Goal: Task Accomplishment & Management: Use online tool/utility

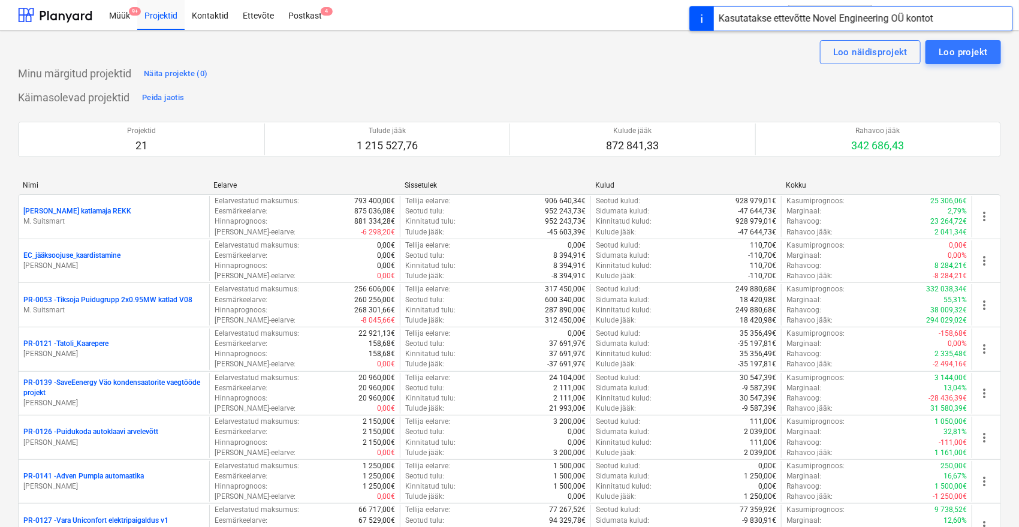
click at [79, 213] on p "[PERSON_NAME] katlamaja REKK" at bounding box center [77, 211] width 108 height 10
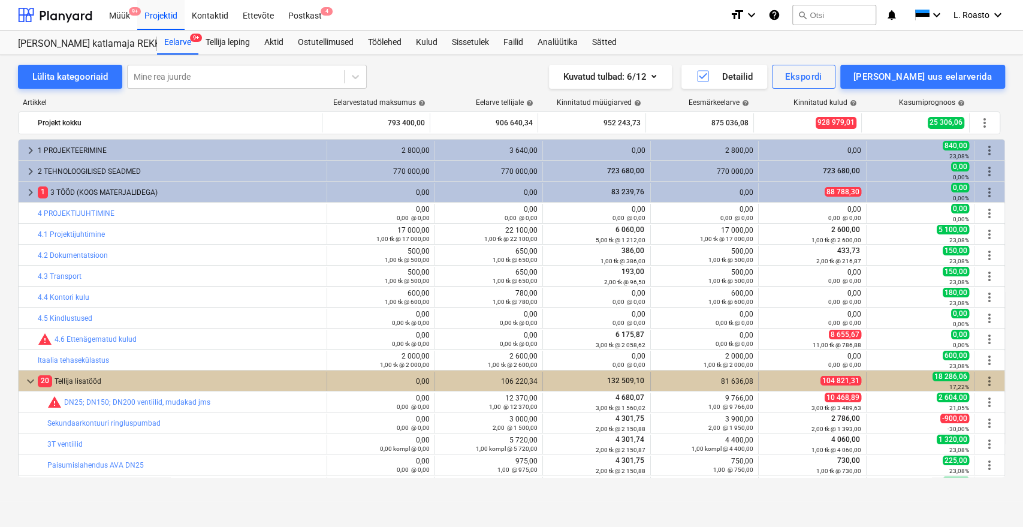
click at [86, 374] on div "20 Tellija lisatööd" at bounding box center [180, 381] width 284 height 19
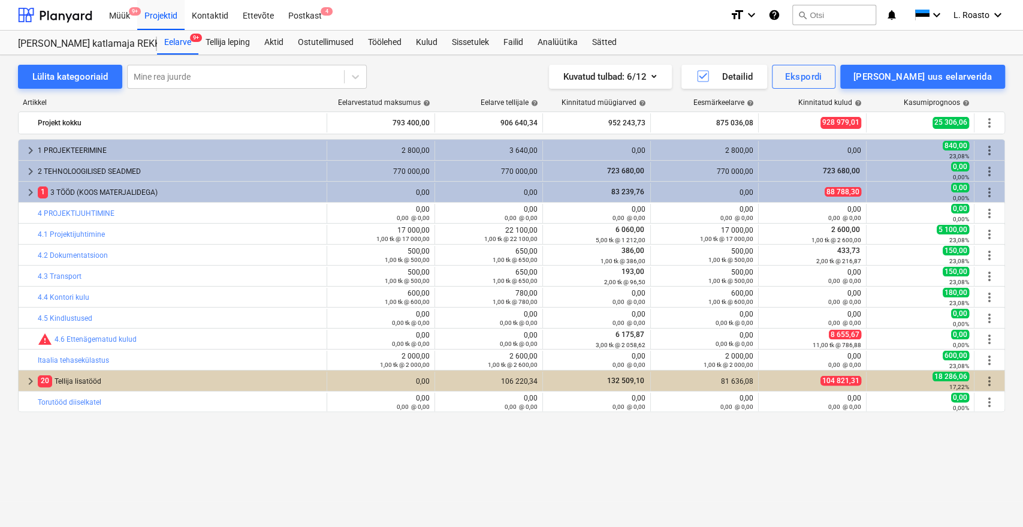
click at [86, 374] on div "20 Tellija lisatööd" at bounding box center [180, 381] width 284 height 19
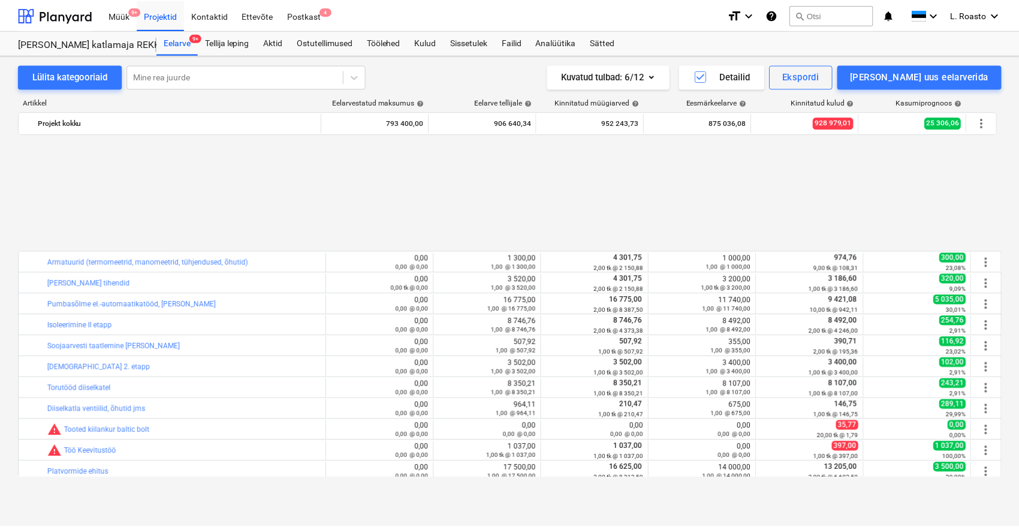
scroll to position [399, 0]
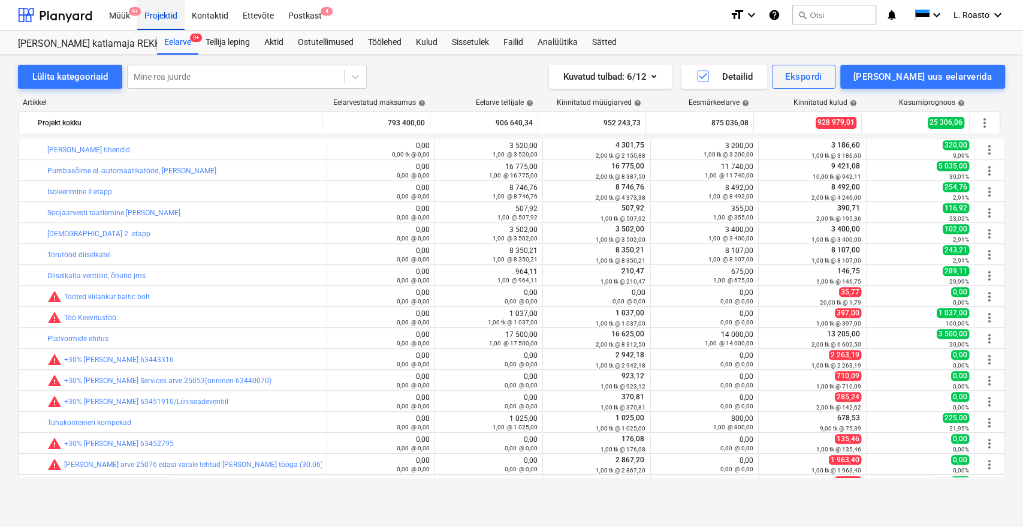
click at [150, 23] on div "Projektid" at bounding box center [160, 14] width 47 height 31
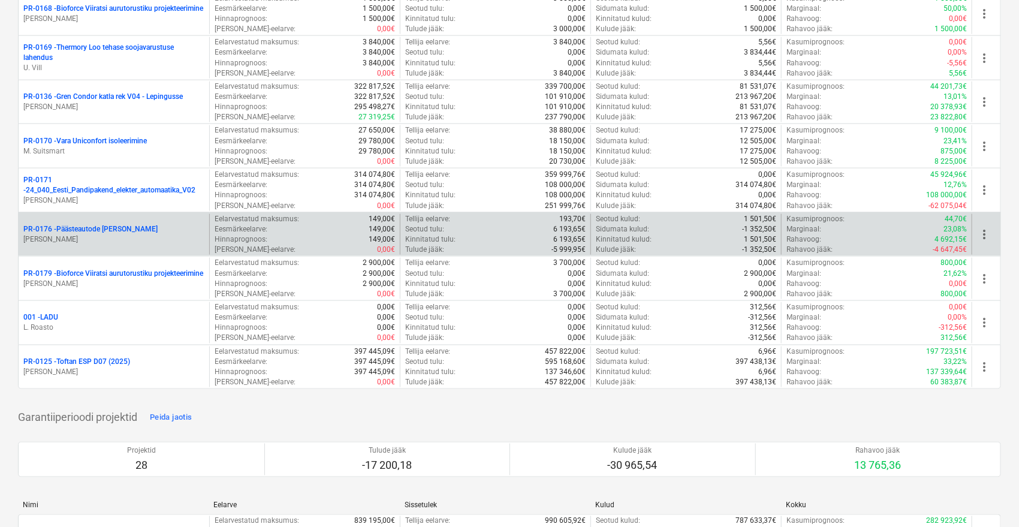
scroll to position [255, 0]
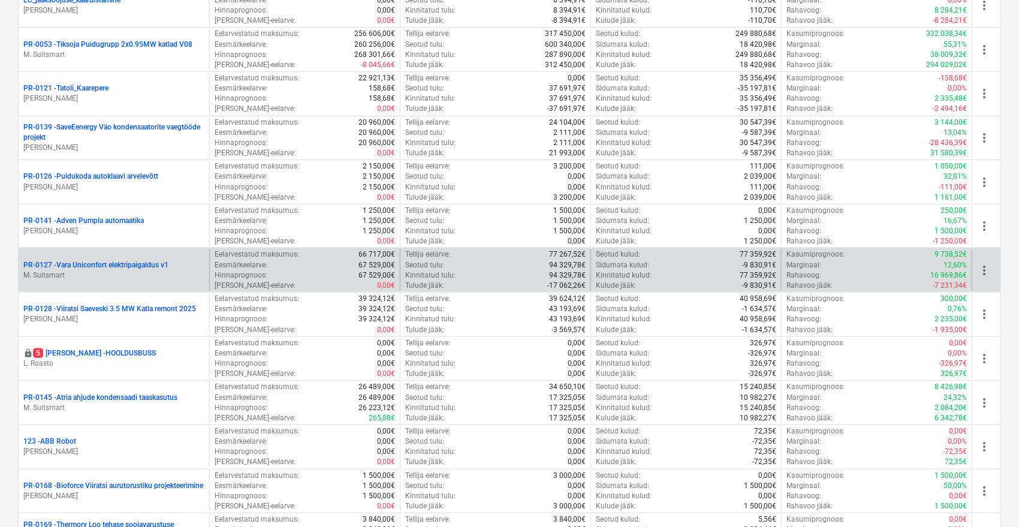
click at [124, 260] on p "PR-0127 - Vara Uniconfort elektripaigaldus v1" at bounding box center [95, 265] width 145 height 10
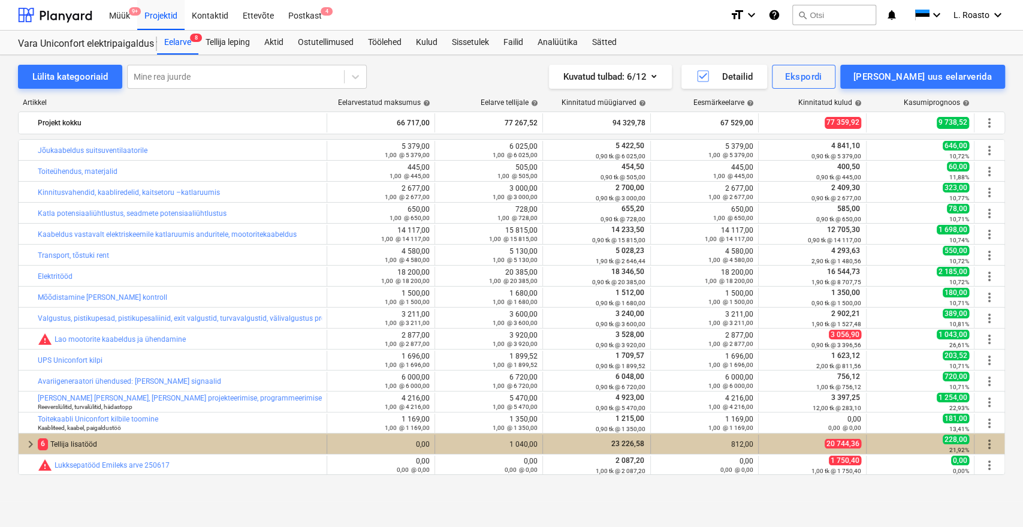
click at [33, 442] on span "keyboard_arrow_right" at bounding box center [30, 444] width 14 height 14
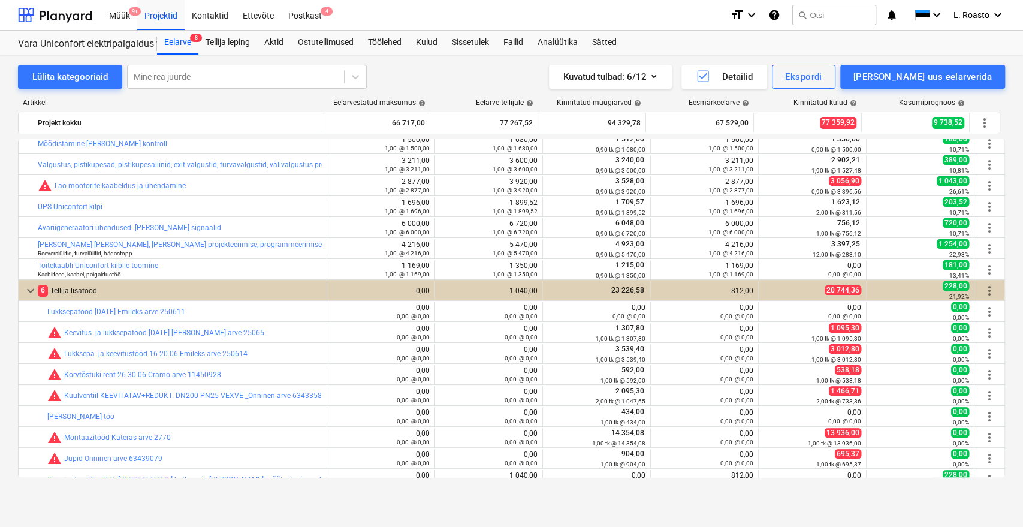
scroll to position [186, 0]
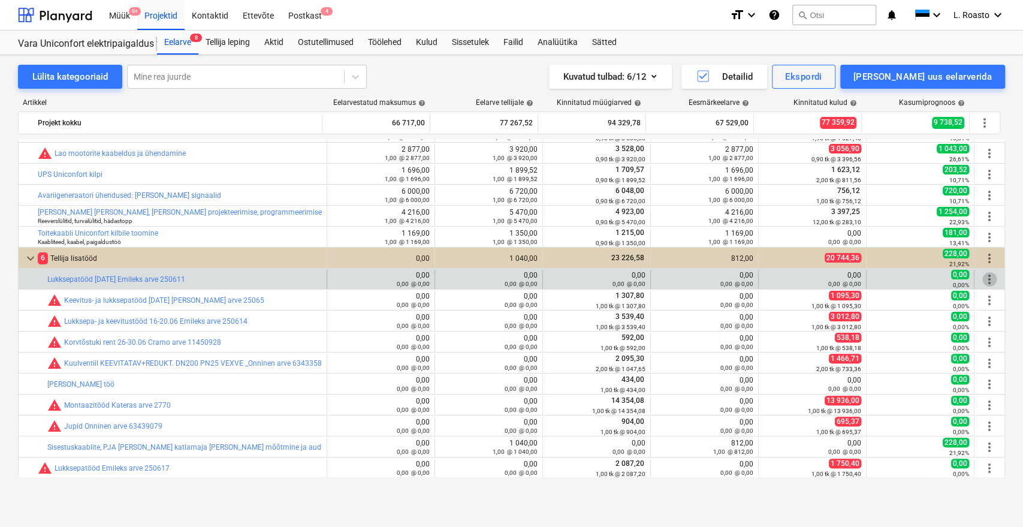
click at [991, 276] on span "more_vert" at bounding box center [990, 279] width 14 height 14
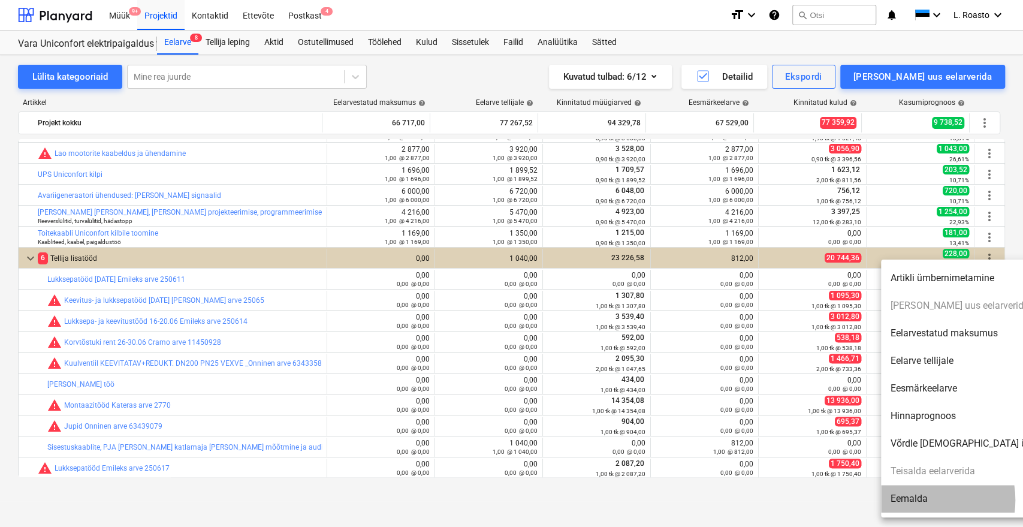
click at [913, 500] on li "Eemalda" at bounding box center [984, 499] width 206 height 28
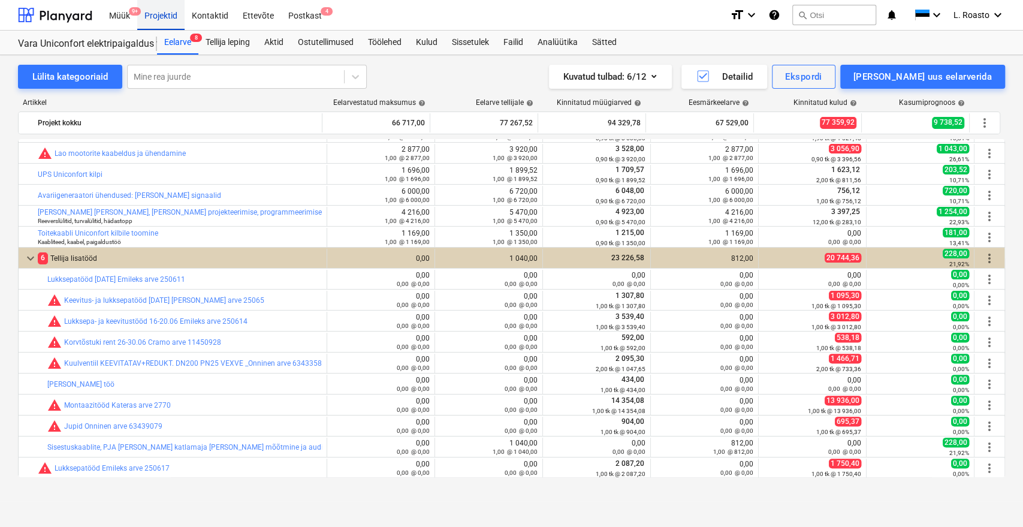
click at [154, 4] on div "Projektid" at bounding box center [160, 14] width 47 height 31
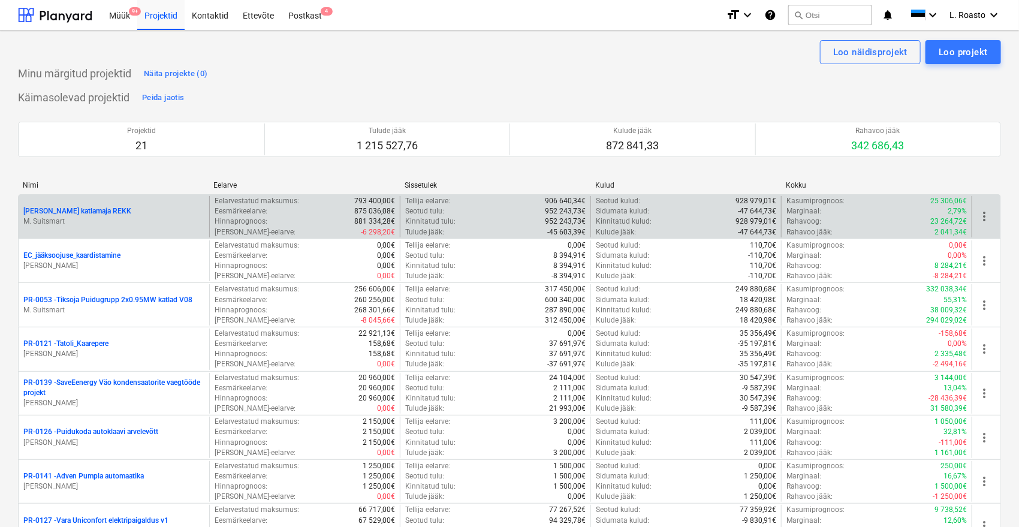
click at [73, 207] on p "[PERSON_NAME] katlamaja REKK" at bounding box center [77, 211] width 108 height 10
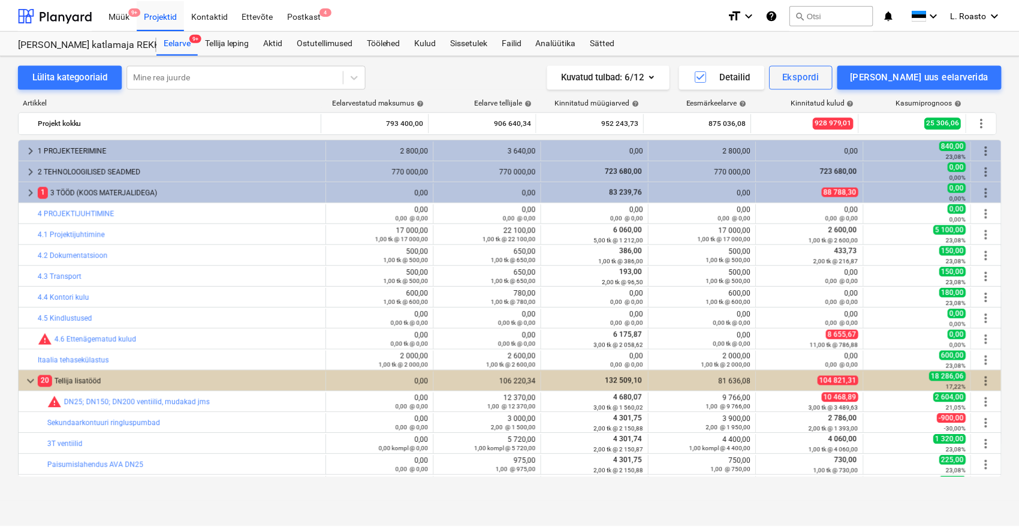
scroll to position [399, 0]
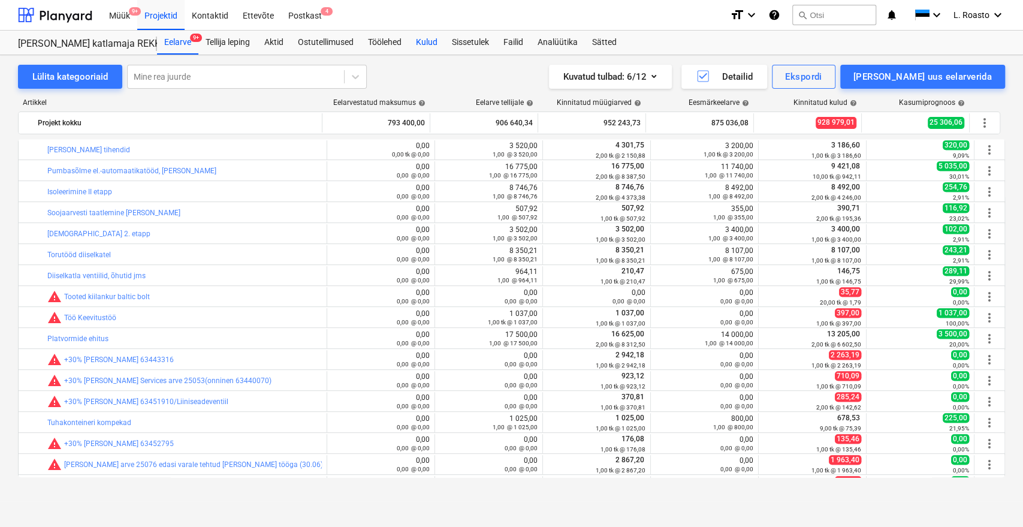
click at [441, 40] on div "Kulud" at bounding box center [427, 43] width 36 height 24
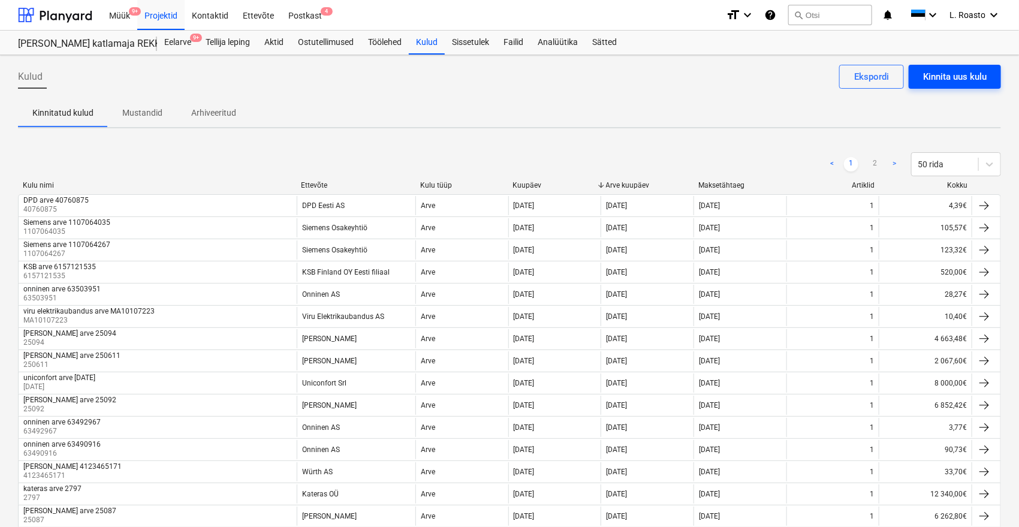
click at [978, 79] on div "Kinnita uus kulu" at bounding box center [955, 77] width 64 height 16
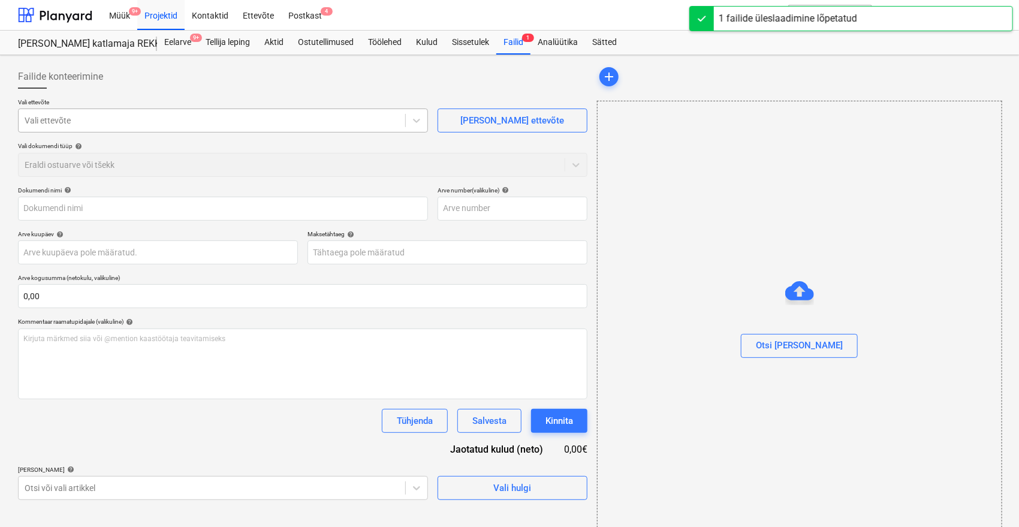
type input "[PERSON_NAME] Arve nr 25065 (1).pdf"
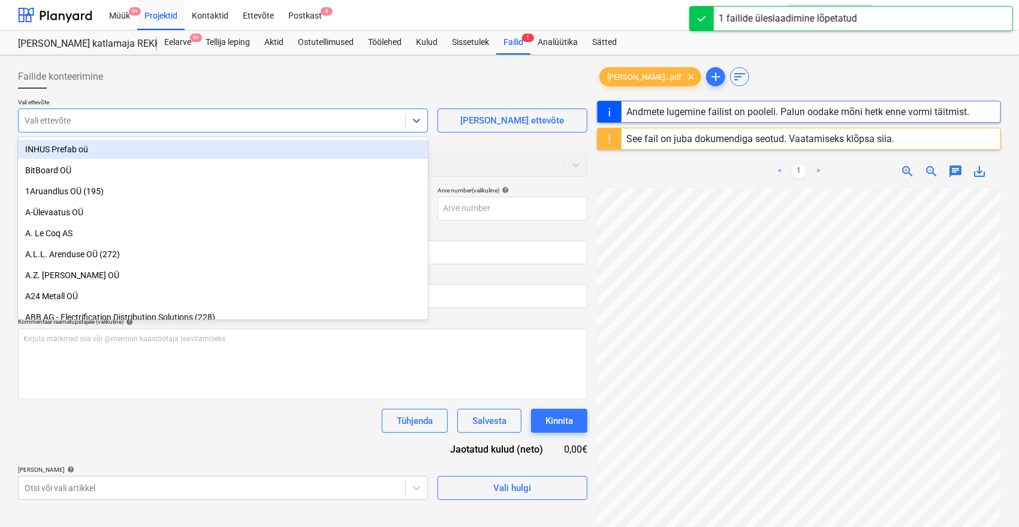
click at [198, 129] on div "Vali ettevõte" at bounding box center [223, 121] width 410 height 24
click at [814, 139] on div "See fail on juba dokumendiga seotud. Vaatamiseks klõpsa siia." at bounding box center [760, 138] width 268 height 11
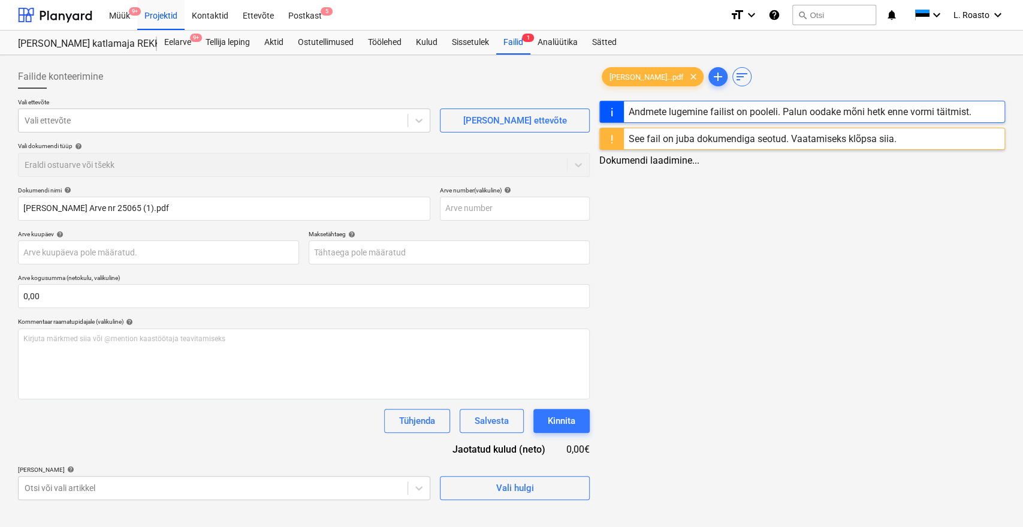
type input "25065"
type input "[DATE]"
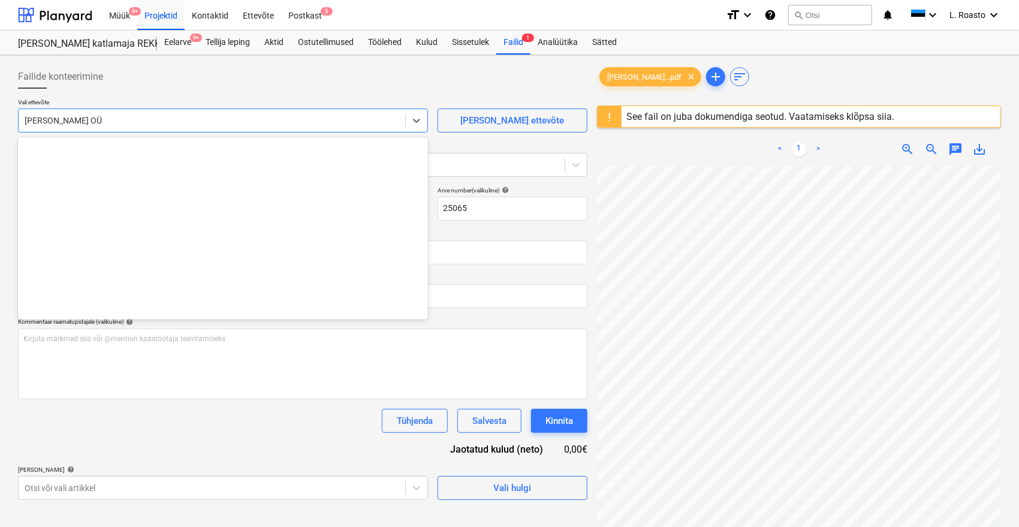
click at [81, 119] on div at bounding box center [212, 121] width 375 height 12
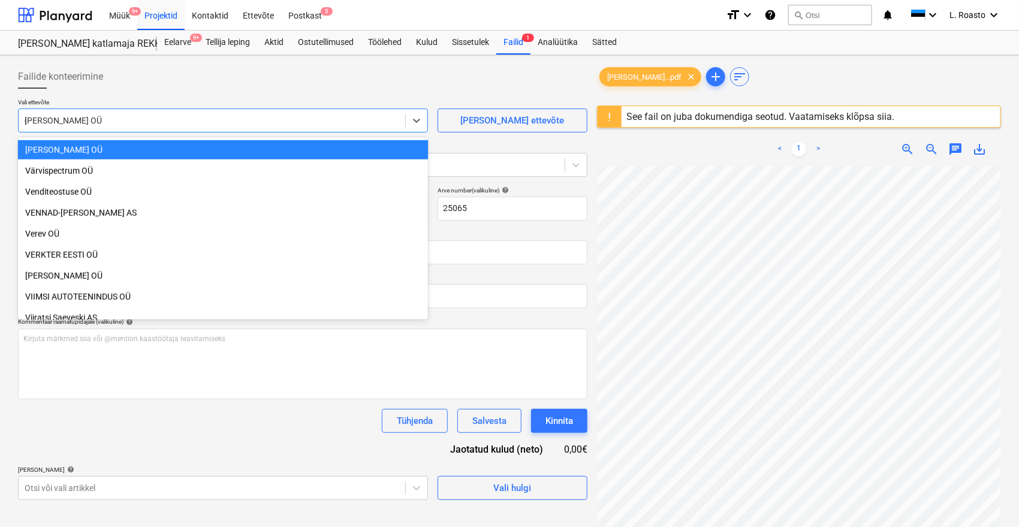
scroll to position [5653, 0]
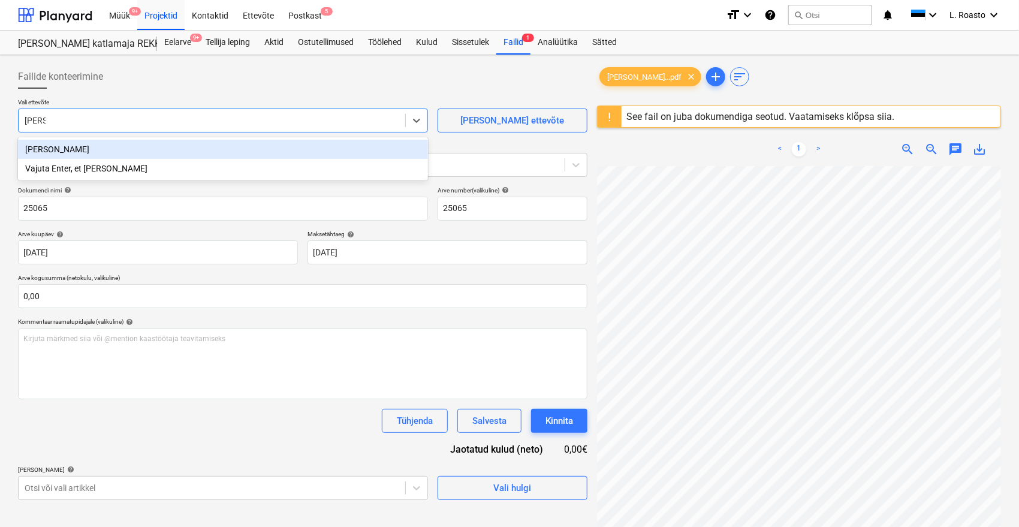
type input "emilek"
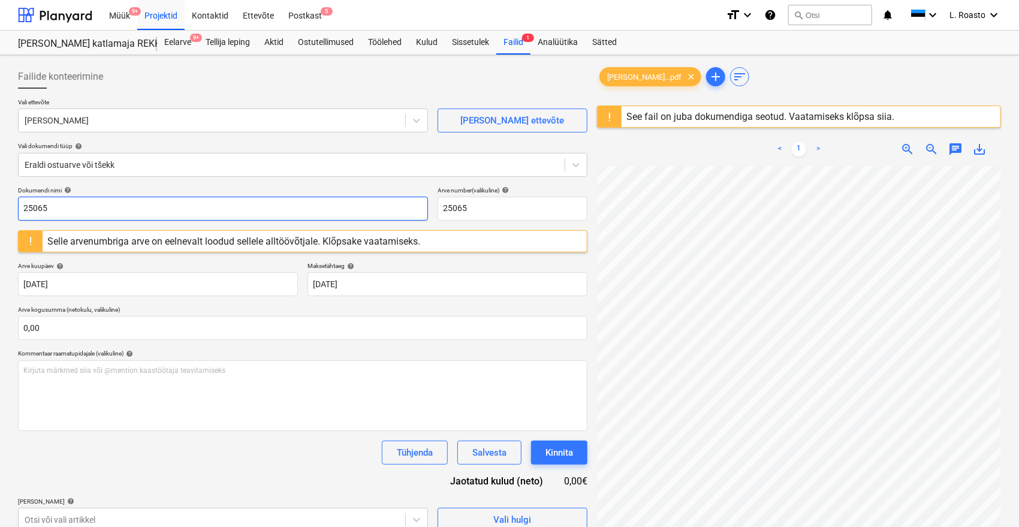
click at [24, 207] on input "25065" at bounding box center [223, 209] width 410 height 24
type input "[PERSON_NAME] arve 25065"
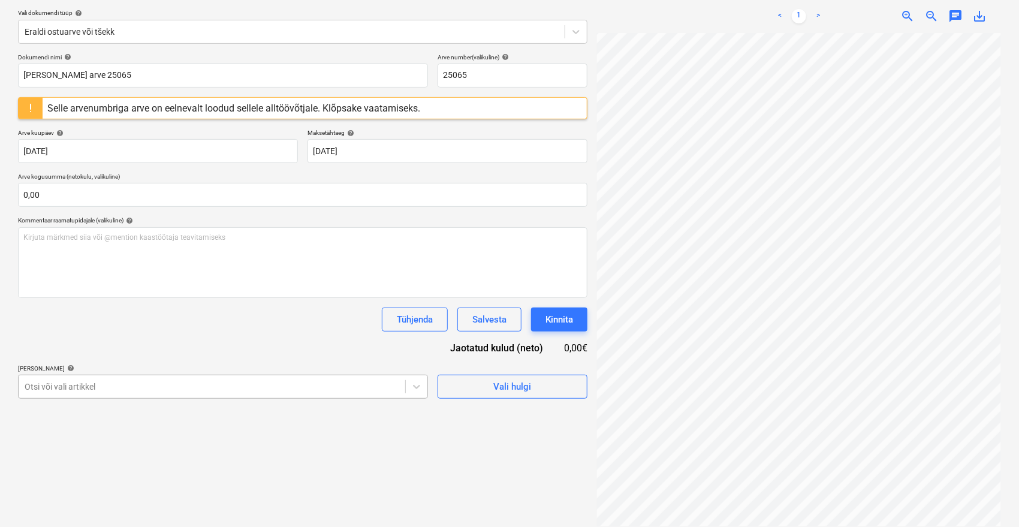
click at [144, 385] on body "Müük 9+ Projektid Kontaktid Ettevõte Postkast 5 format_size keyboard_arrow_down…" at bounding box center [509, 130] width 1019 height 527
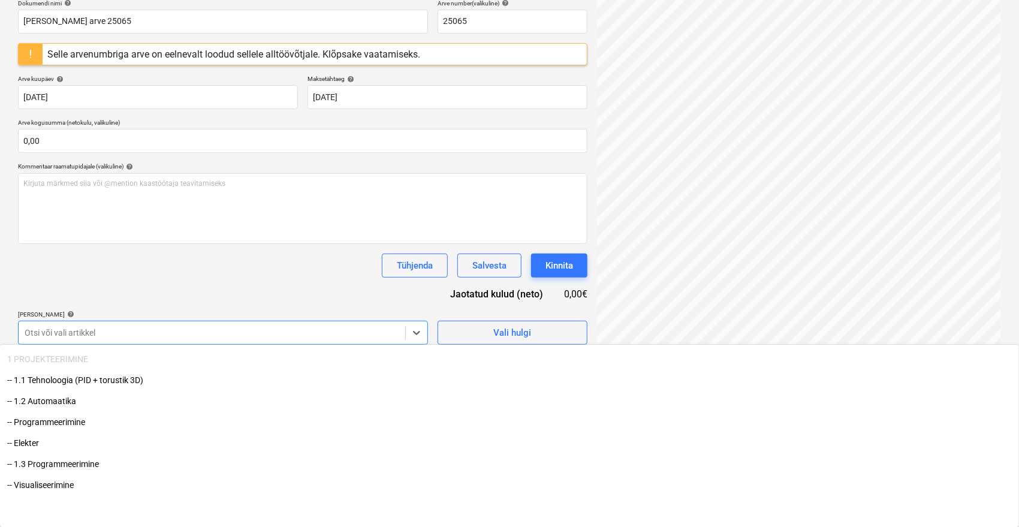
scroll to position [0, 0]
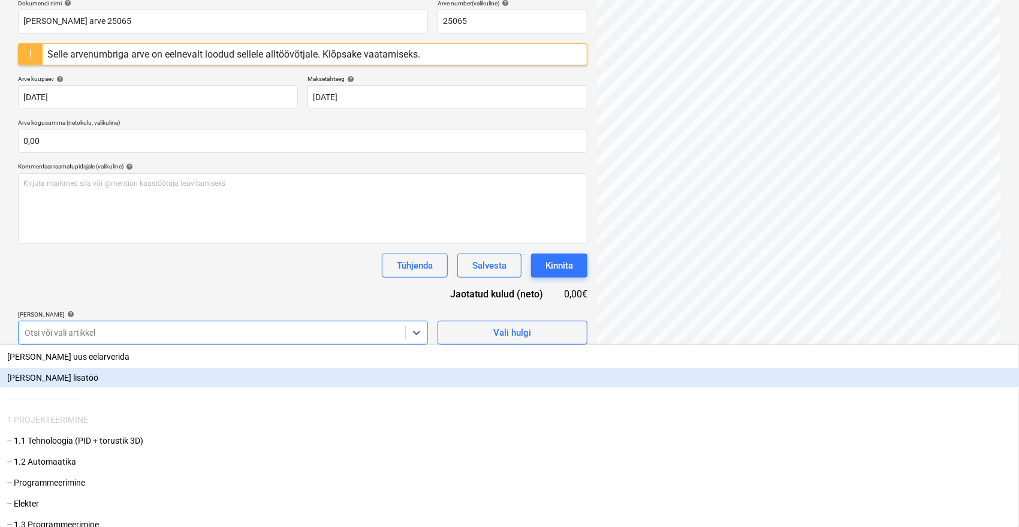
click at [66, 379] on div "[PERSON_NAME] lisatöö" at bounding box center [509, 377] width 1019 height 19
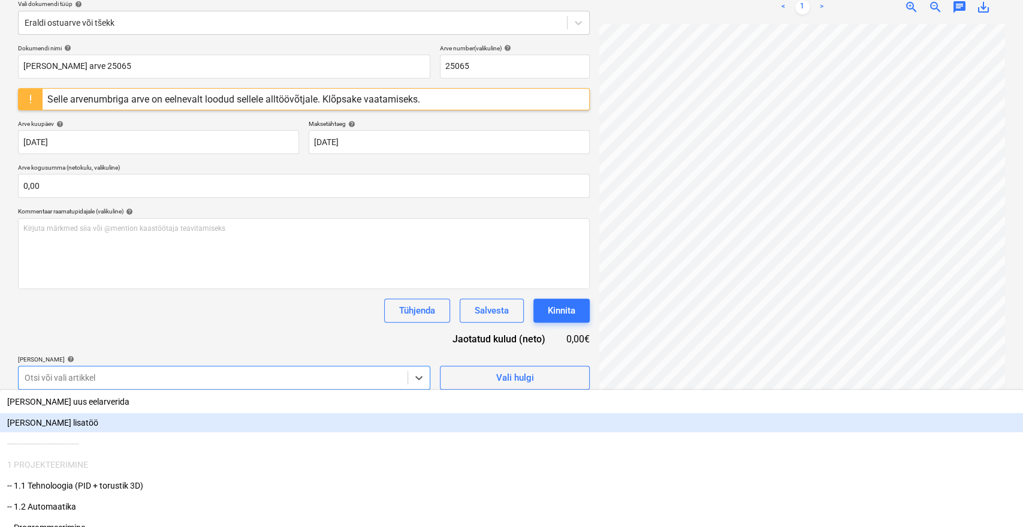
scroll to position [7, 48]
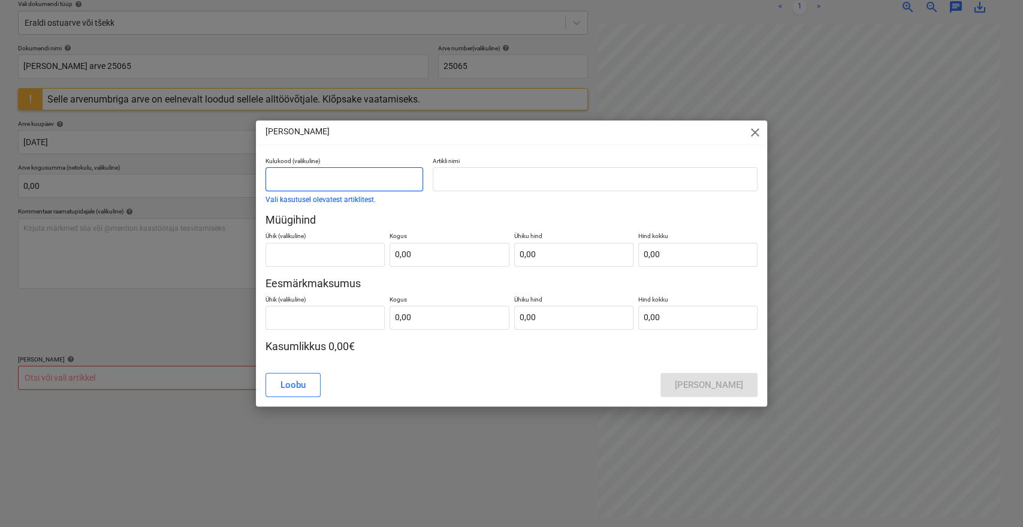
click at [407, 187] on input "text" at bounding box center [345, 179] width 158 height 24
type input "Lisamüük"
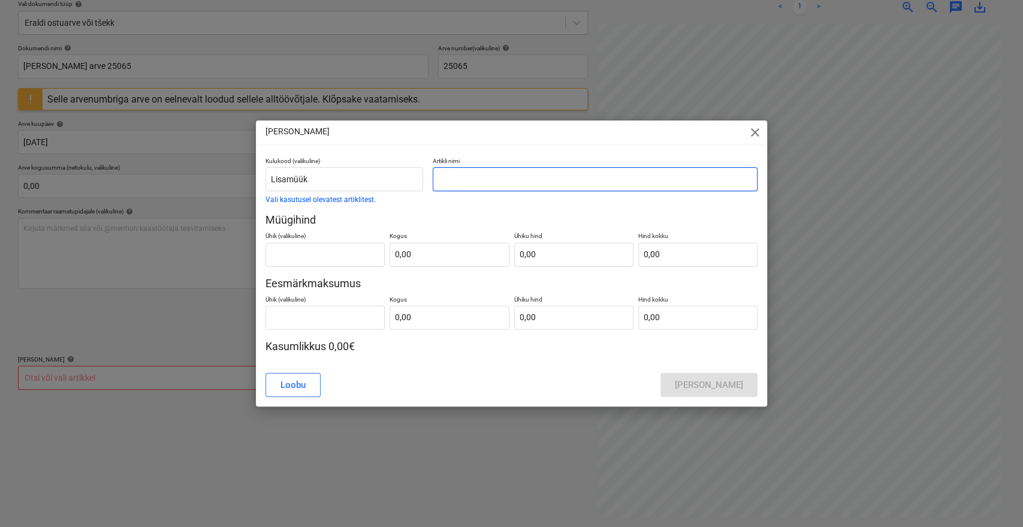
click at [465, 176] on input "text" at bounding box center [595, 179] width 325 height 24
type input "[PERSON_NAME] arve 25065"
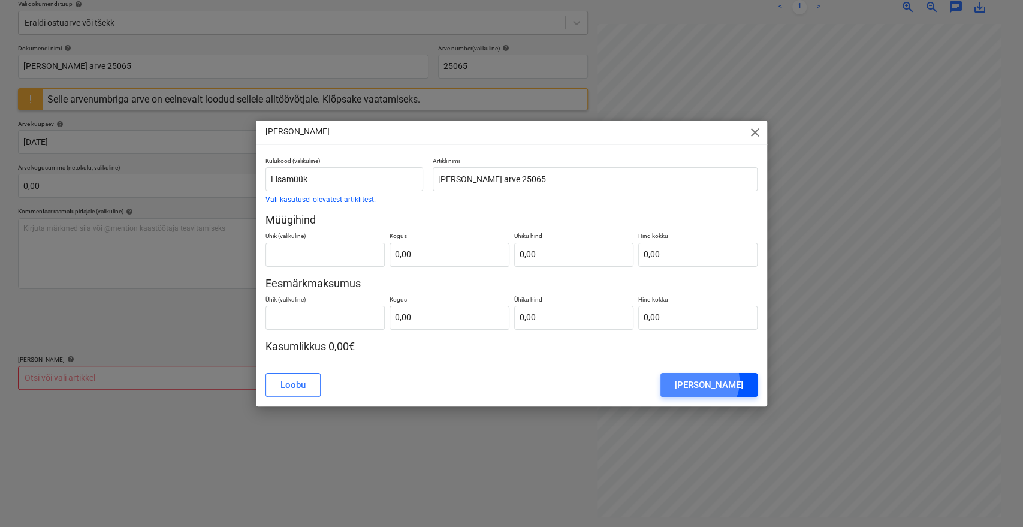
click at [719, 381] on div "[PERSON_NAME]" at bounding box center [709, 385] width 68 height 16
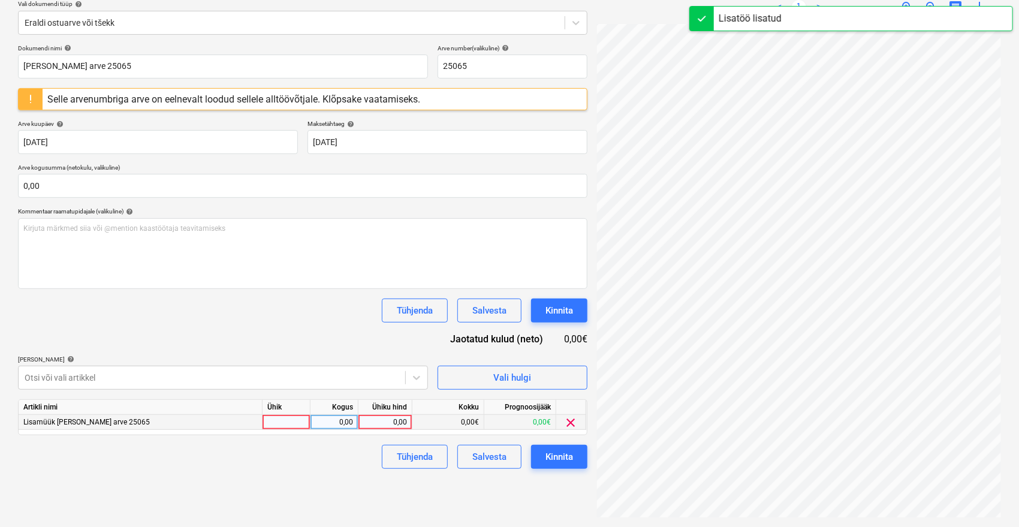
click at [382, 421] on div "0,00" at bounding box center [385, 422] width 44 height 15
type input "1095,30"
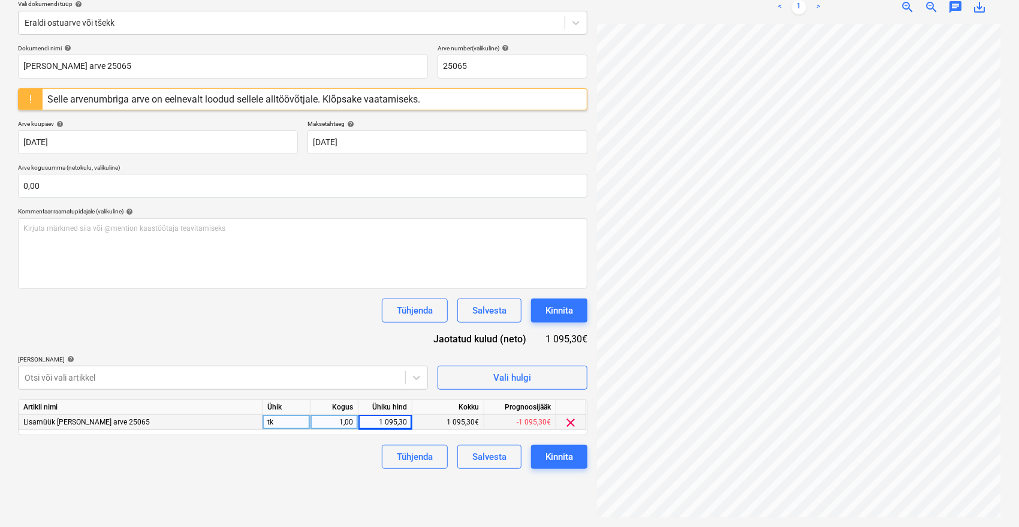
click at [356, 488] on div "Failide konteerimine Vali ettevõte Emileks OÜ [PERSON_NAME] uus ettevõte Vali d…" at bounding box center [302, 220] width 579 height 604
click at [577, 450] on button "Kinnita" at bounding box center [559, 457] width 56 height 24
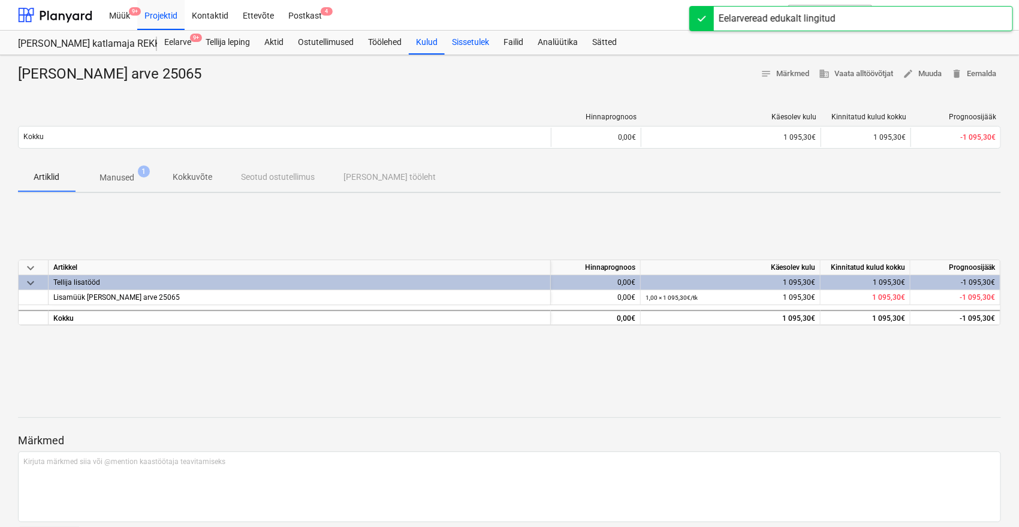
click at [479, 41] on div "Sissetulek" at bounding box center [471, 43] width 52 height 24
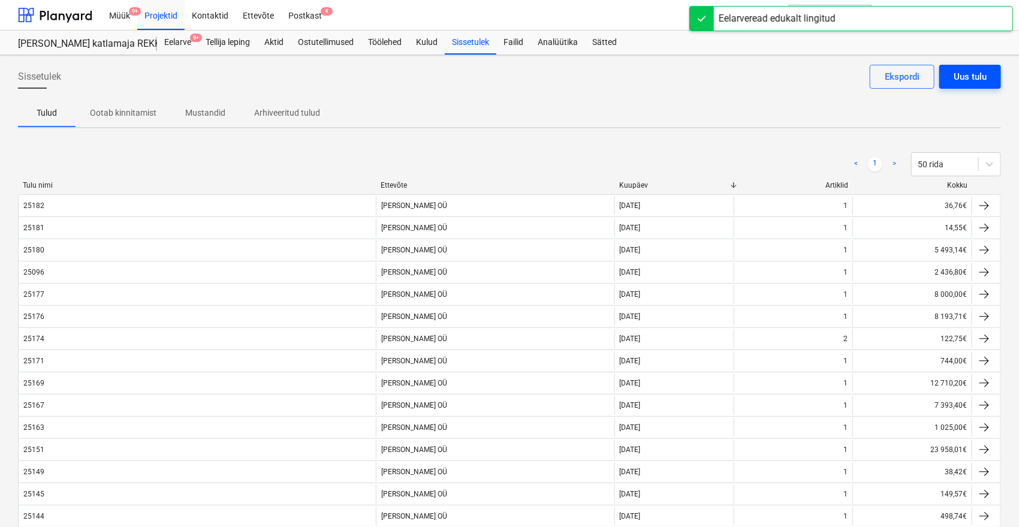
click at [971, 76] on div "Uus tulu" at bounding box center [970, 77] width 33 height 16
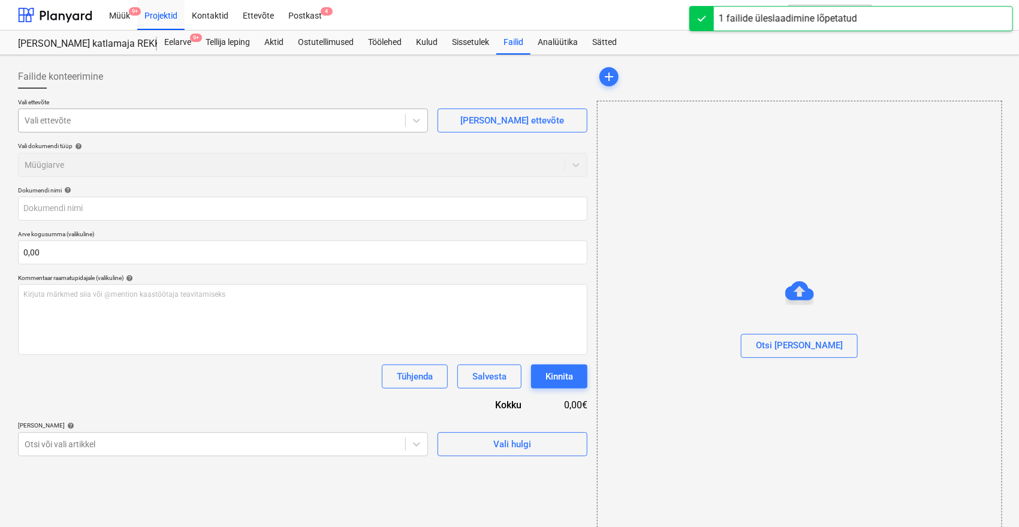
click at [49, 115] on div at bounding box center [212, 121] width 375 height 12
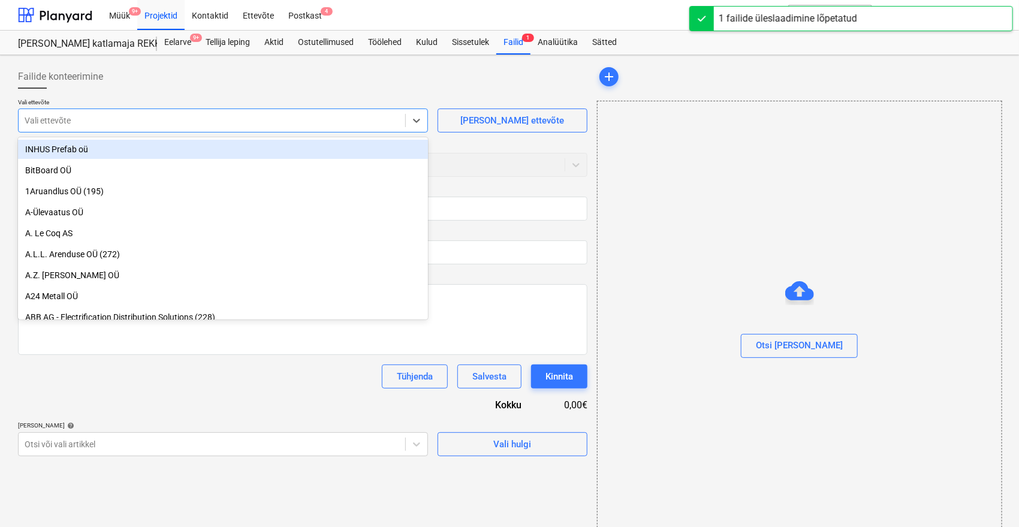
type input "25093_Vara_arve.pdf"
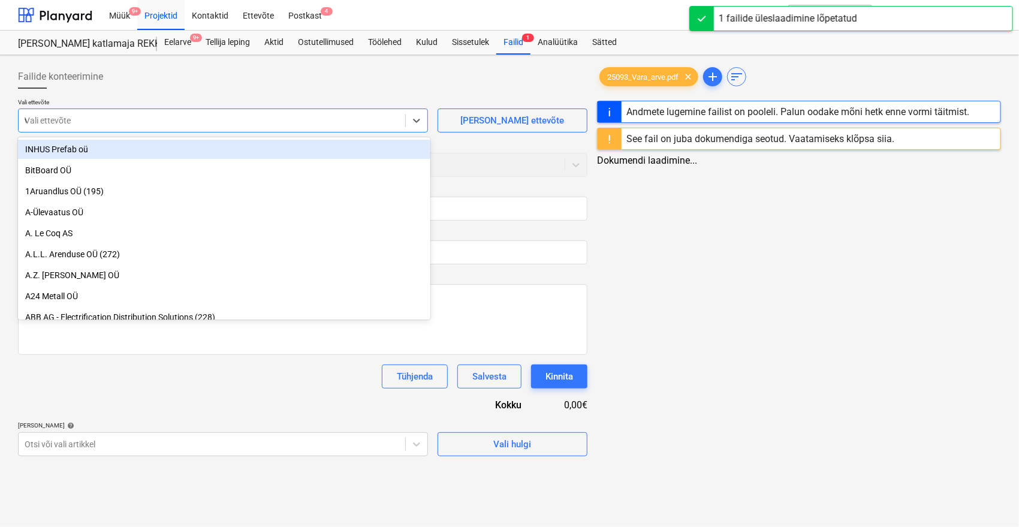
type input "vara"
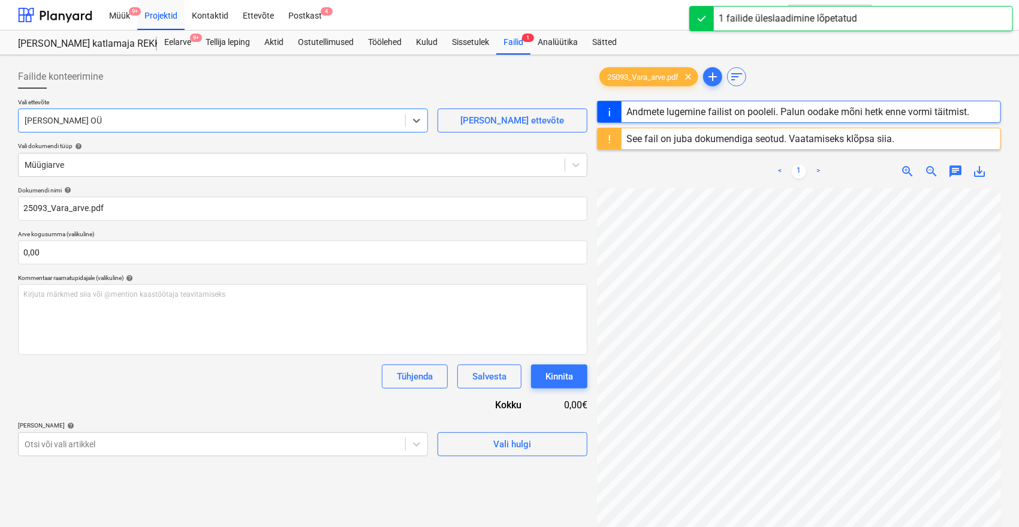
click at [124, 374] on div "Tühjenda Salvesta Kinnita" at bounding box center [303, 376] width 570 height 24
click at [129, 439] on body "Müük 9+ Projektid Kontaktid Ettevõte Postkast 4 format_size keyboard_arrow_down…" at bounding box center [509, 263] width 1019 height 527
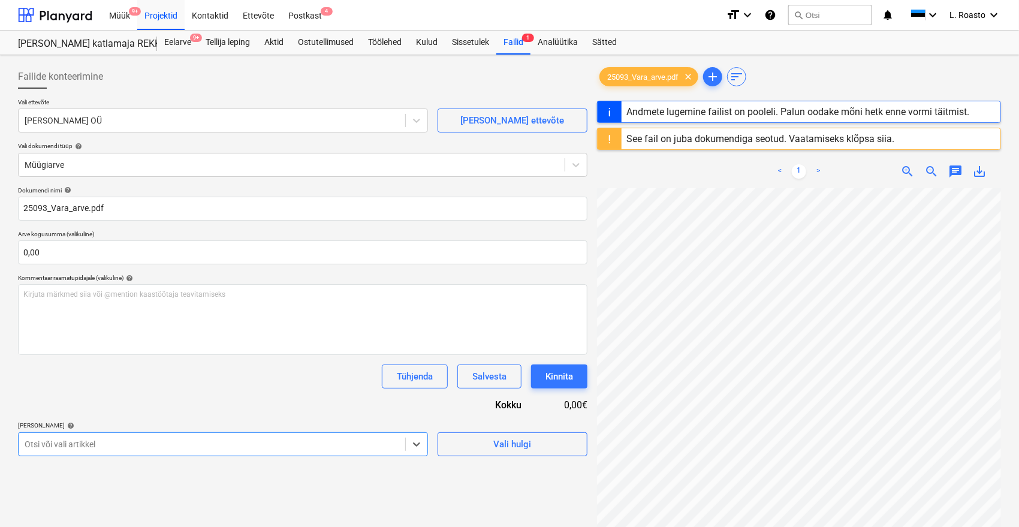
scroll to position [121, 0]
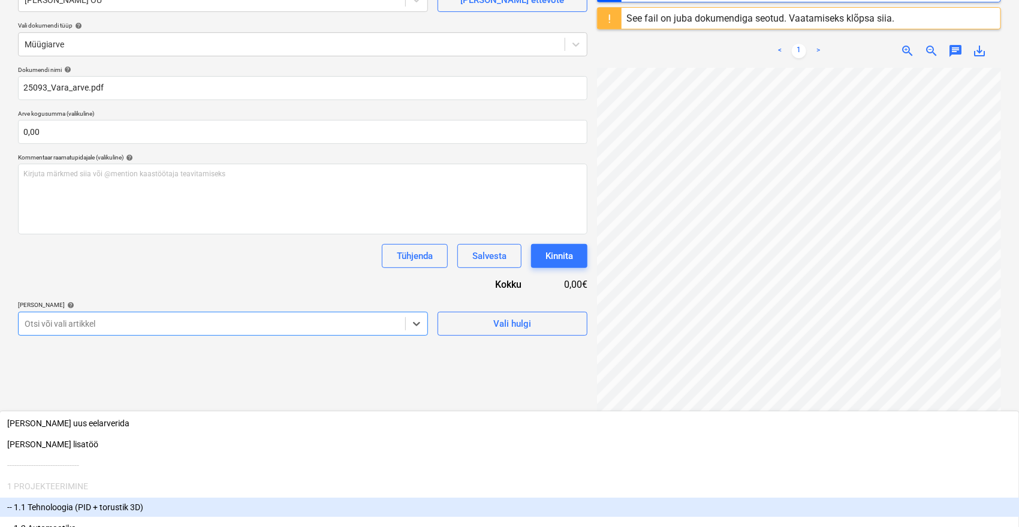
type input "25093"
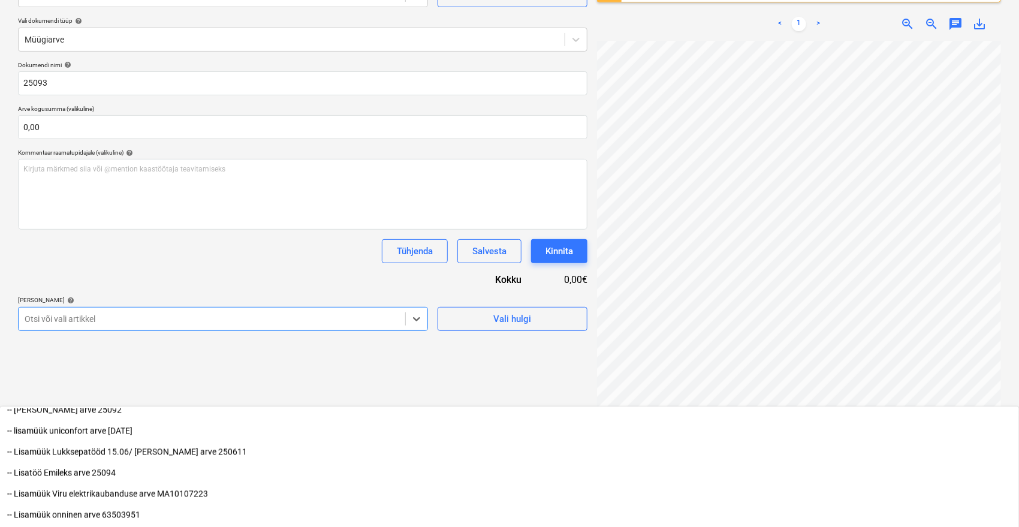
scroll to position [142, 0]
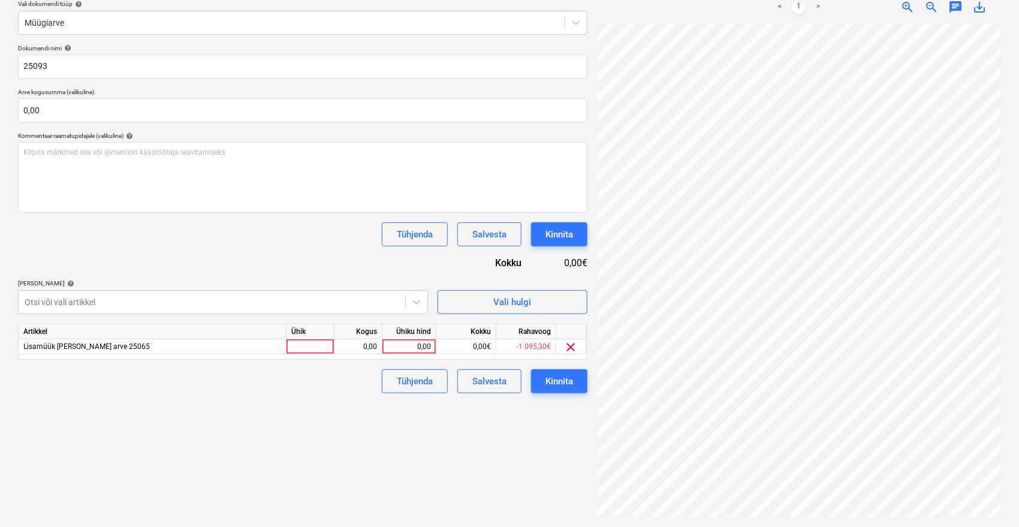
click at [198, 249] on div "Dokumendi nimi help 25093 Arve kogusumma (valikuline) 0,00 Kommentaar raamatupi…" at bounding box center [303, 218] width 570 height 349
click at [409, 353] on div "0,00" at bounding box center [409, 346] width 44 height 15
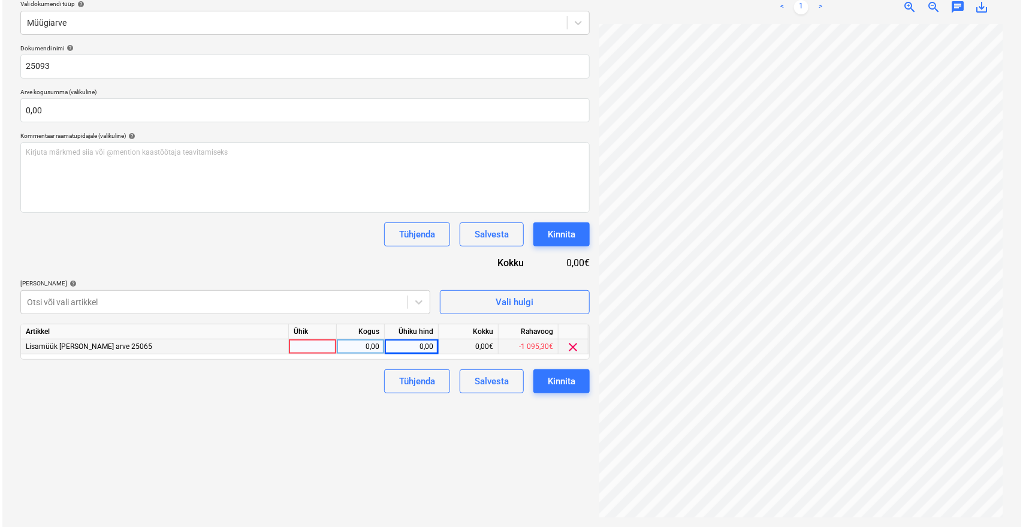
scroll to position [87, 48]
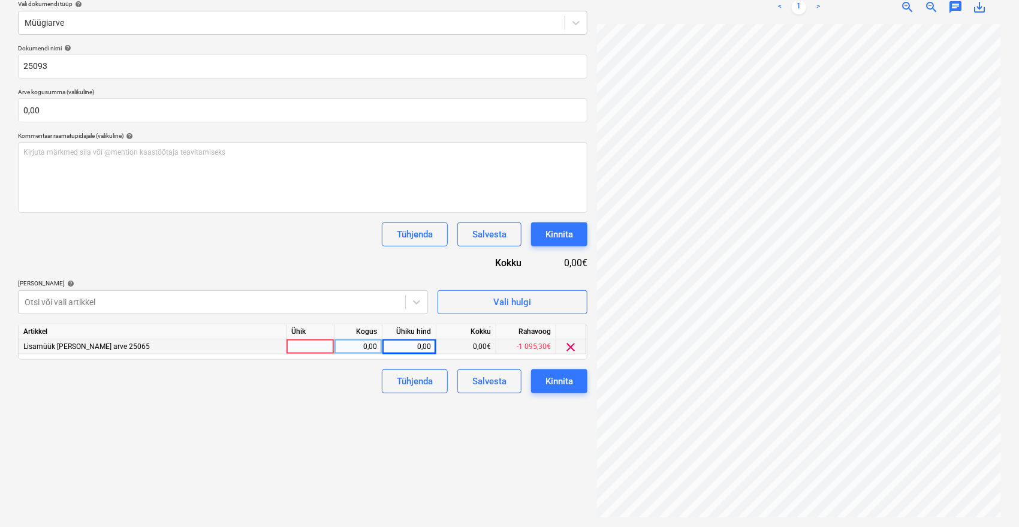
click at [409, 344] on div "0,00" at bounding box center [409, 346] width 44 height 15
type input "1719,03"
click at [376, 512] on div "Failide konteerimine Vali ettevõte Vara Saeveski OÜ [PERSON_NAME] uus ettevõte …" at bounding box center [302, 220] width 579 height 604
click at [568, 380] on div "Kinnita" at bounding box center [560, 381] width 28 height 16
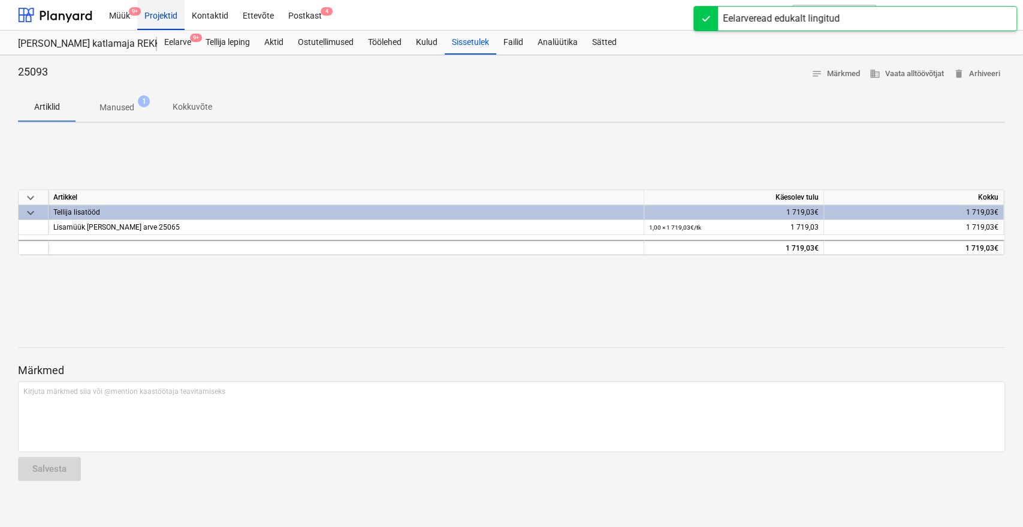
click at [169, 10] on div "Projektid" at bounding box center [160, 14] width 47 height 31
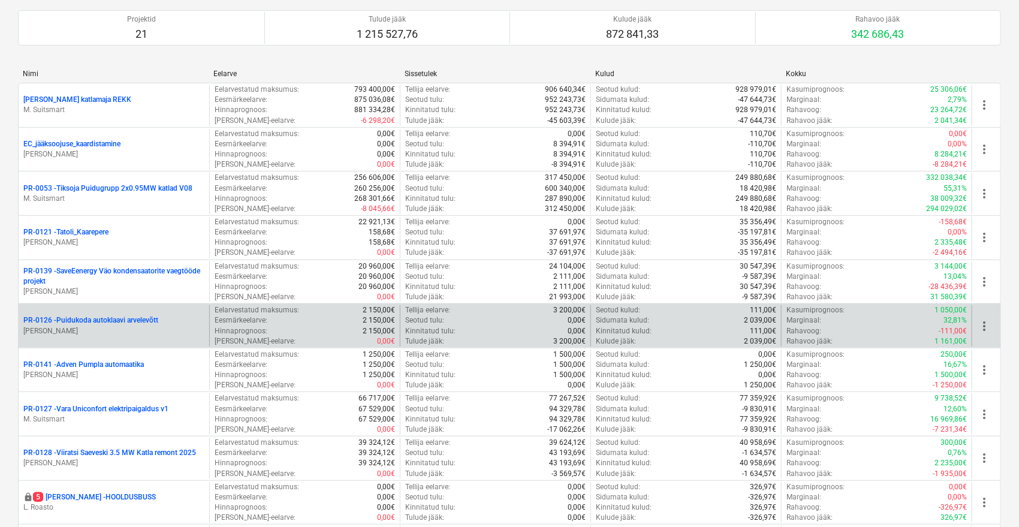
scroll to position [133, 0]
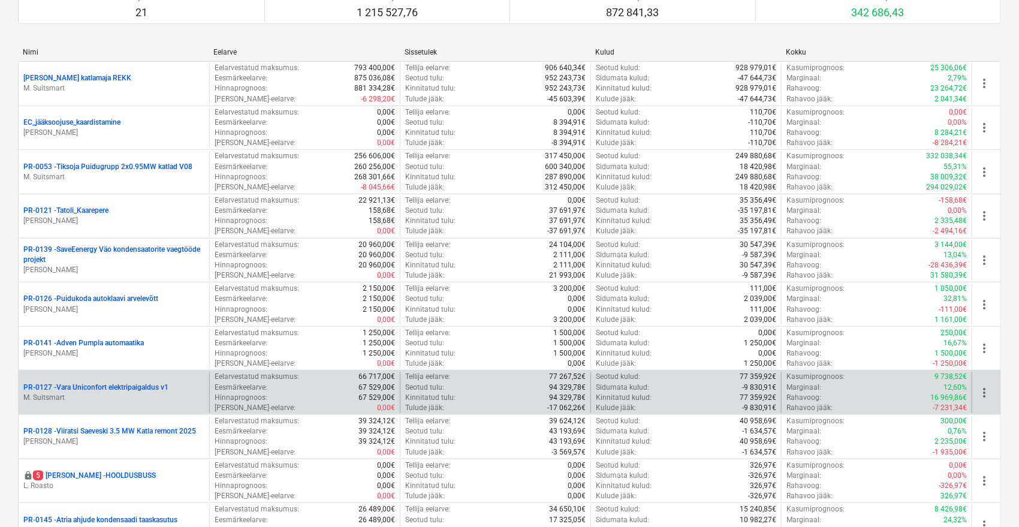
click at [157, 387] on p "PR-0127 - Vara Uniconfort elektripaigaldus v1" at bounding box center [95, 387] width 145 height 10
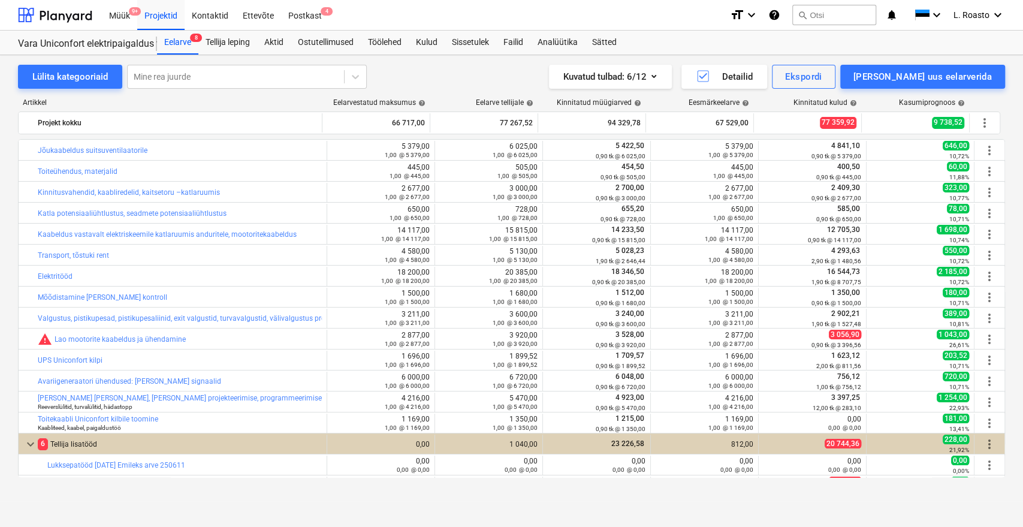
scroll to position [186, 0]
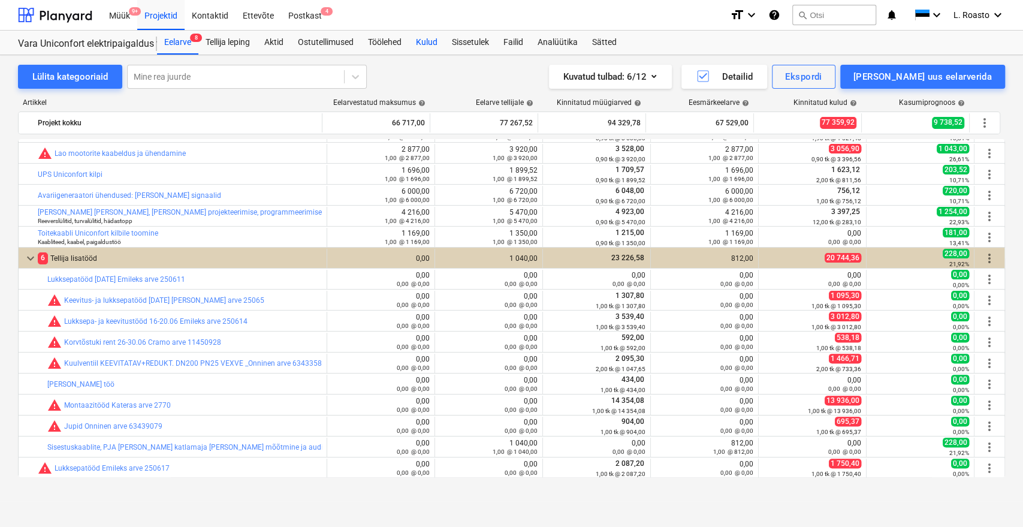
click at [439, 42] on div "Kulud" at bounding box center [427, 43] width 36 height 24
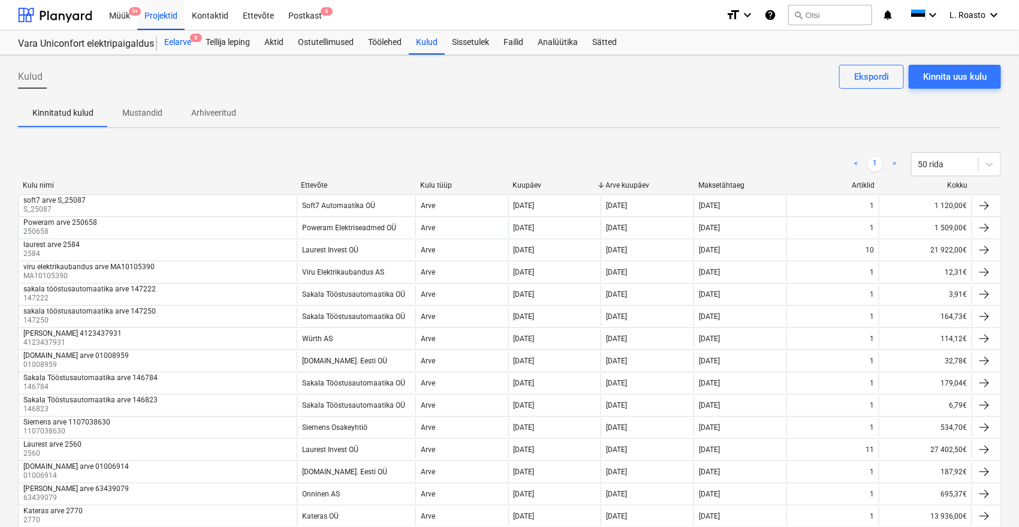
click at [189, 47] on div "Eelarve 8" at bounding box center [177, 43] width 41 height 24
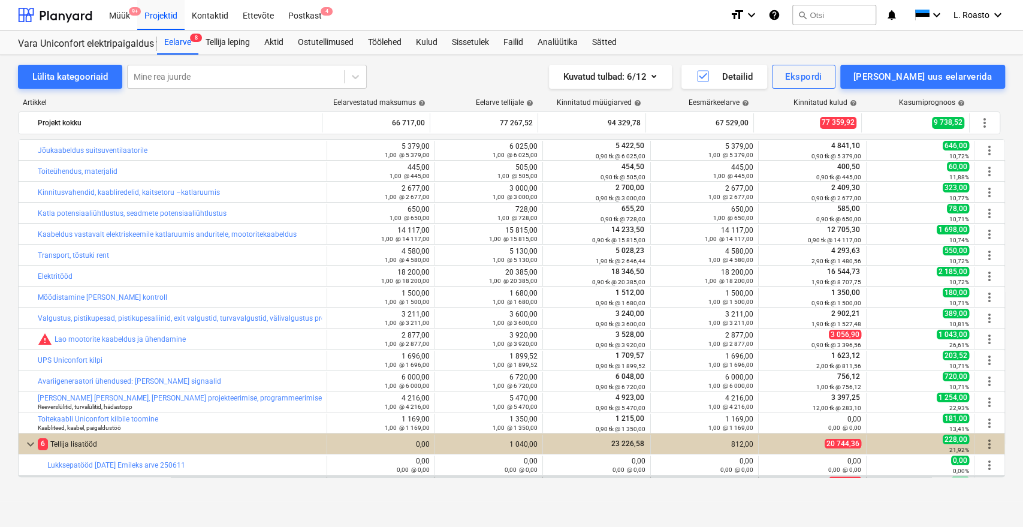
scroll to position [186, 0]
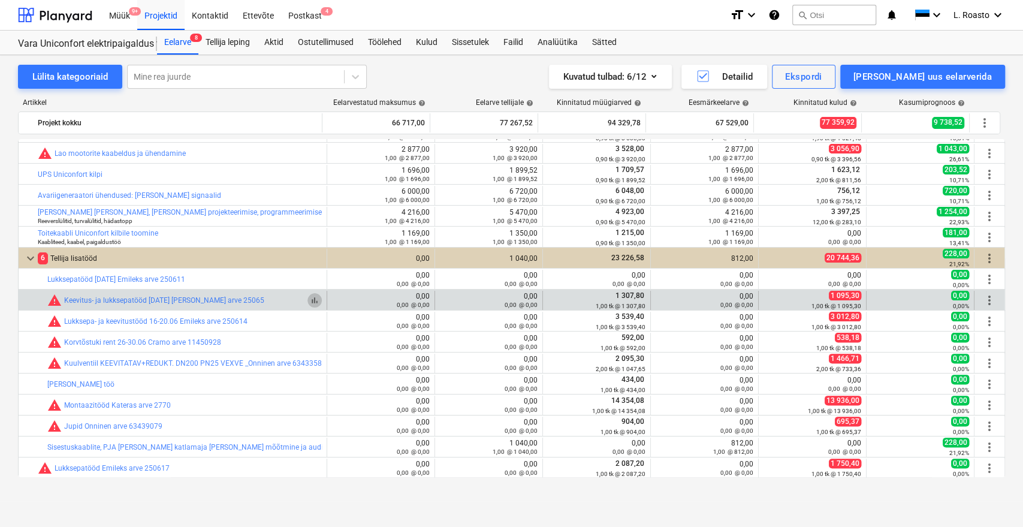
click at [310, 298] on span "bar_chart" at bounding box center [315, 301] width 10 height 10
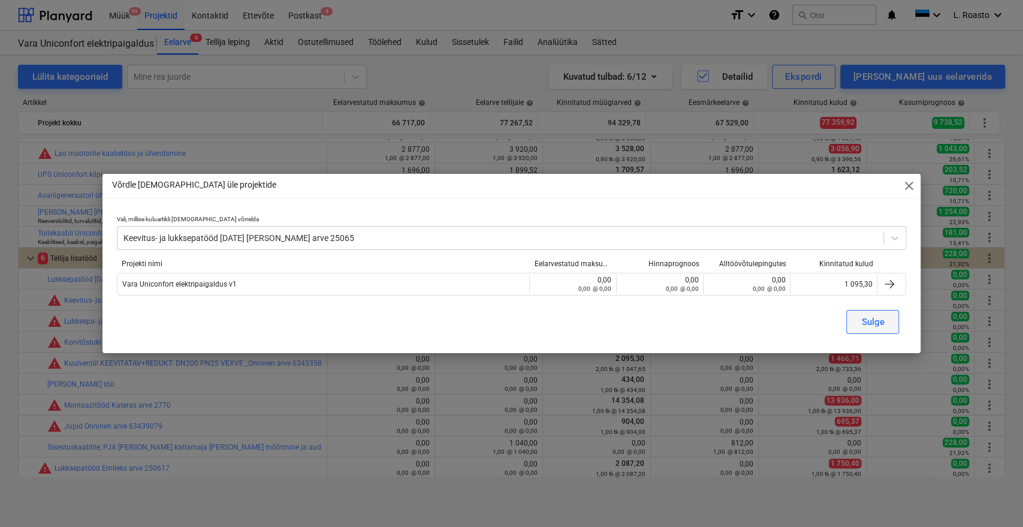
click at [880, 318] on div "Sulge" at bounding box center [872, 322] width 23 height 16
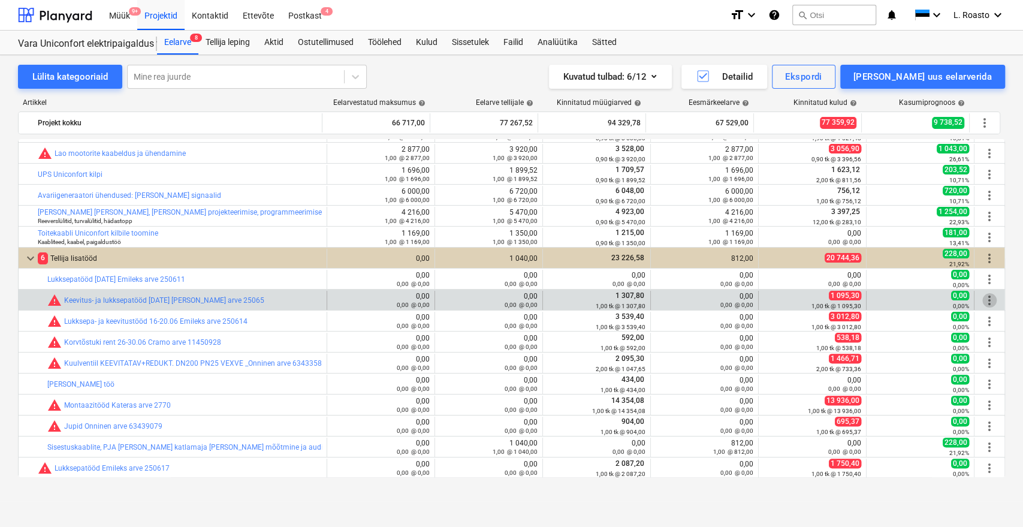
click at [987, 300] on span "more_vert" at bounding box center [990, 300] width 14 height 14
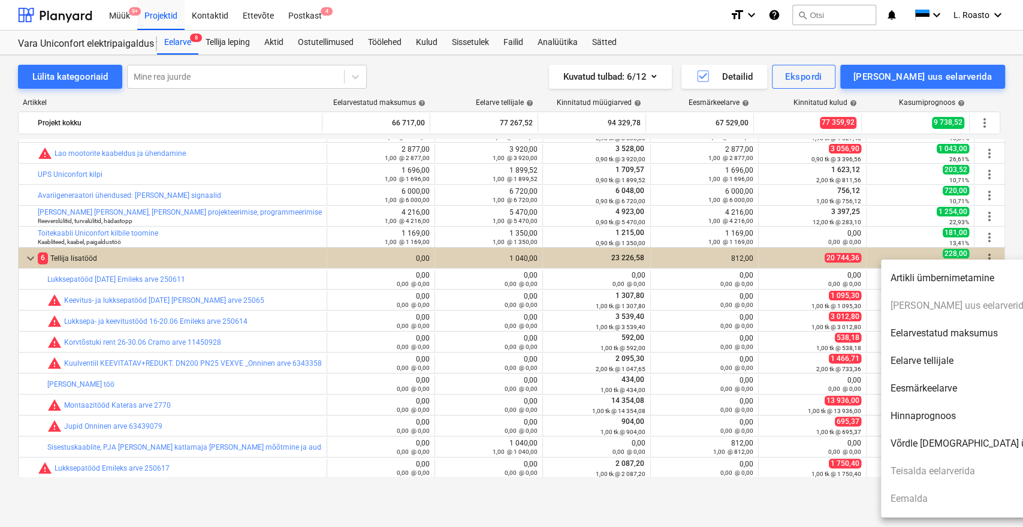
click at [167, 291] on div at bounding box center [511, 263] width 1023 height 527
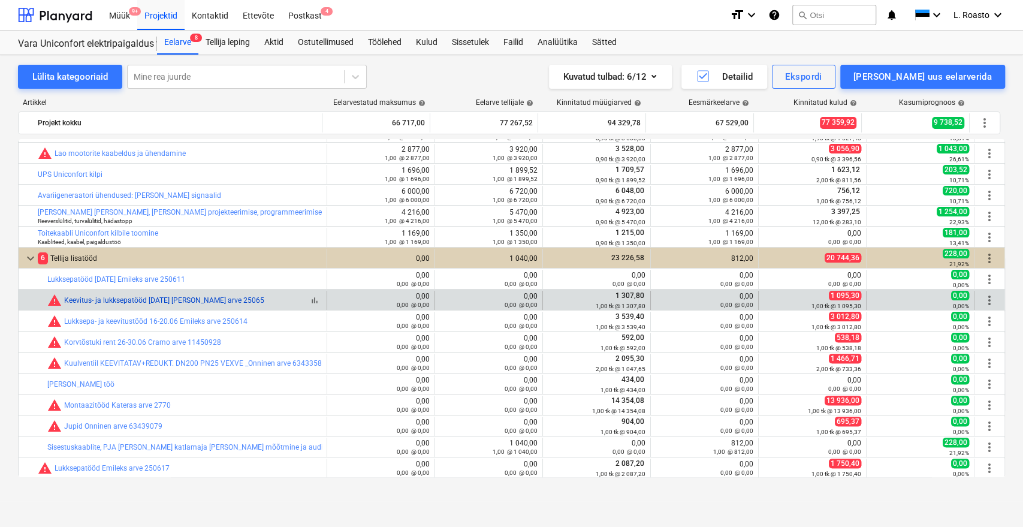
click at [166, 300] on link "Keevitus- ja lukksepatööd [DATE] [PERSON_NAME] arve 25065" at bounding box center [164, 300] width 200 height 8
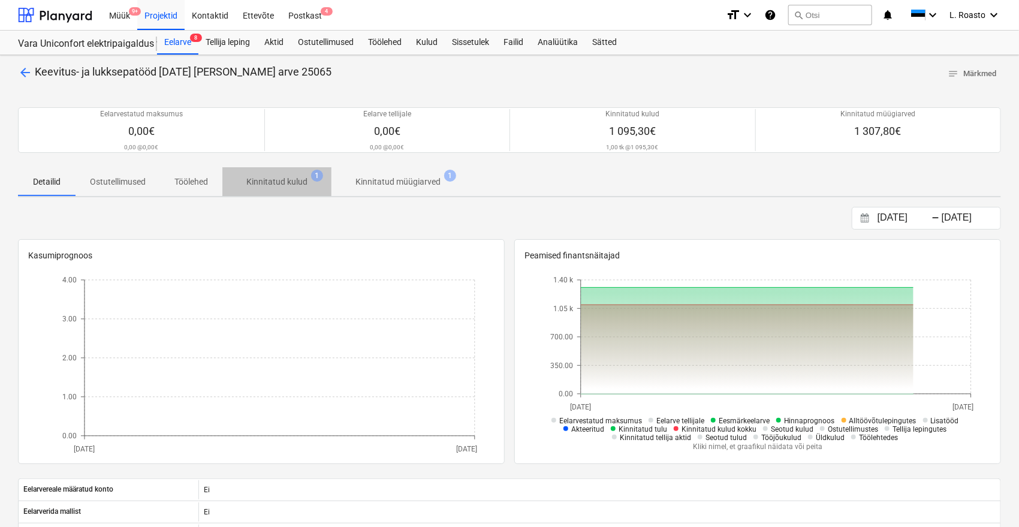
click at [293, 183] on p "Kinnitatud kulud" at bounding box center [276, 182] width 61 height 13
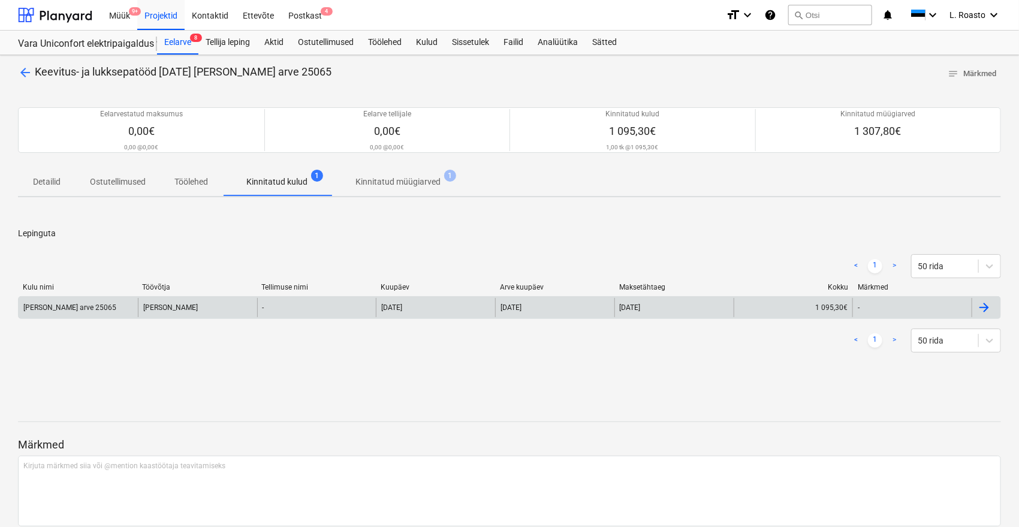
click at [980, 305] on div at bounding box center [984, 307] width 14 height 14
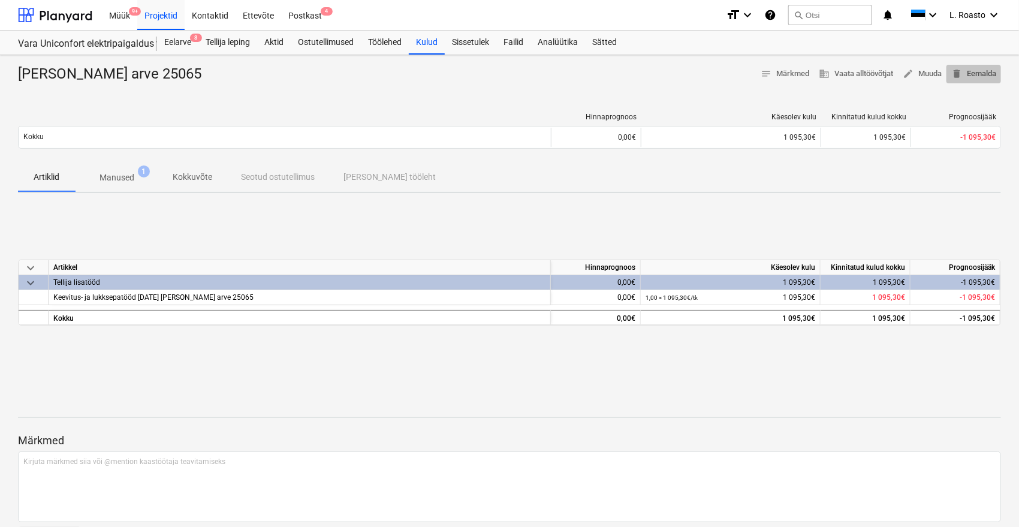
click at [982, 76] on span "delete Eemalda" at bounding box center [973, 74] width 45 height 14
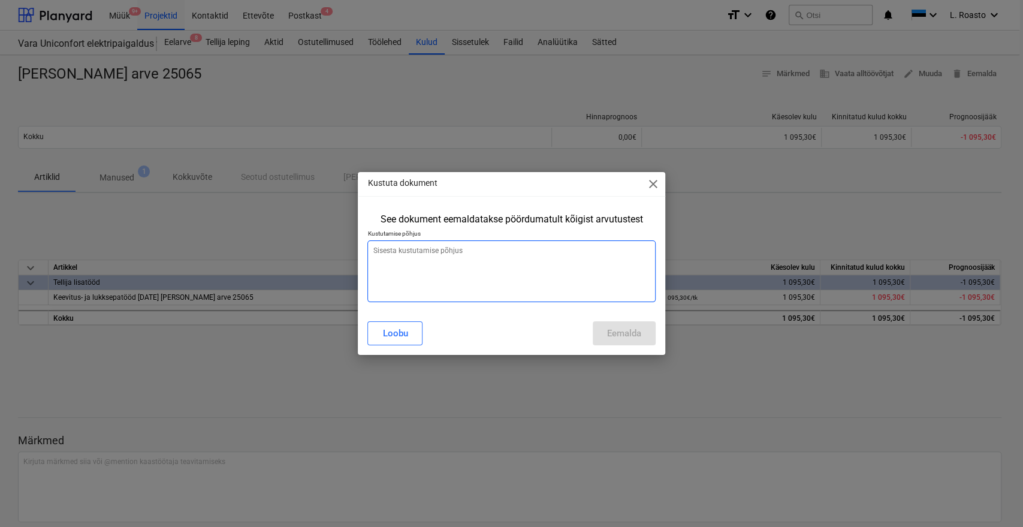
click at [490, 260] on textarea at bounding box center [511, 271] width 288 height 62
type textarea "vale koht"
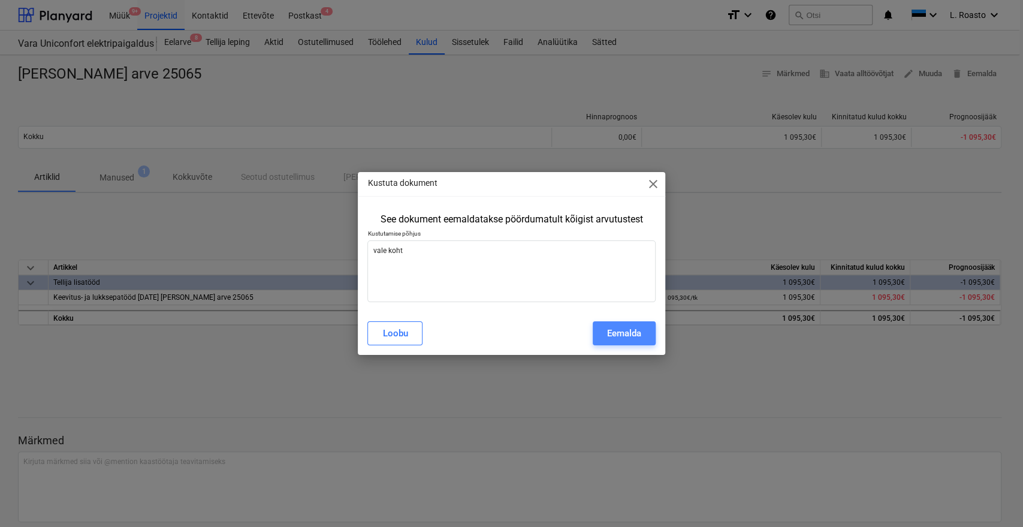
click at [637, 338] on div "Eemalda" at bounding box center [624, 334] width 34 height 16
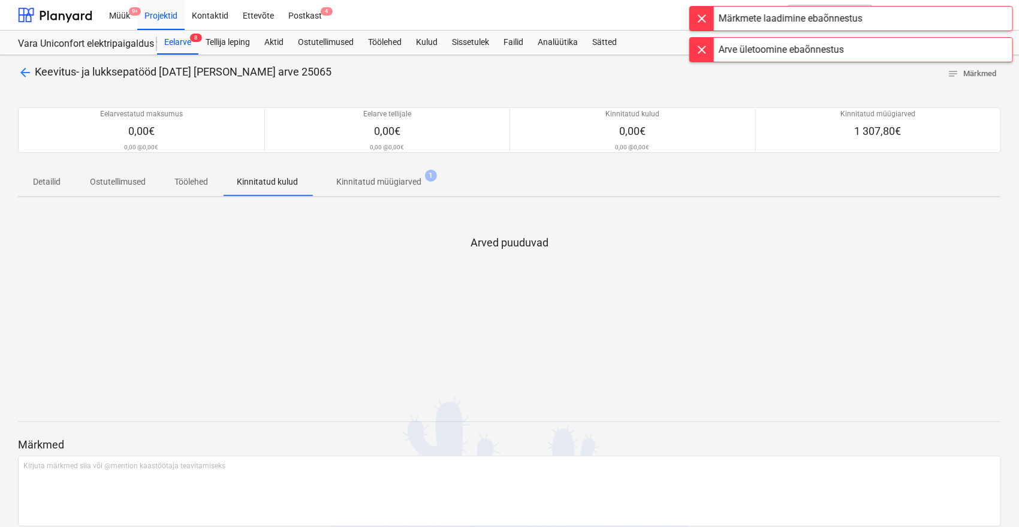
click at [398, 182] on p "Kinnitatud müügiarved" at bounding box center [378, 182] width 85 height 13
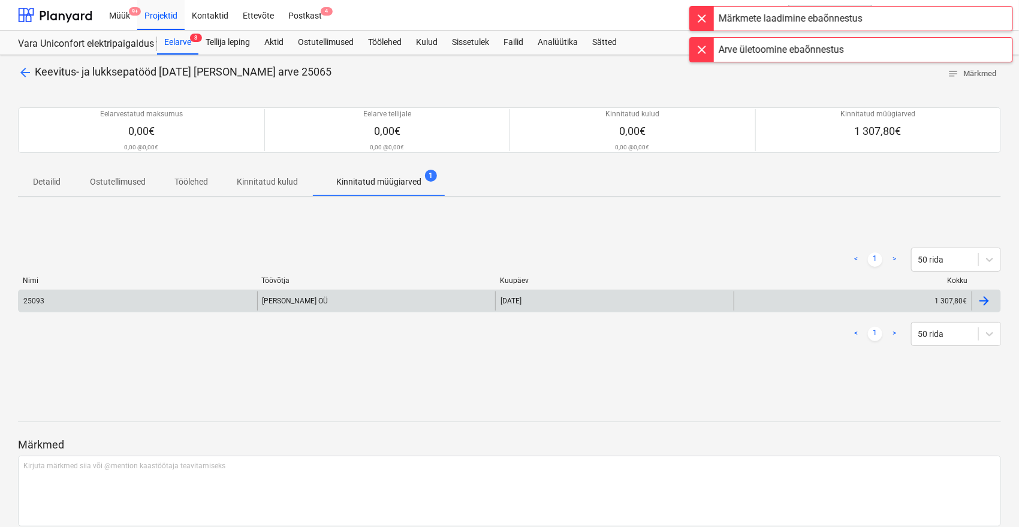
click at [994, 296] on div at bounding box center [986, 300] width 29 height 19
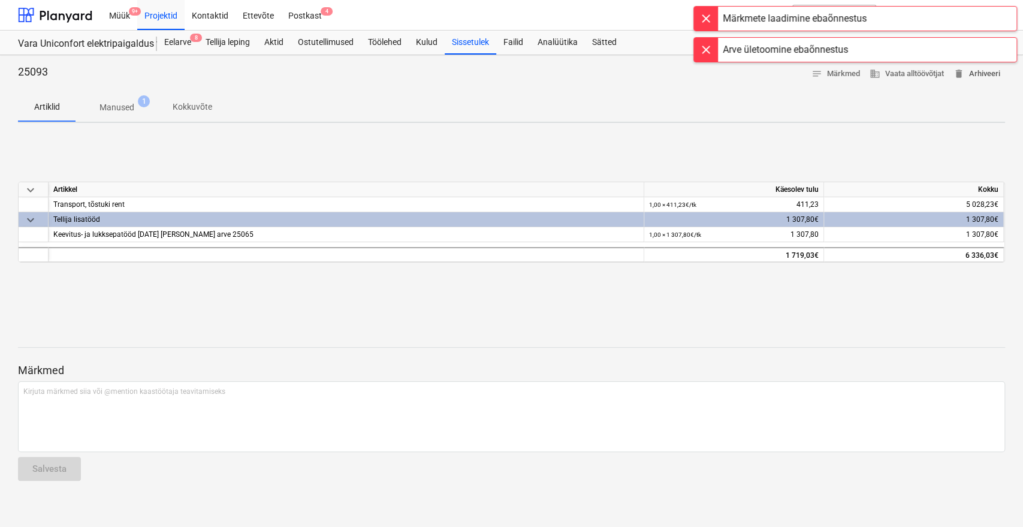
click at [987, 71] on span "delete Arhiveeri" at bounding box center [977, 74] width 47 height 14
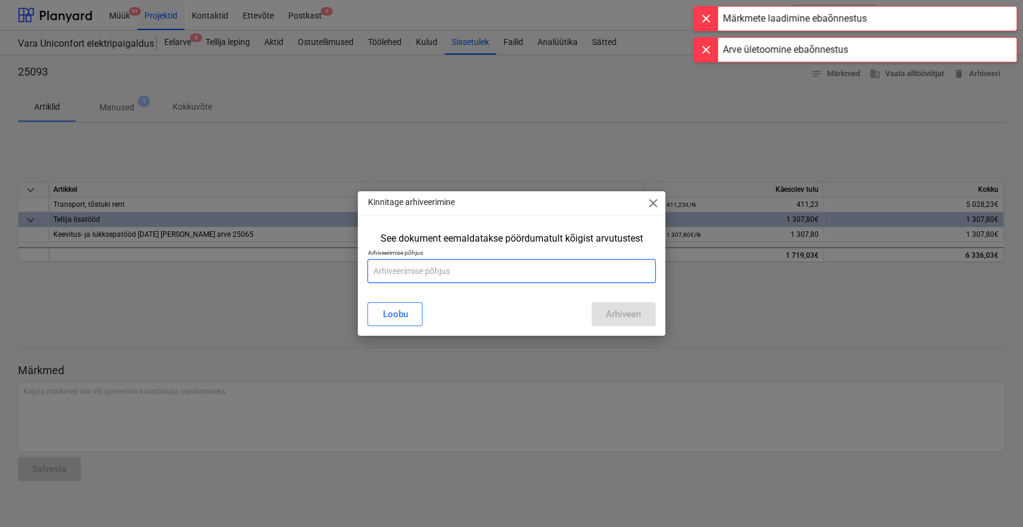
click at [516, 266] on input "text" at bounding box center [511, 271] width 288 height 24
type input "vale koht"
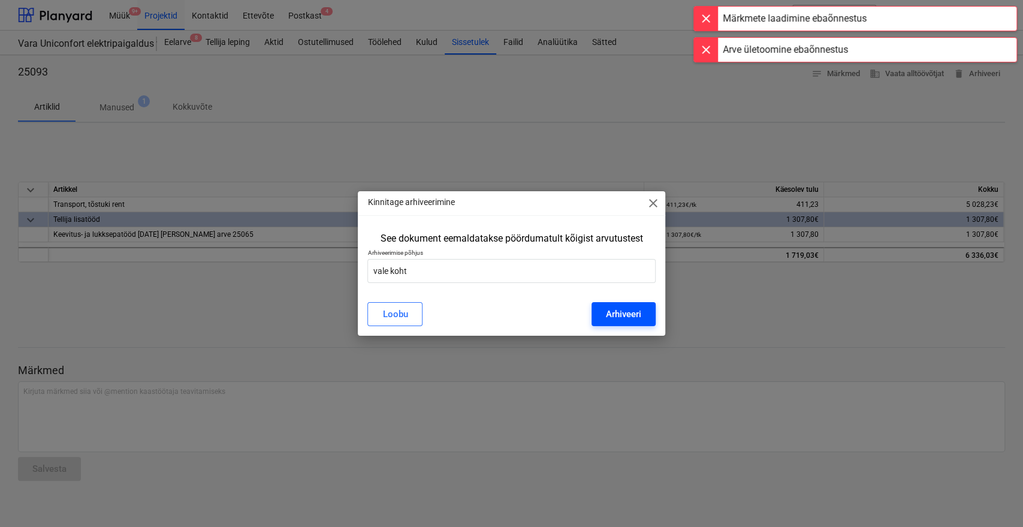
click at [625, 309] on div "Arhiveeri" at bounding box center [623, 314] width 35 height 16
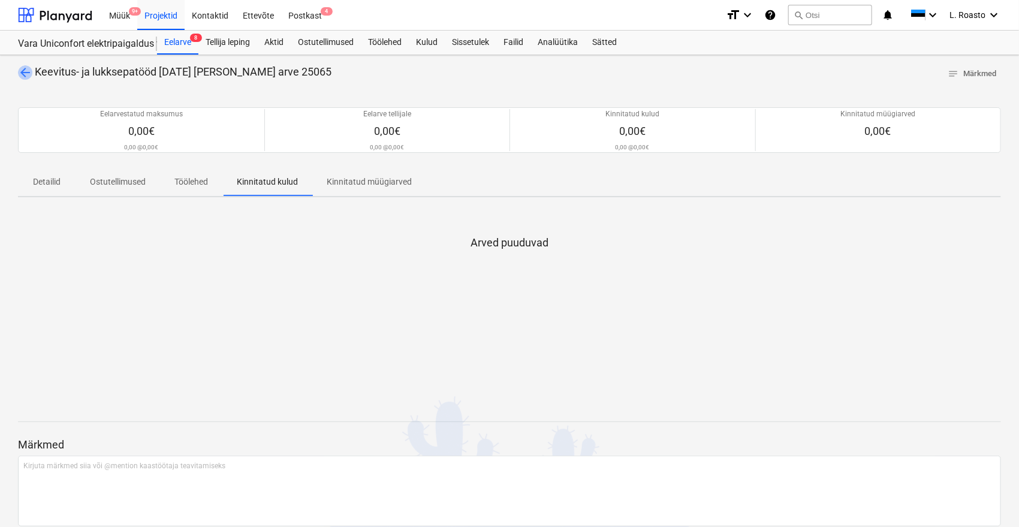
click at [23, 70] on span "arrow_back" at bounding box center [25, 72] width 14 height 14
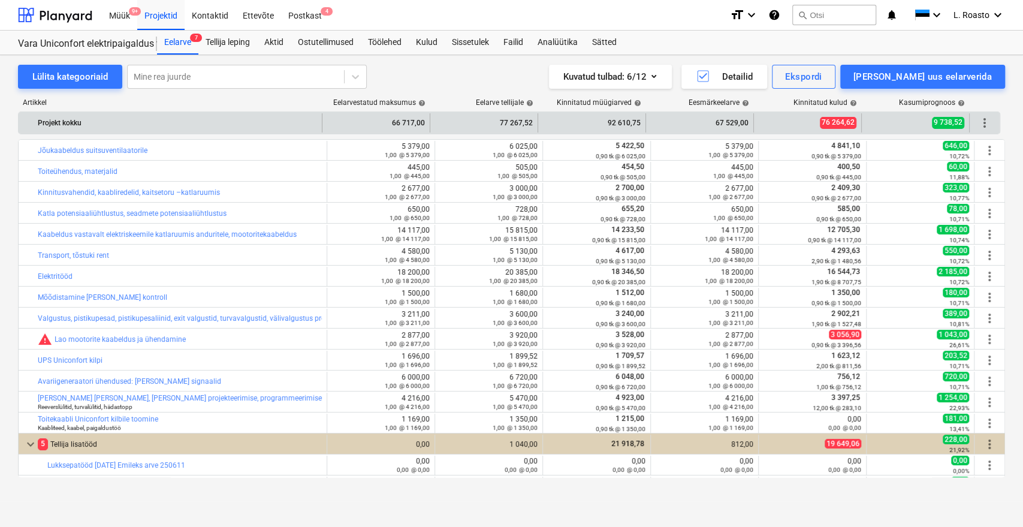
scroll to position [186, 0]
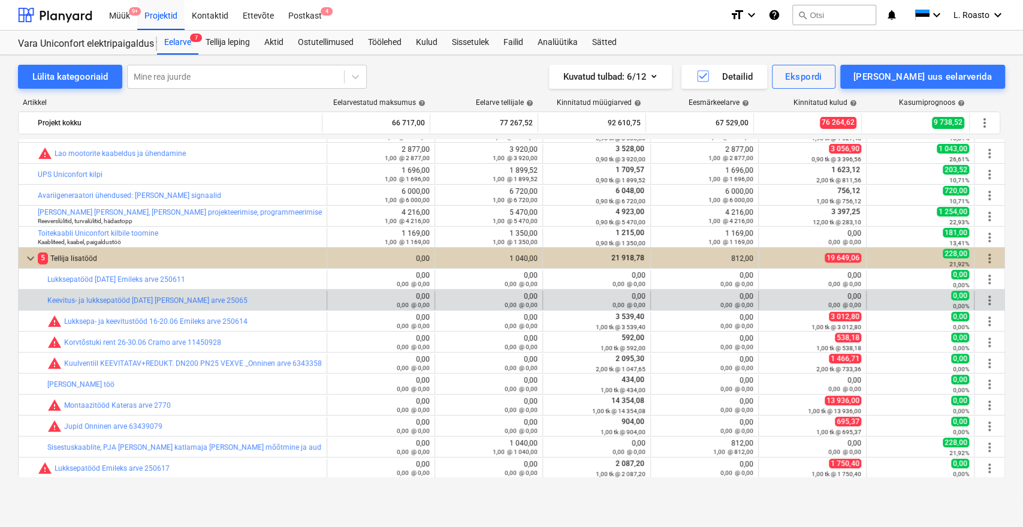
click at [991, 304] on span "more_vert" at bounding box center [990, 300] width 14 height 14
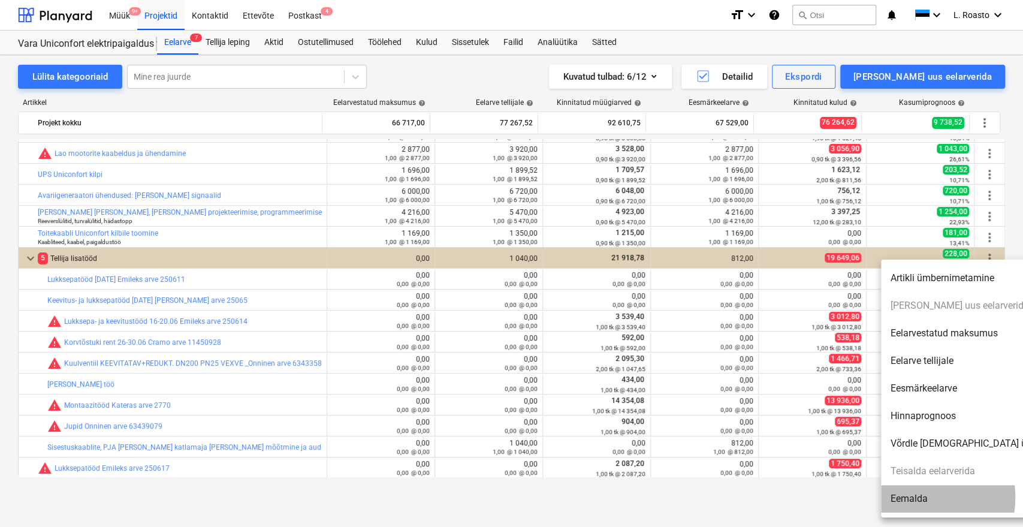
click at [912, 498] on li "Eemalda" at bounding box center [984, 499] width 206 height 28
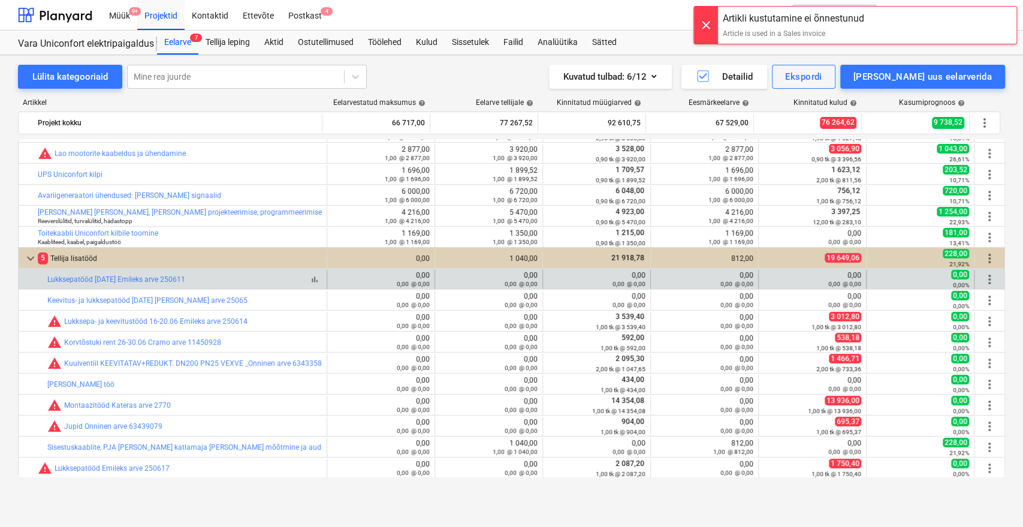
click at [312, 282] on span "bar_chart" at bounding box center [315, 280] width 10 height 10
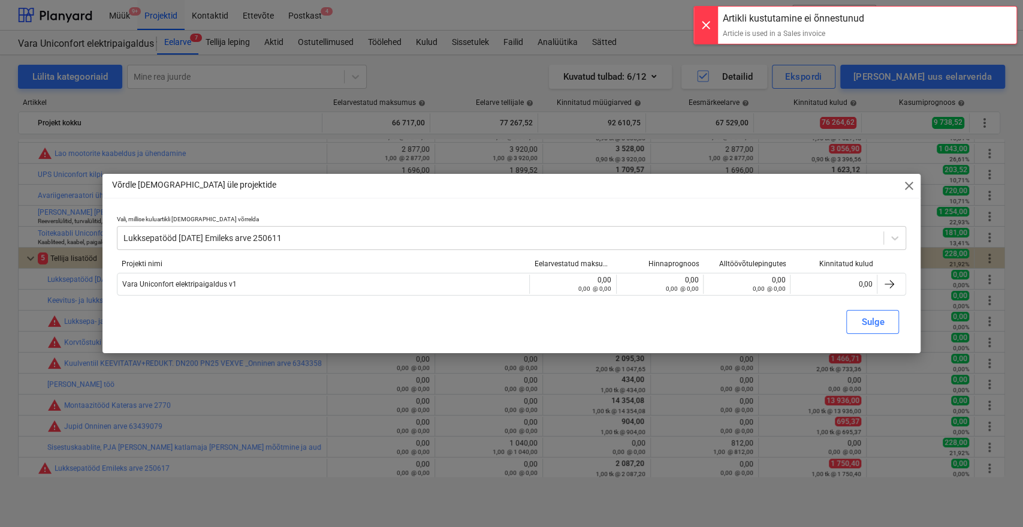
click at [216, 225] on p "Vali, millise kuluartikli [DEMOGRAPHIC_DATA] võrrelda" at bounding box center [512, 220] width 790 height 10
click at [213, 234] on div at bounding box center [500, 238] width 755 height 12
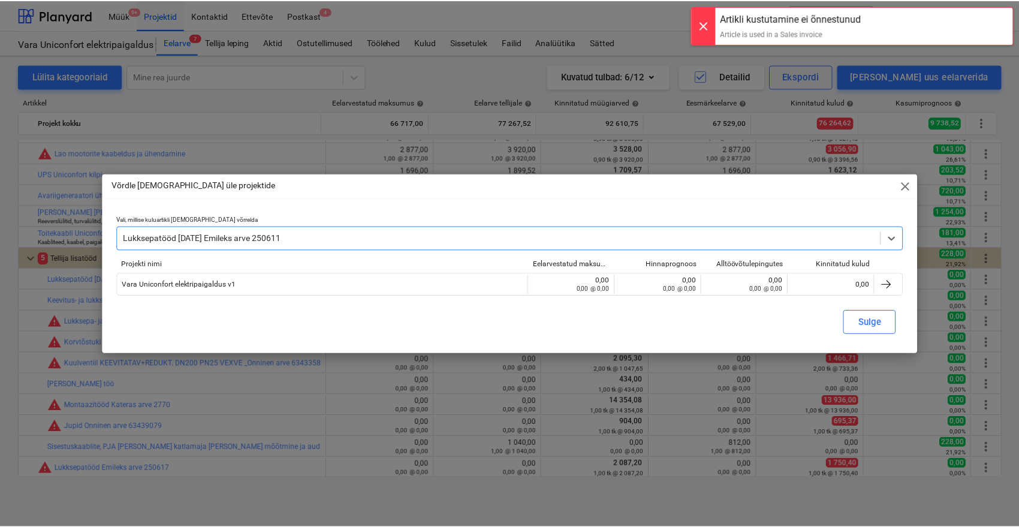
scroll to position [13261, 0]
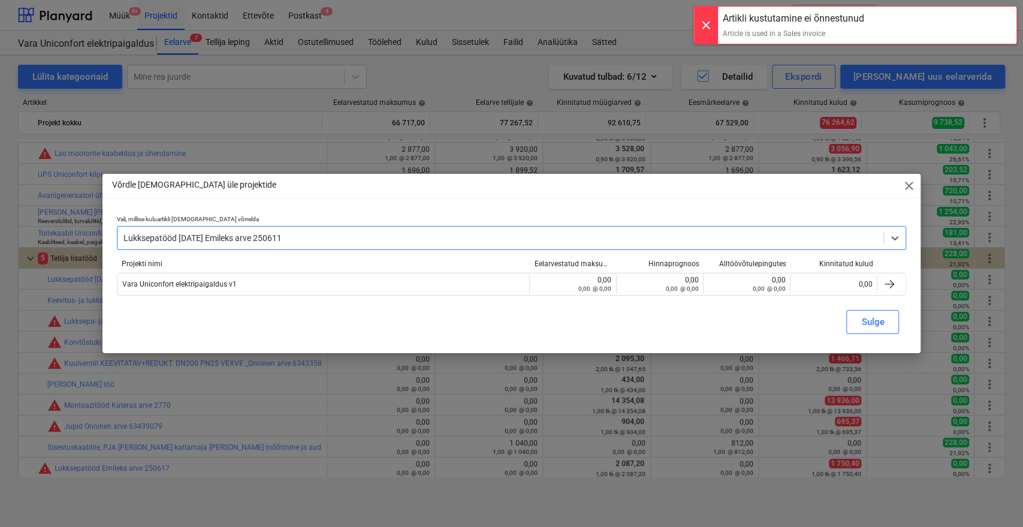
click at [224, 234] on div at bounding box center [500, 238] width 755 height 12
click at [249, 331] on div "Sulge" at bounding box center [512, 338] width 814 height 19
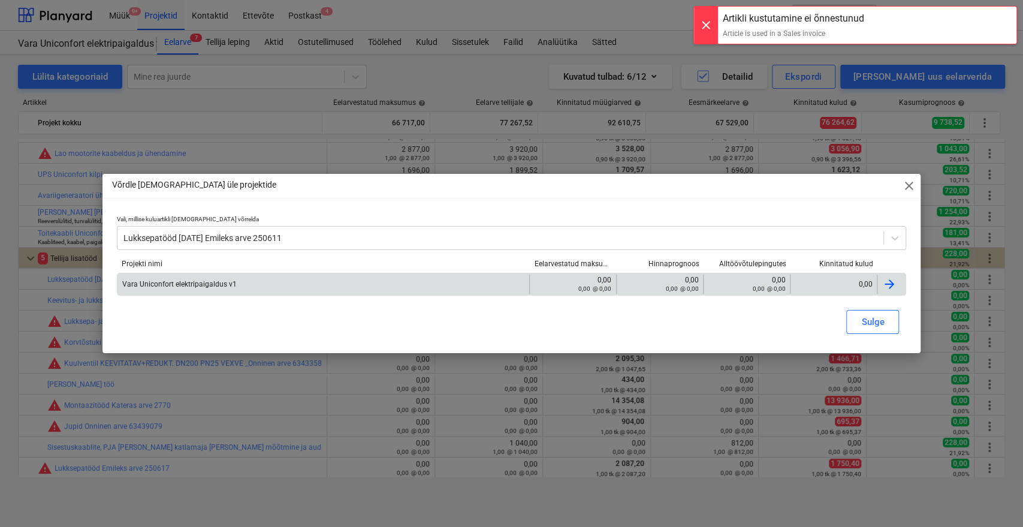
click at [891, 280] on div at bounding box center [889, 284] width 14 height 14
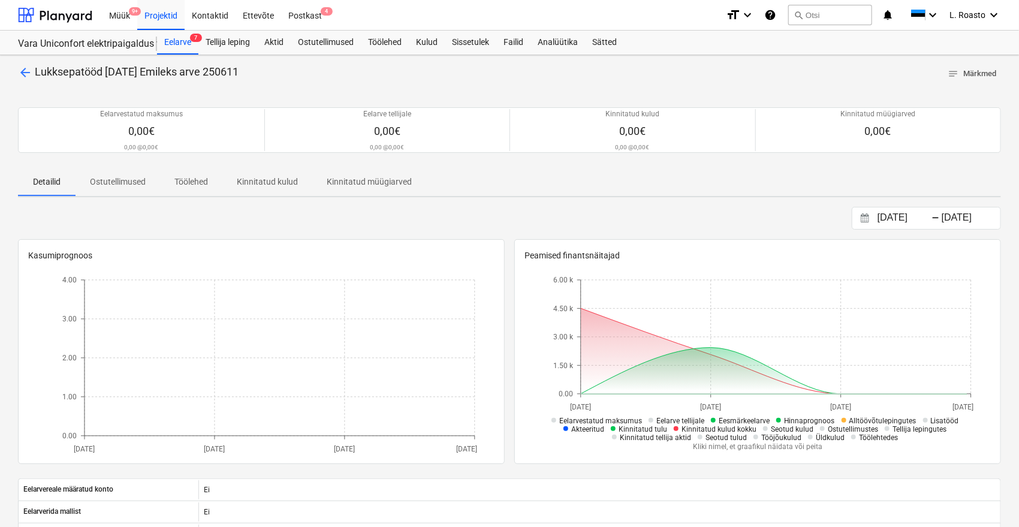
click at [990, 80] on span "notes Märkmed" at bounding box center [972, 74] width 49 height 14
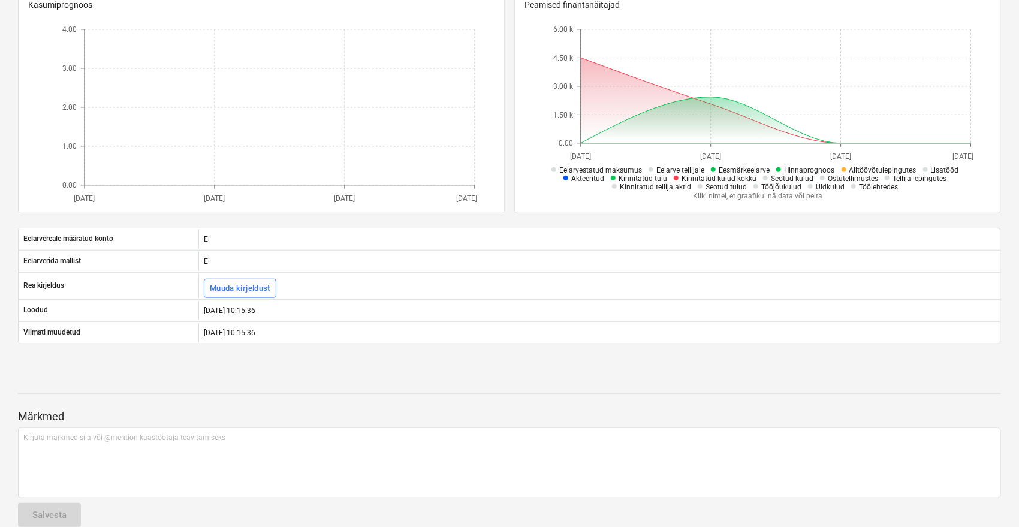
scroll to position [269, 0]
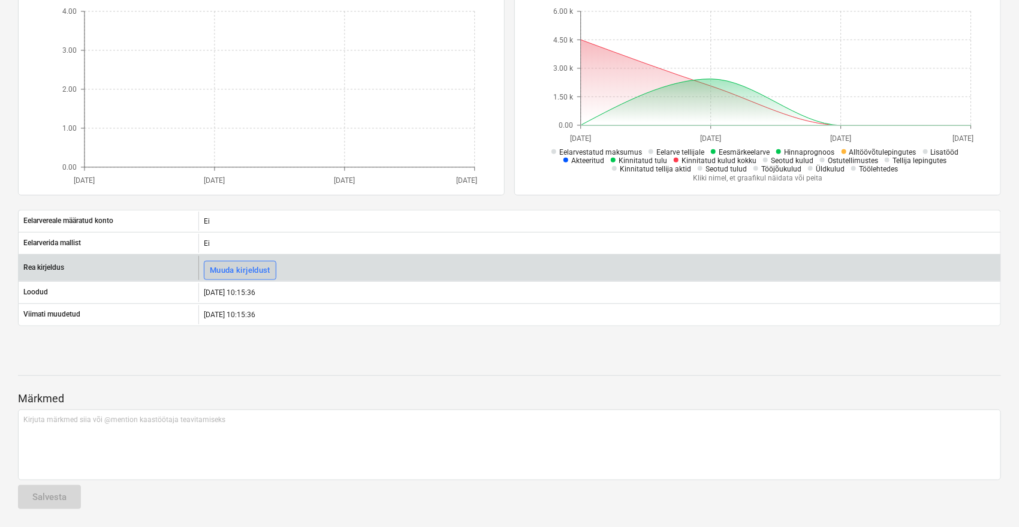
click at [254, 269] on div "Muuda kirjeldust" at bounding box center [240, 271] width 61 height 14
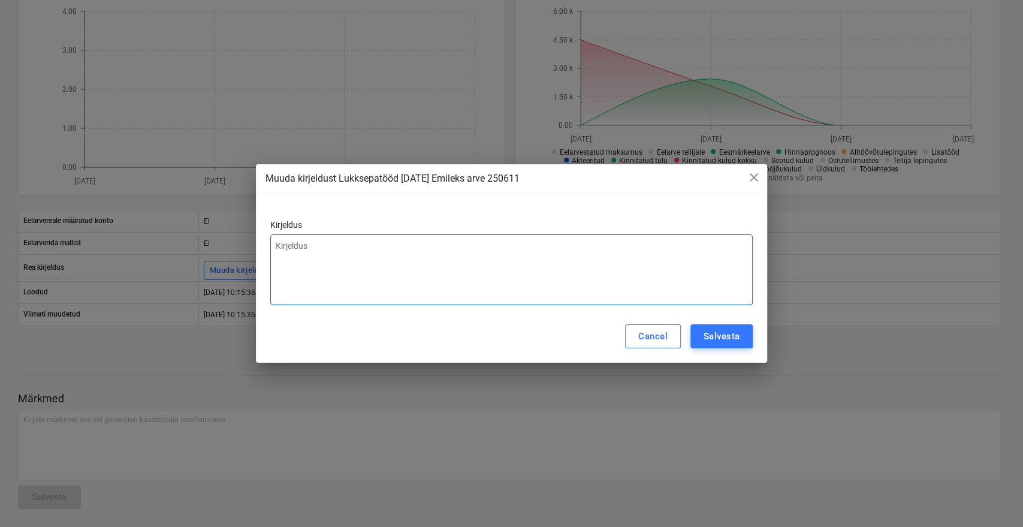
click at [585, 272] on textarea at bounding box center [511, 269] width 483 height 71
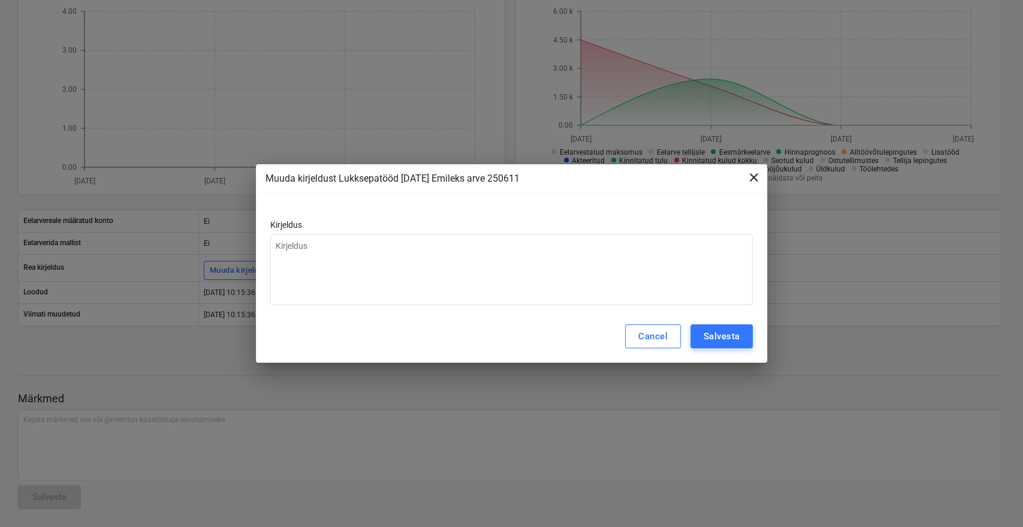
click at [754, 171] on span "close" at bounding box center [754, 177] width 14 height 14
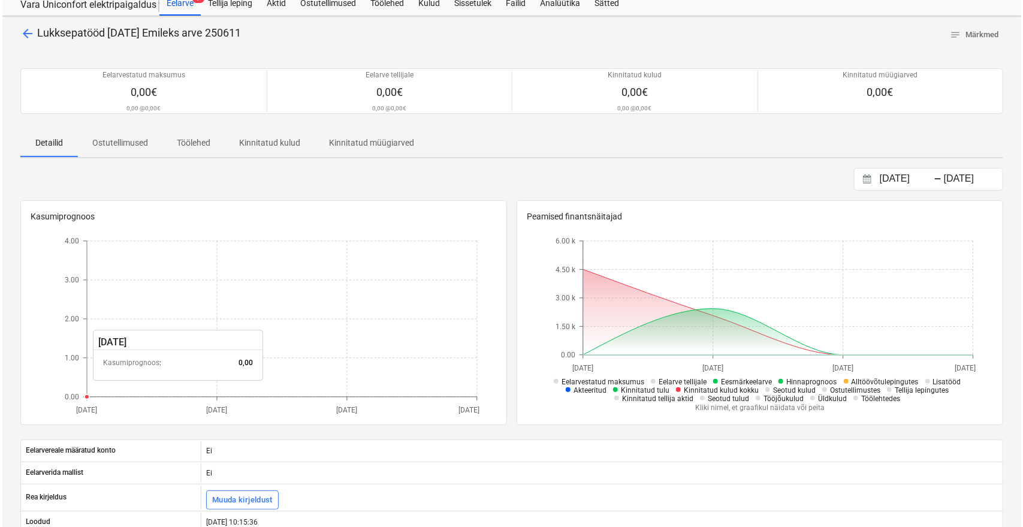
scroll to position [0, 0]
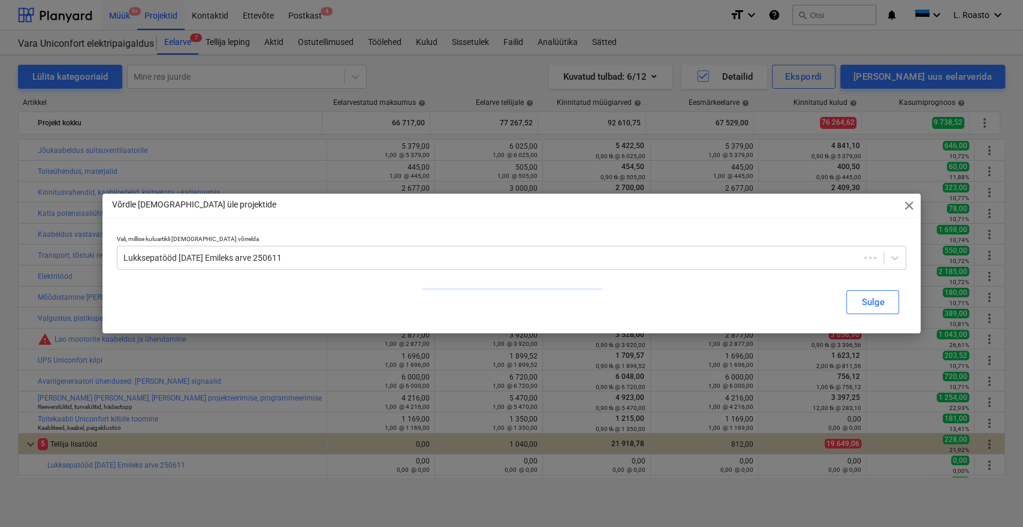
scroll to position [186, 0]
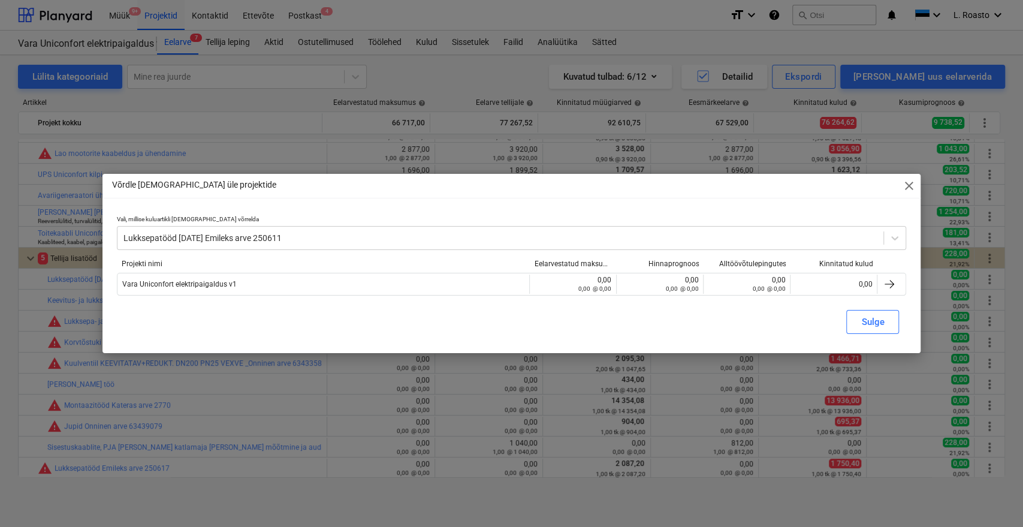
click at [906, 179] on span "close" at bounding box center [909, 186] width 14 height 14
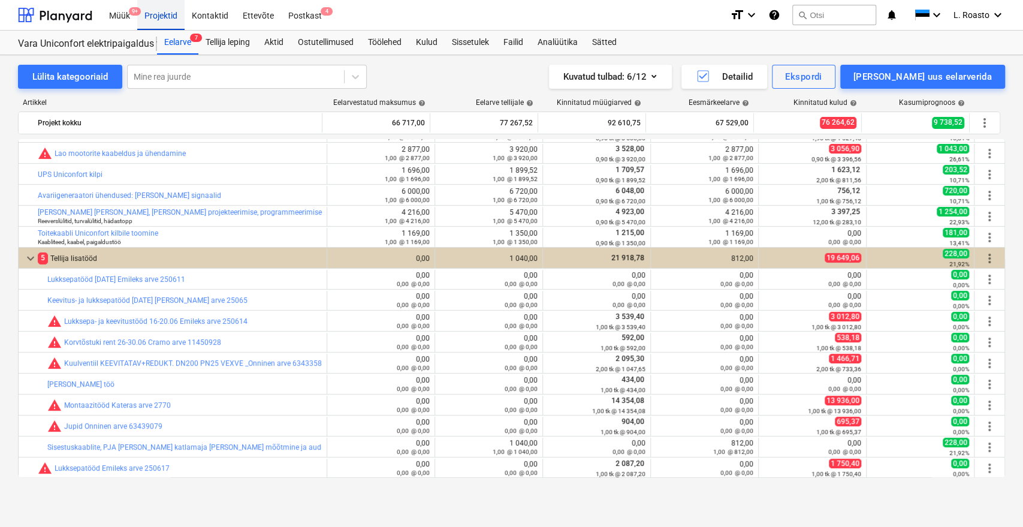
click at [160, 19] on div "Projektid" at bounding box center [160, 14] width 47 height 31
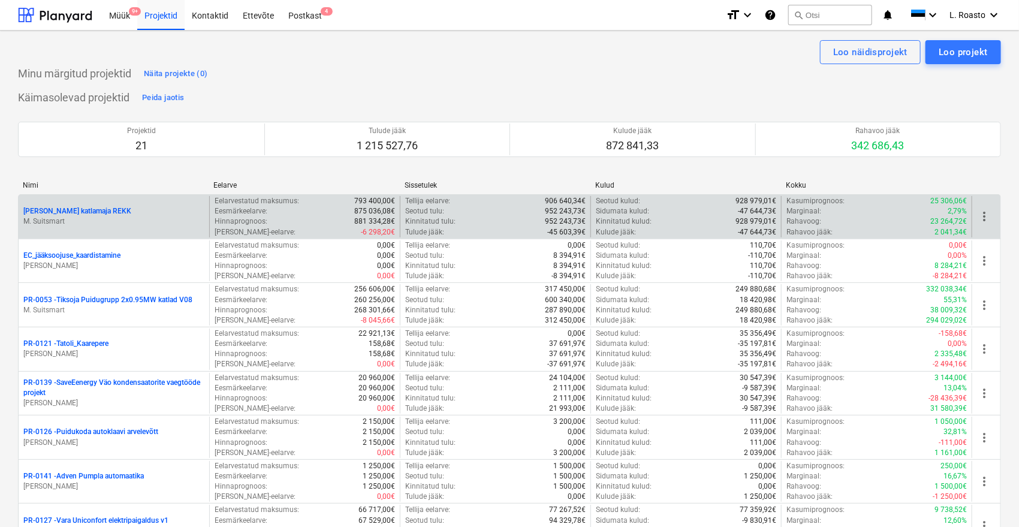
click at [92, 215] on p "[PERSON_NAME] katlamaja REKK" at bounding box center [77, 211] width 108 height 10
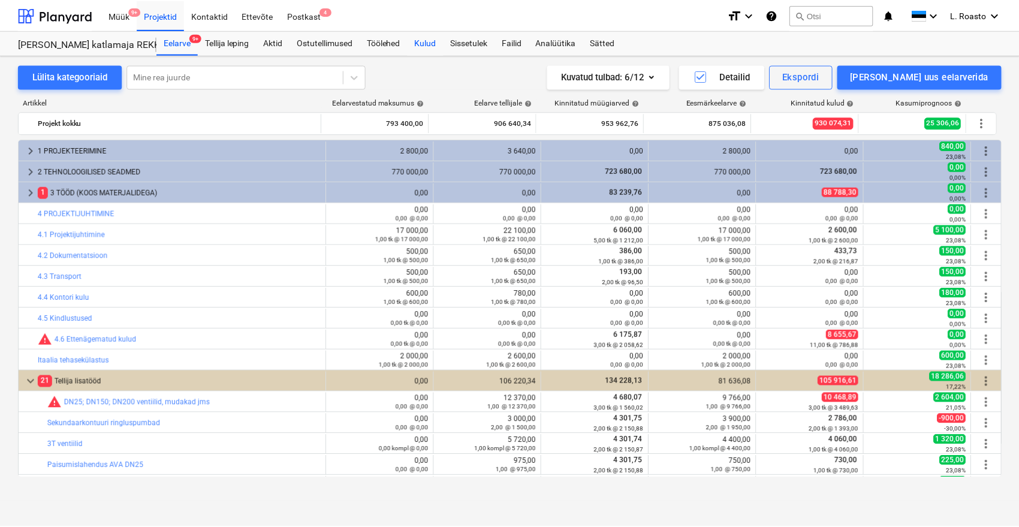
scroll to position [399, 0]
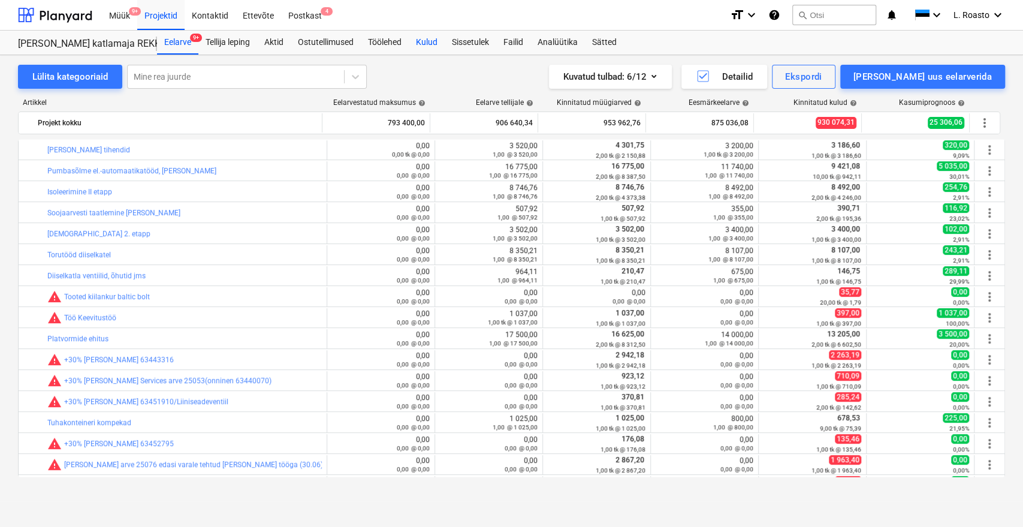
click at [437, 42] on div "Kulud" at bounding box center [427, 43] width 36 height 24
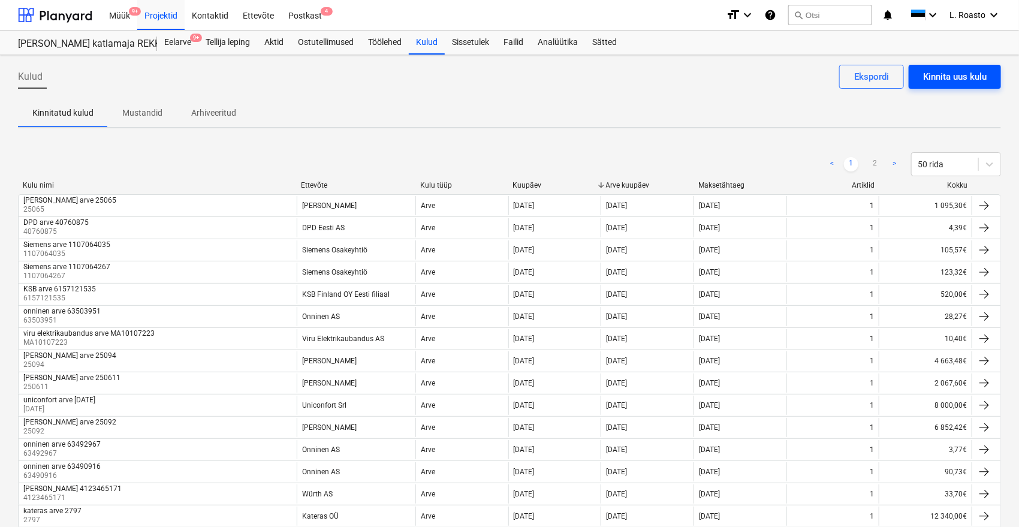
click at [980, 65] on button "Kinnita uus kulu" at bounding box center [955, 77] width 92 height 24
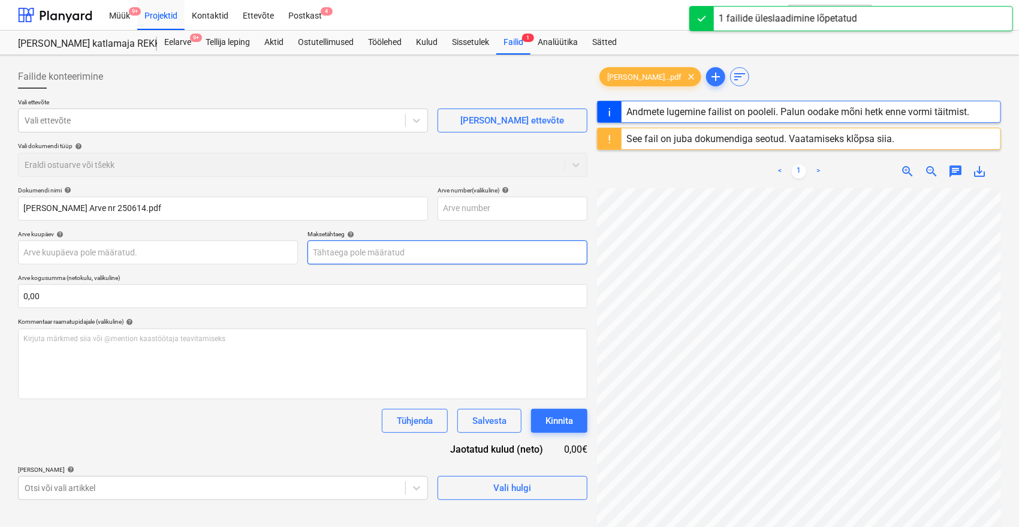
type input "250614"
type input "[DATE]"
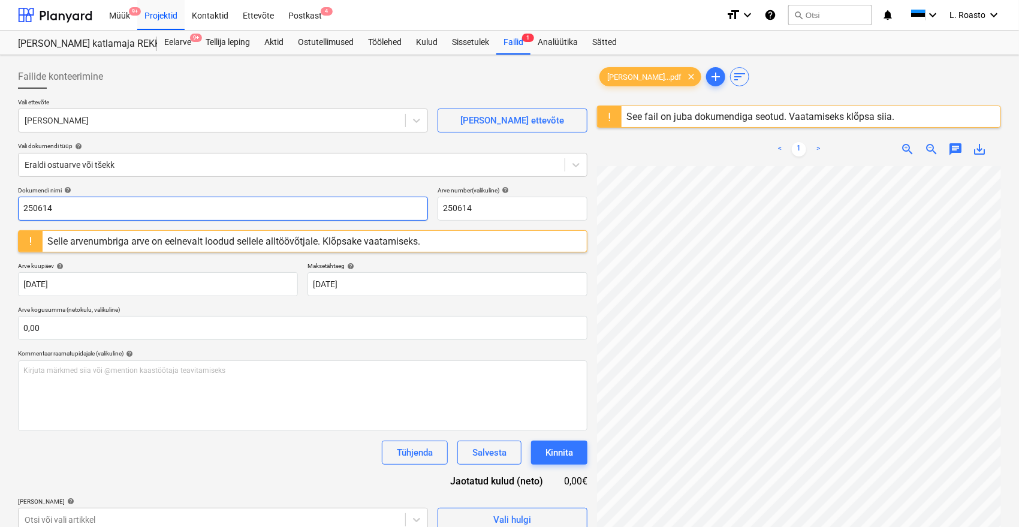
click at [23, 210] on input "250614" at bounding box center [223, 209] width 410 height 24
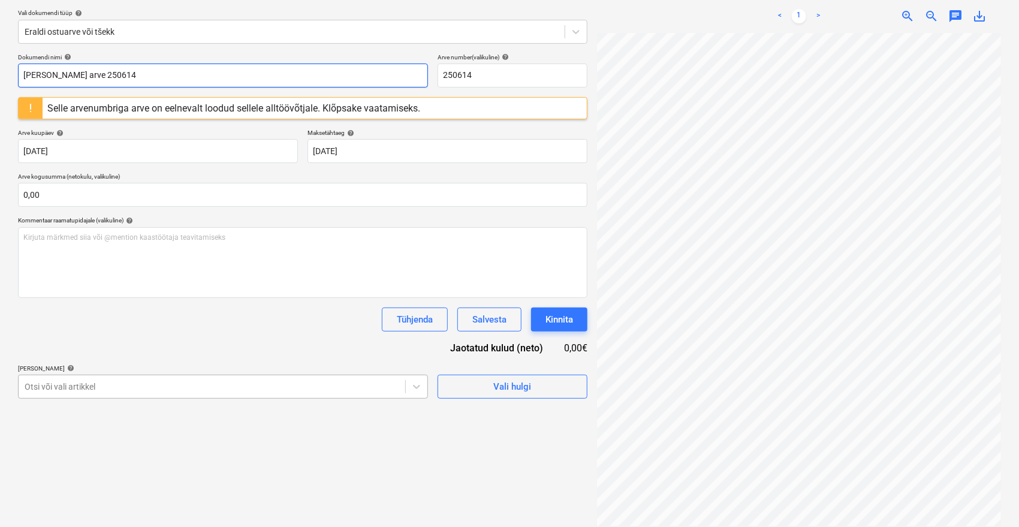
type input "[PERSON_NAME] arve 250614"
click at [245, 386] on body "Müük 9+ Projektid Kontaktid Ettevõte Postkast 4 format_size keyboard_arrow_down…" at bounding box center [509, 130] width 1019 height 527
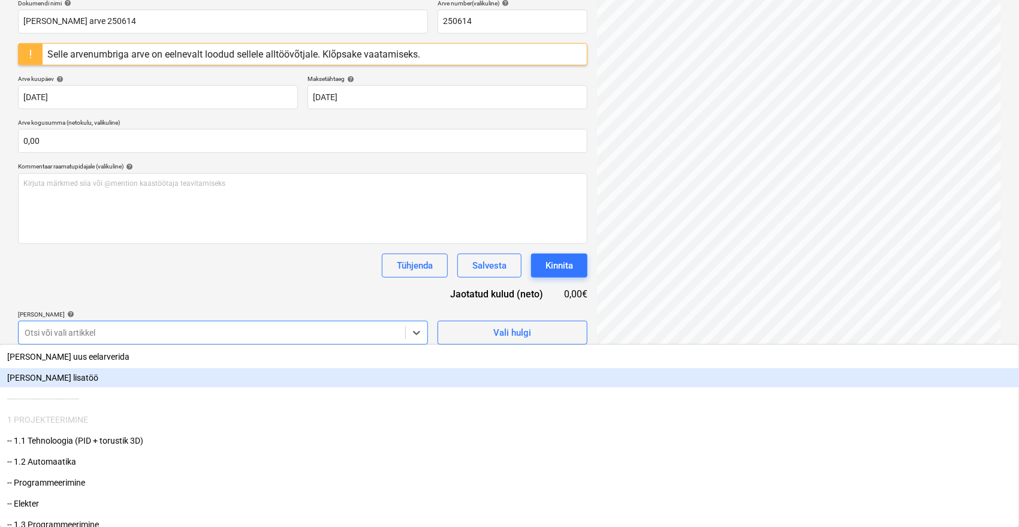
click at [116, 373] on div "[PERSON_NAME] lisatöö" at bounding box center [509, 377] width 1019 height 19
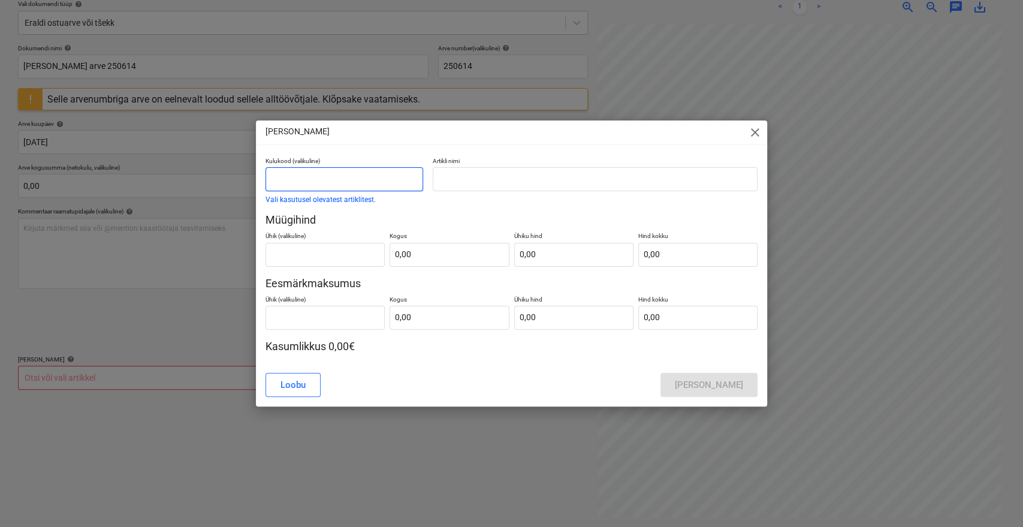
click at [366, 181] on input "text" at bounding box center [345, 179] width 158 height 24
type input "Lisamüük"
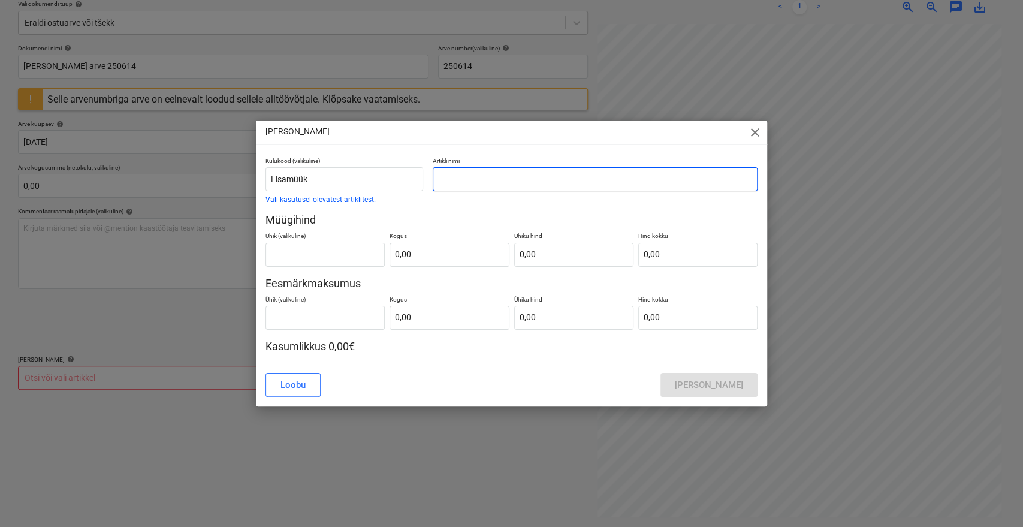
click at [444, 182] on input "text" at bounding box center [595, 179] width 325 height 24
type input "[PERSON_NAME] arve 250614"
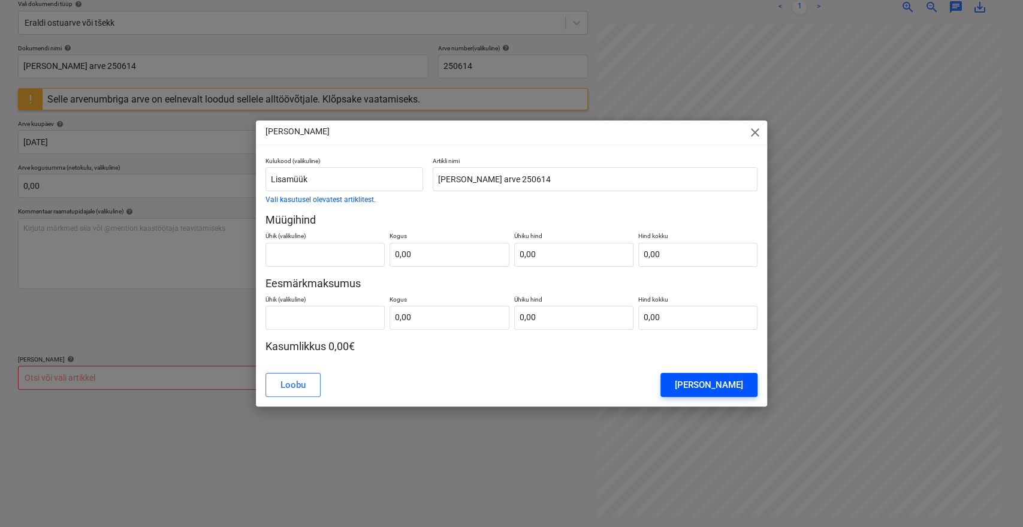
click at [740, 386] on div "[PERSON_NAME]" at bounding box center [709, 385] width 68 height 16
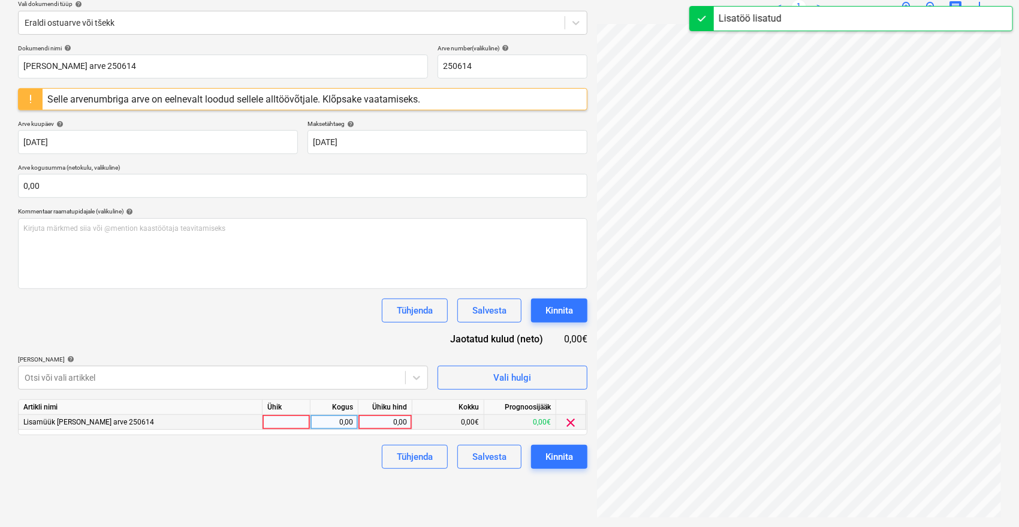
click at [396, 426] on div "0,00" at bounding box center [385, 422] width 44 height 15
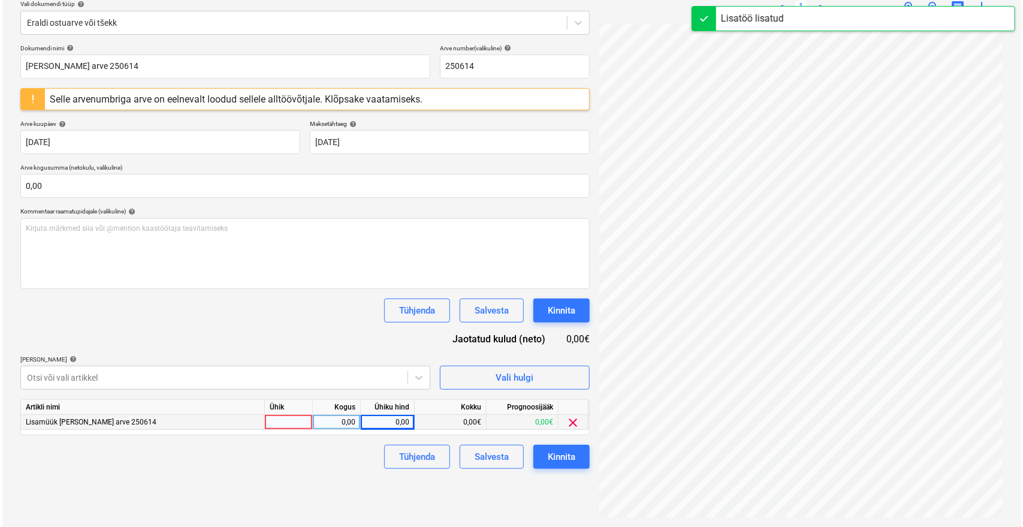
scroll to position [4, 48]
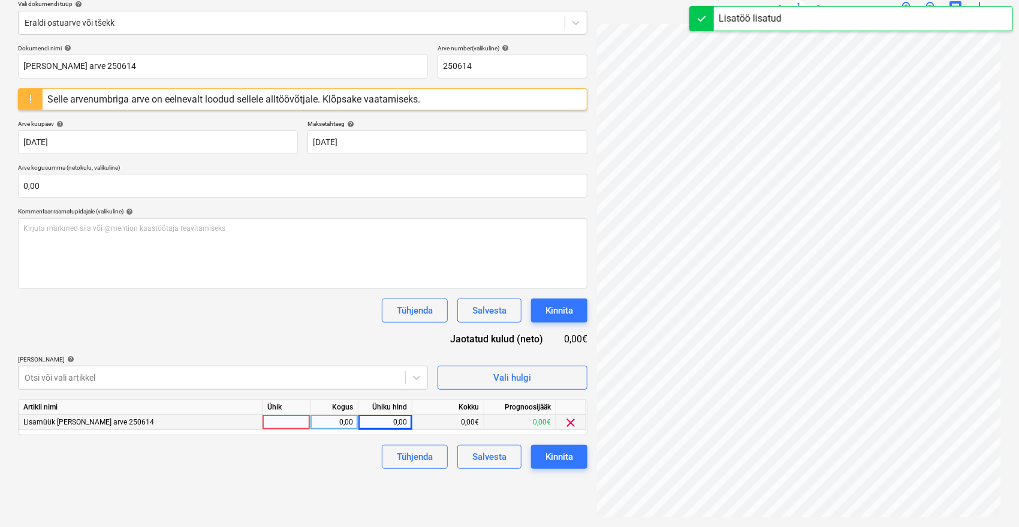
click at [366, 423] on div "0,00" at bounding box center [385, 422] width 44 height 15
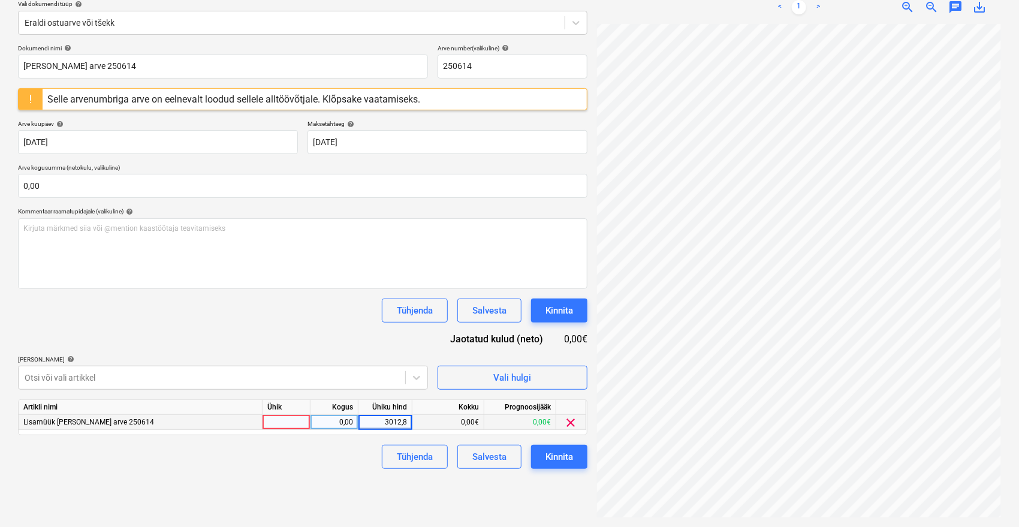
type input "3012,80"
click at [347, 488] on div "Failide konteerimine Vali ettevõte Emileks OÜ [PERSON_NAME] uus ettevõte Vali d…" at bounding box center [302, 220] width 579 height 604
click at [562, 451] on div "Kinnita" at bounding box center [560, 457] width 28 height 16
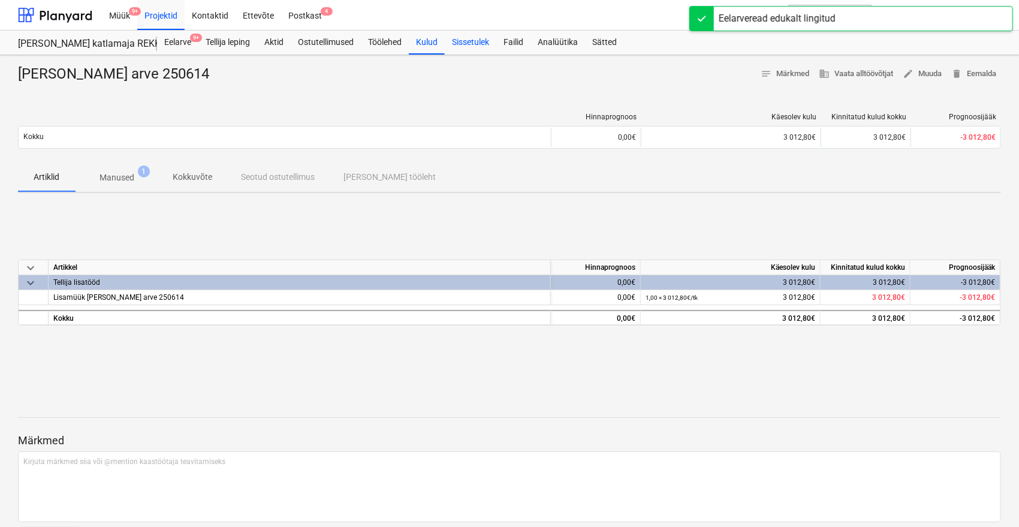
click at [468, 44] on div "Sissetulek" at bounding box center [471, 43] width 52 height 24
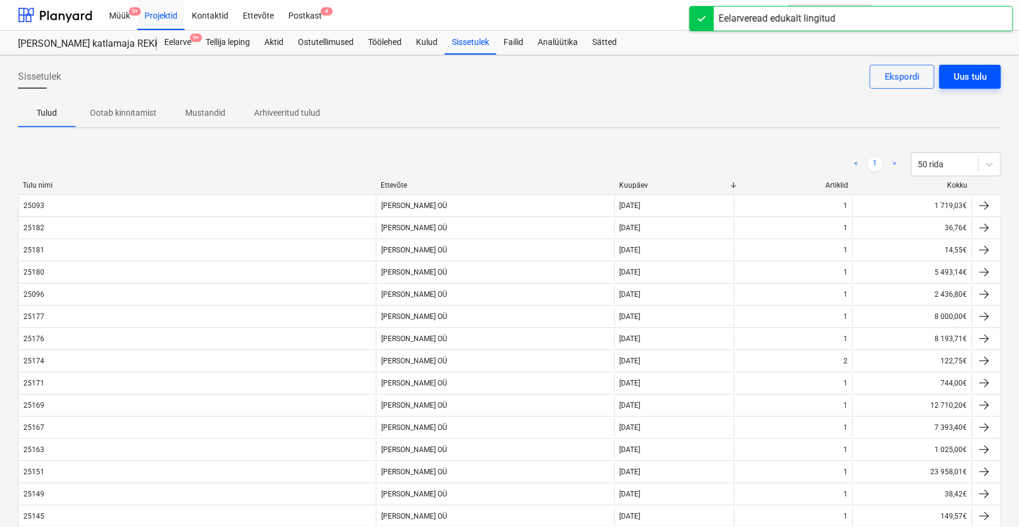
click at [991, 78] on button "Uus tulu" at bounding box center [970, 77] width 62 height 24
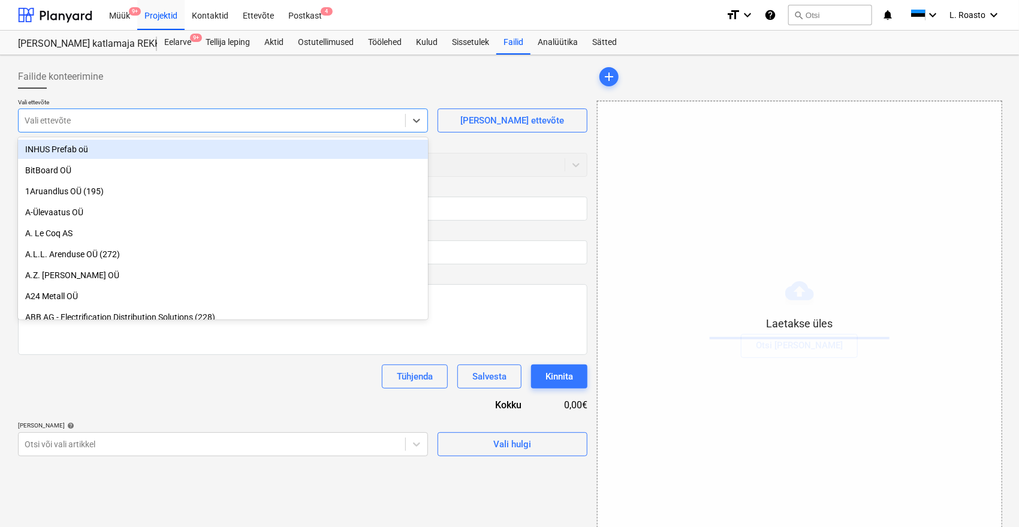
click at [121, 123] on div at bounding box center [212, 121] width 375 height 12
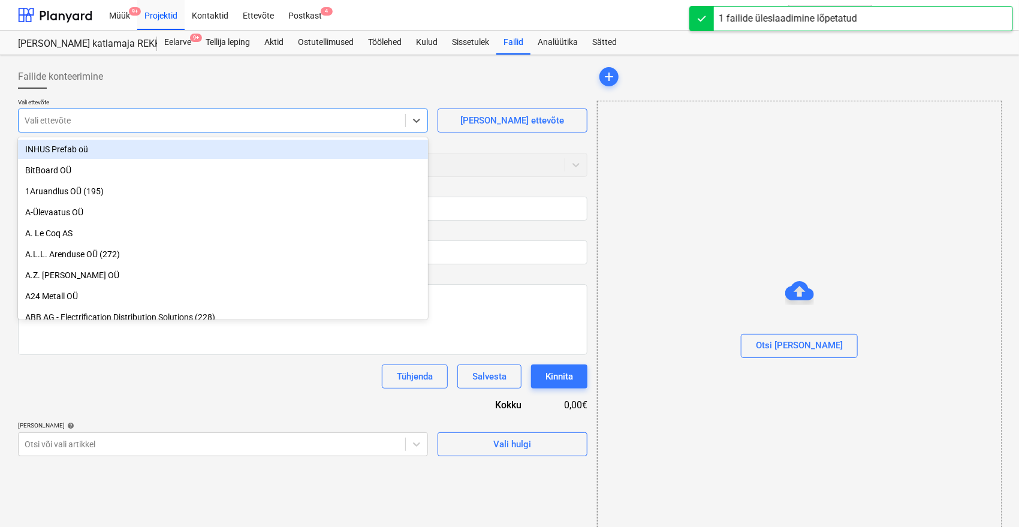
type input "25097_Vara_arve.pdf"
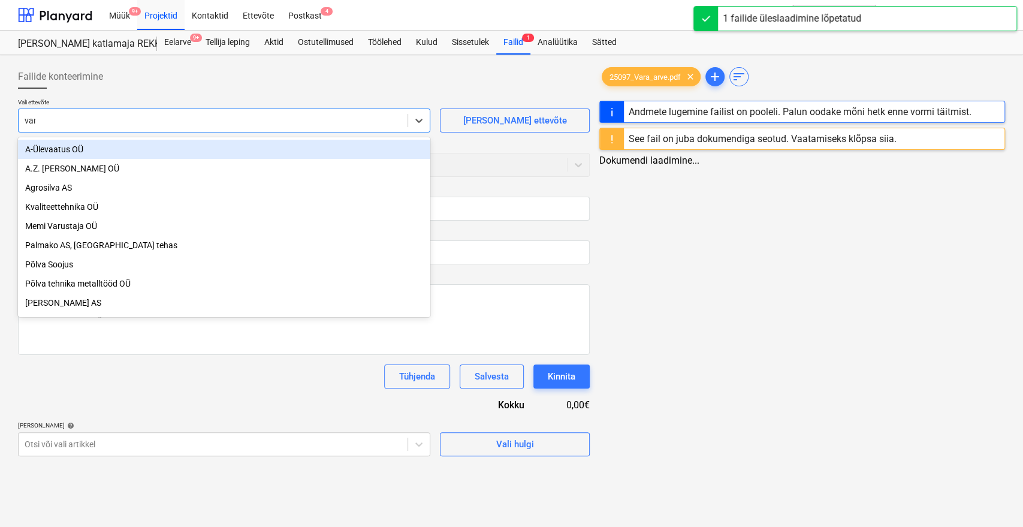
type input "vara"
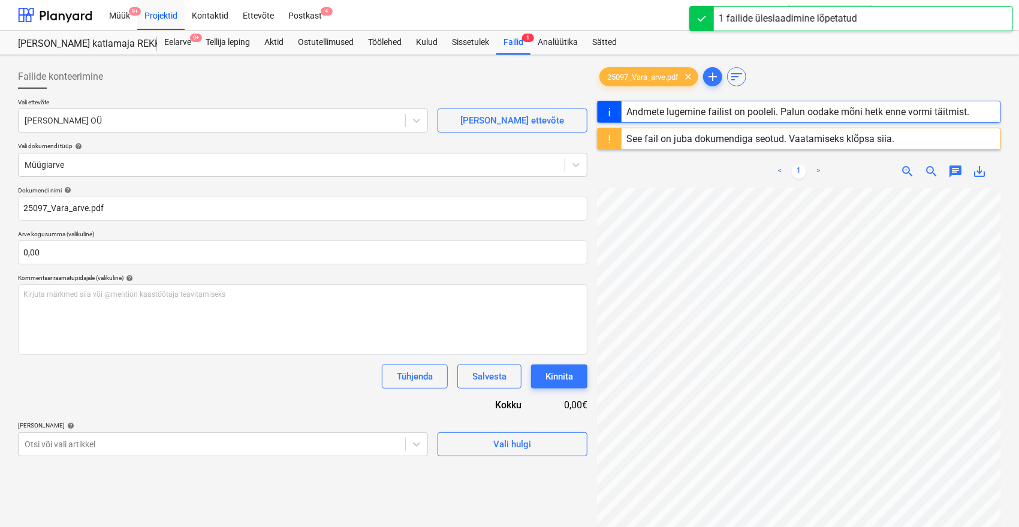
click at [110, 429] on p "[PERSON_NAME] artiklid help" at bounding box center [223, 426] width 410 height 10
click at [113, 454] on body "Müük 9+ Projektid Kontaktid Ettevõte Postkast 4 format_size keyboard_arrow_down…" at bounding box center [509, 263] width 1019 height 527
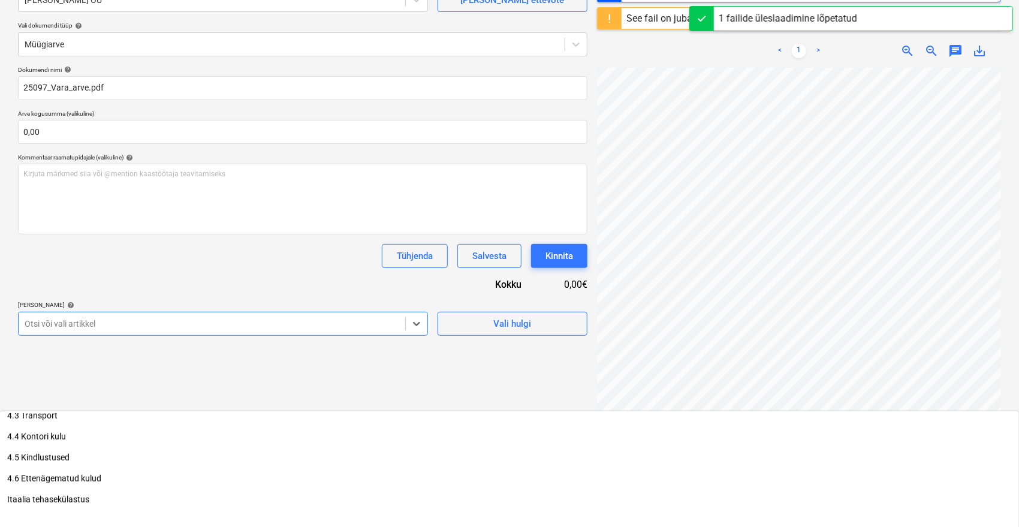
type input "25097"
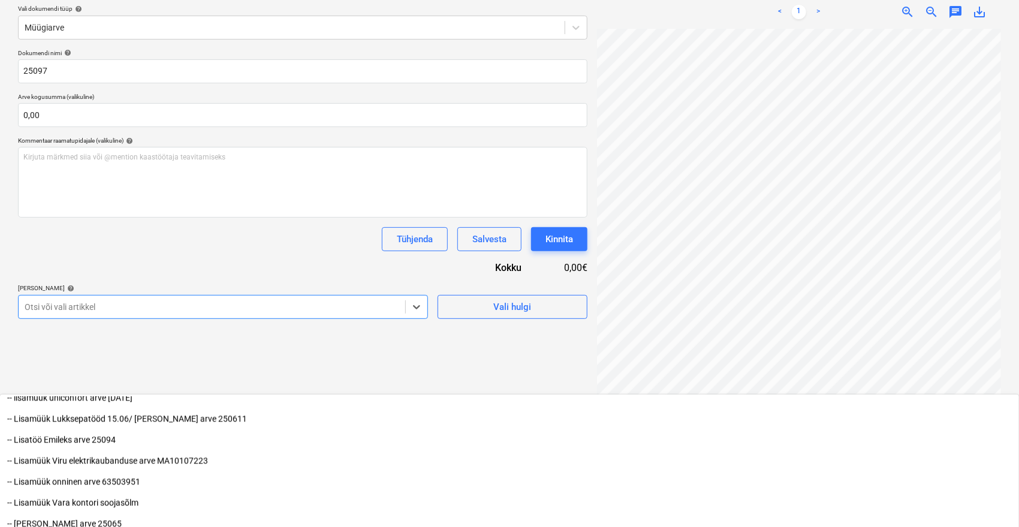
scroll to position [142, 0]
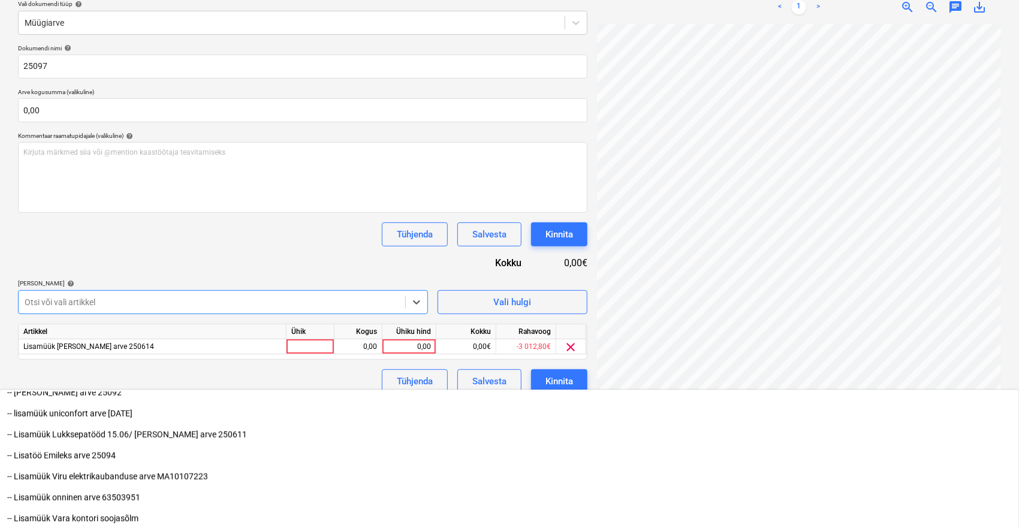
scroll to position [1309, 0]
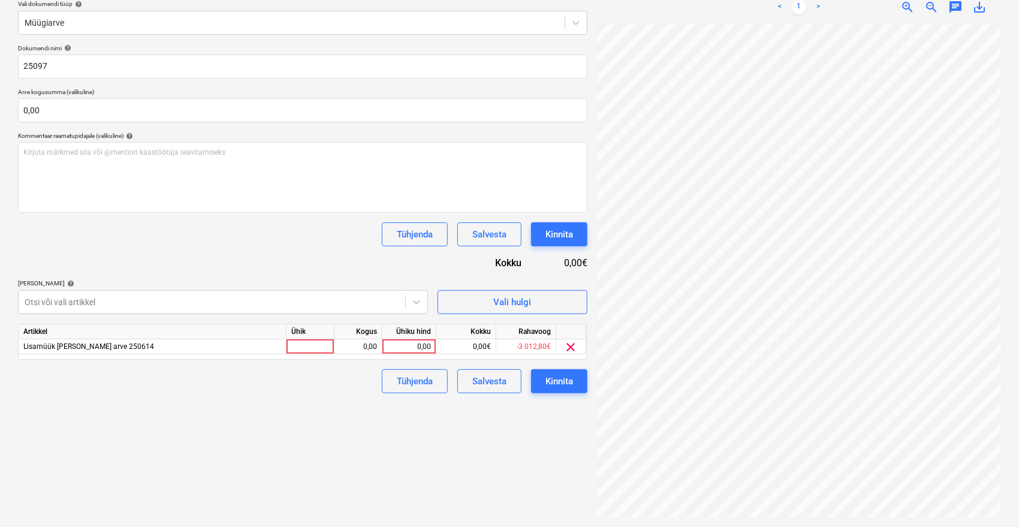
click at [216, 257] on div "Dokumendi nimi help 25097 Arve kogusumma (valikuline) 0,00 Kommentaar raamatupi…" at bounding box center [303, 218] width 570 height 349
click at [411, 344] on div "0,00" at bounding box center [409, 346] width 44 height 15
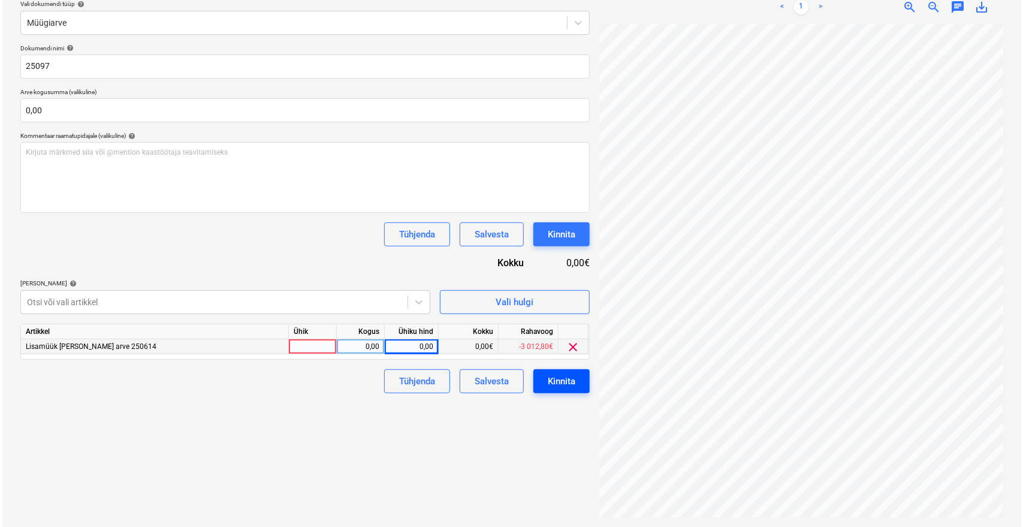
scroll to position [47, 48]
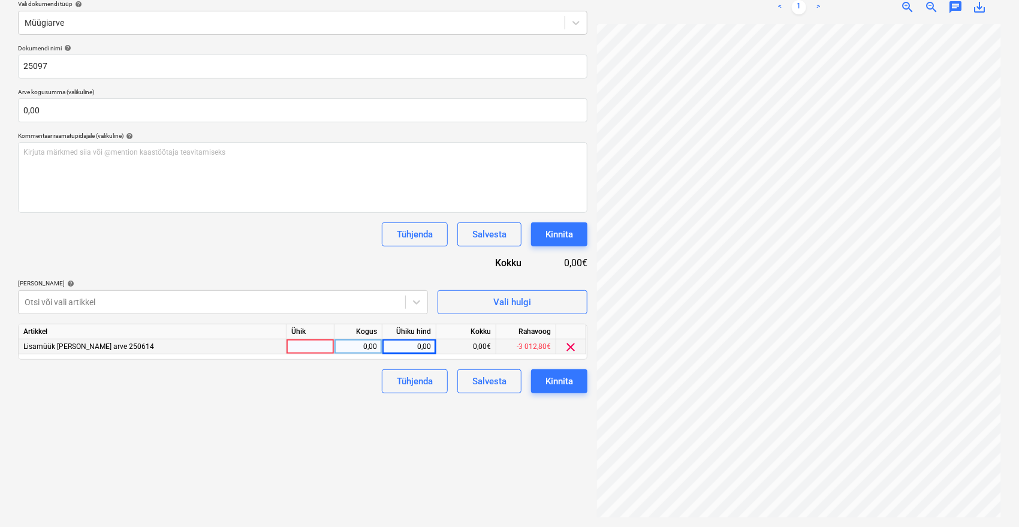
click at [408, 346] on div "0,00" at bounding box center [409, 346] width 44 height 15
type input "3539,40"
click at [405, 503] on div "Failide konteerimine Vali ettevõte Vara Saeveski OÜ [PERSON_NAME] uus ettevõte …" at bounding box center [302, 220] width 579 height 604
click at [553, 388] on div "Kinnita" at bounding box center [560, 381] width 28 height 16
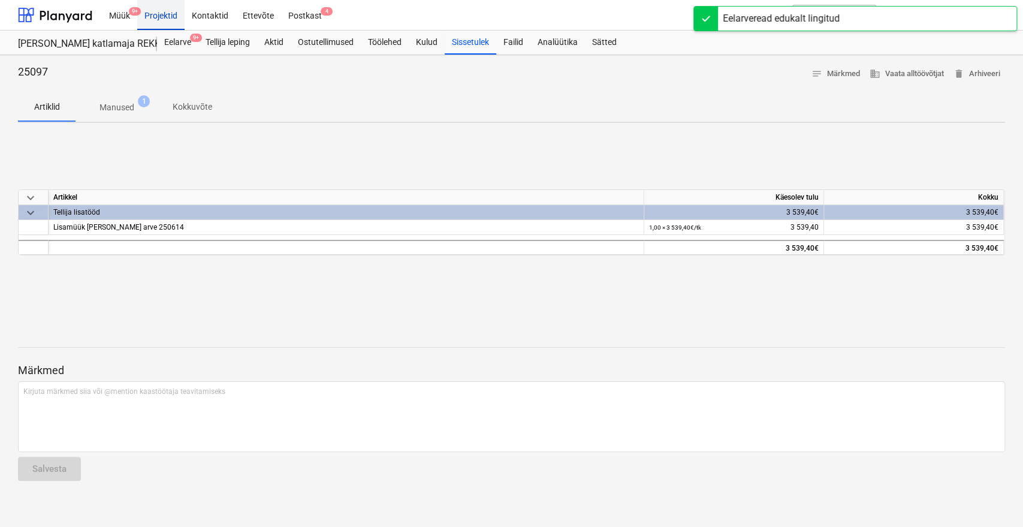
click at [171, 14] on div "Projektid" at bounding box center [160, 14] width 47 height 31
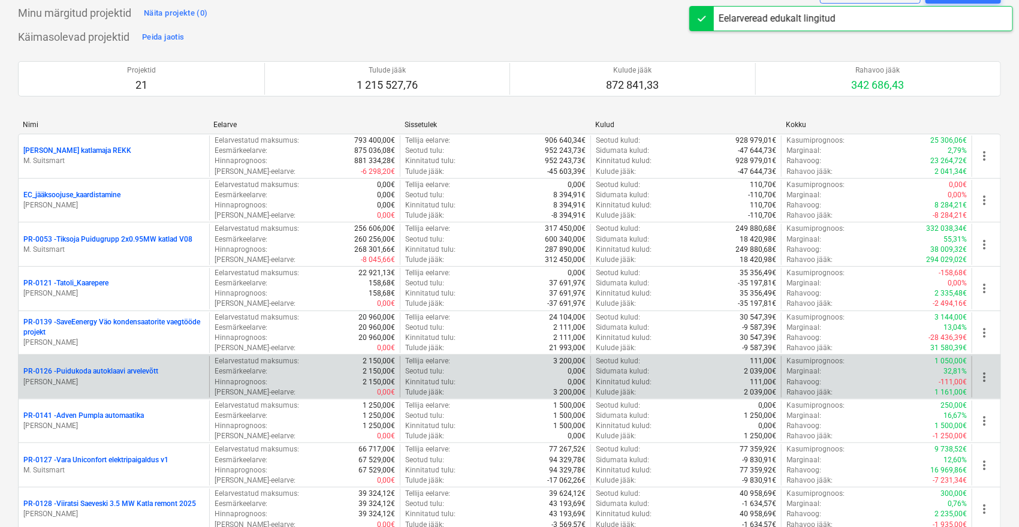
scroll to position [133, 0]
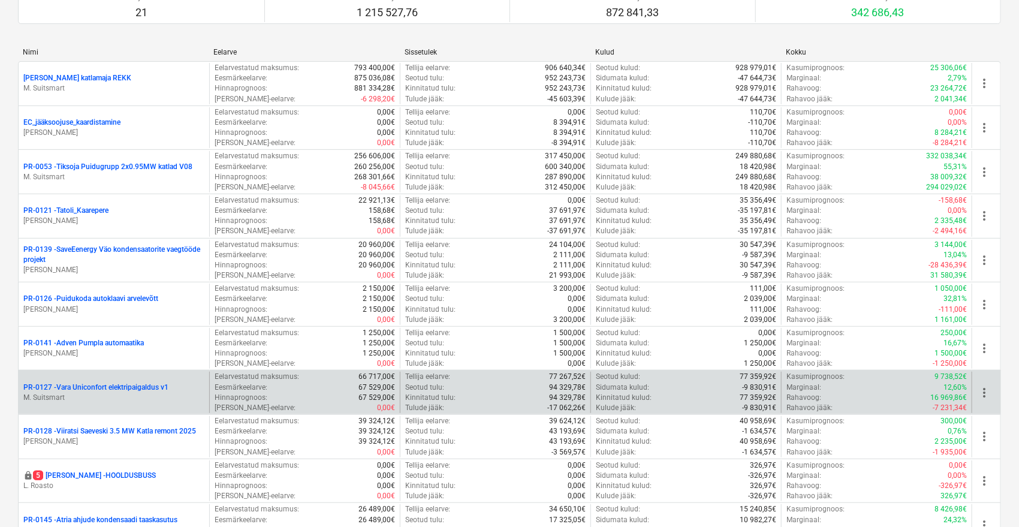
click at [141, 384] on p "PR-0127 - Vara Uniconfort elektripaigaldus v1" at bounding box center [95, 387] width 145 height 10
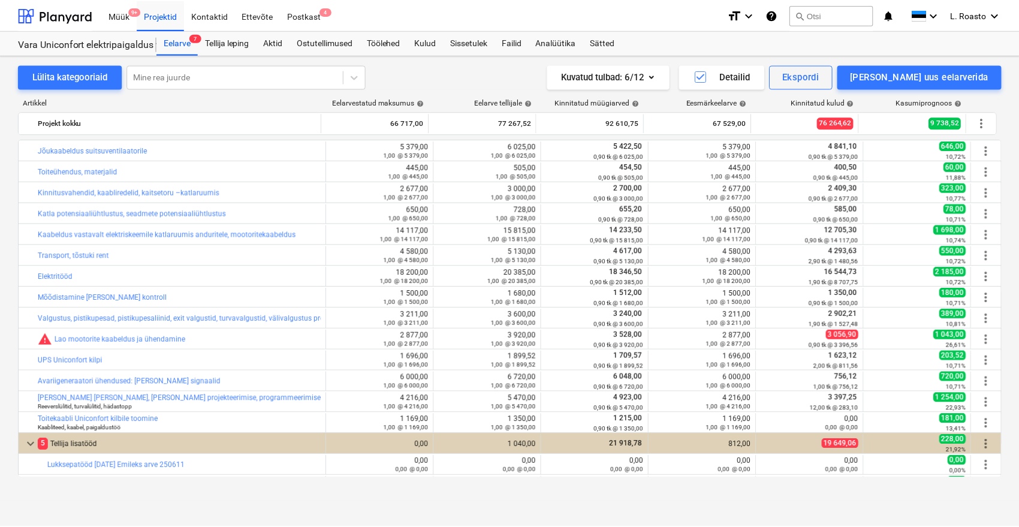
scroll to position [186, 0]
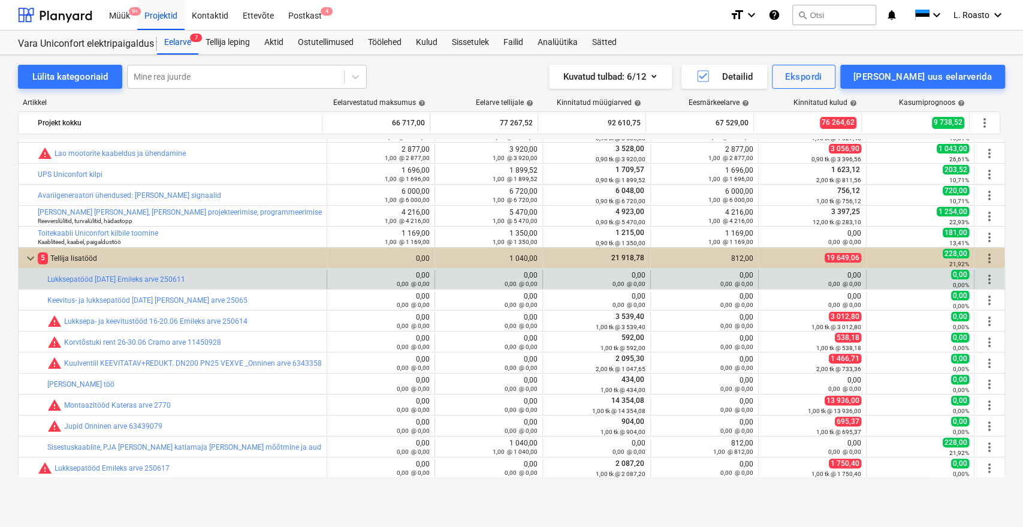
click at [989, 286] on span "more_vert" at bounding box center [990, 279] width 14 height 14
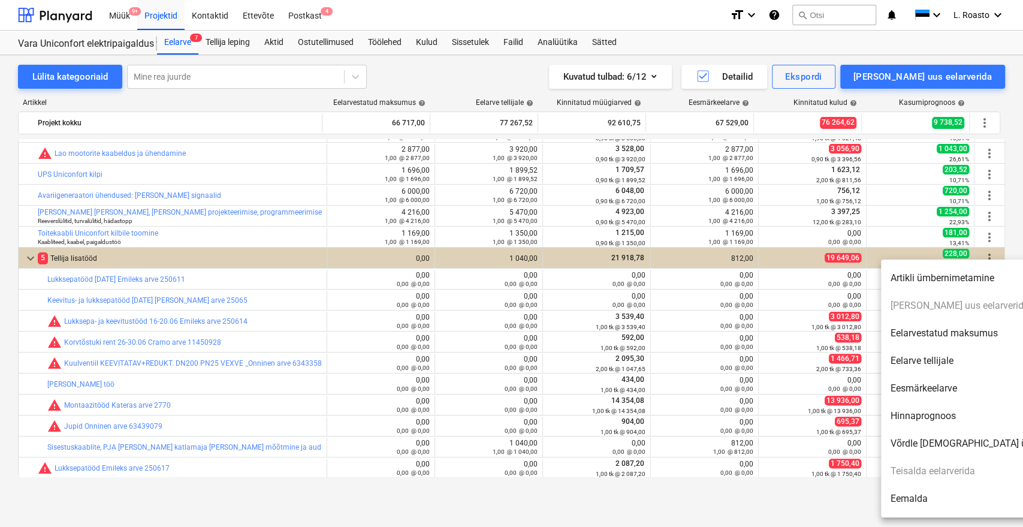
click at [910, 492] on li "Eemalda" at bounding box center [984, 499] width 206 height 28
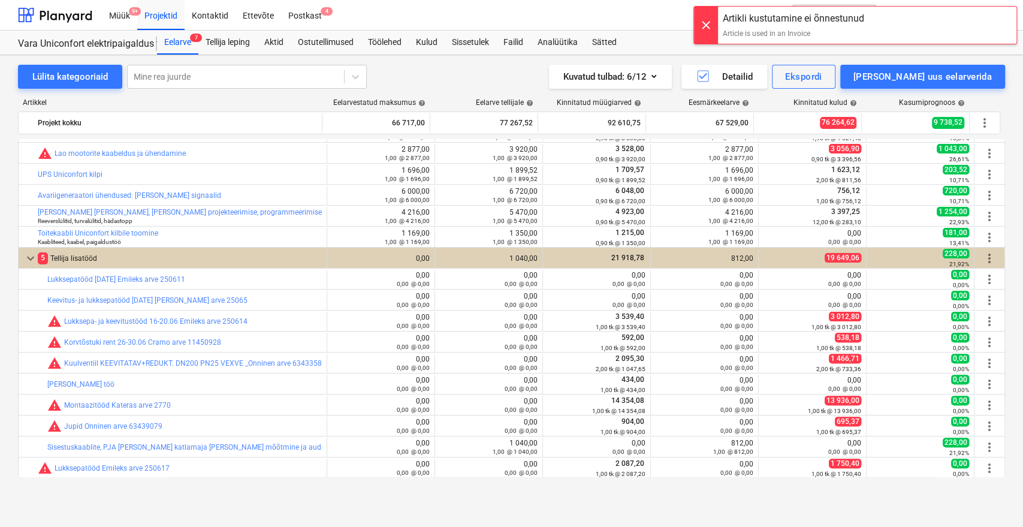
click at [702, 16] on div at bounding box center [706, 25] width 24 height 37
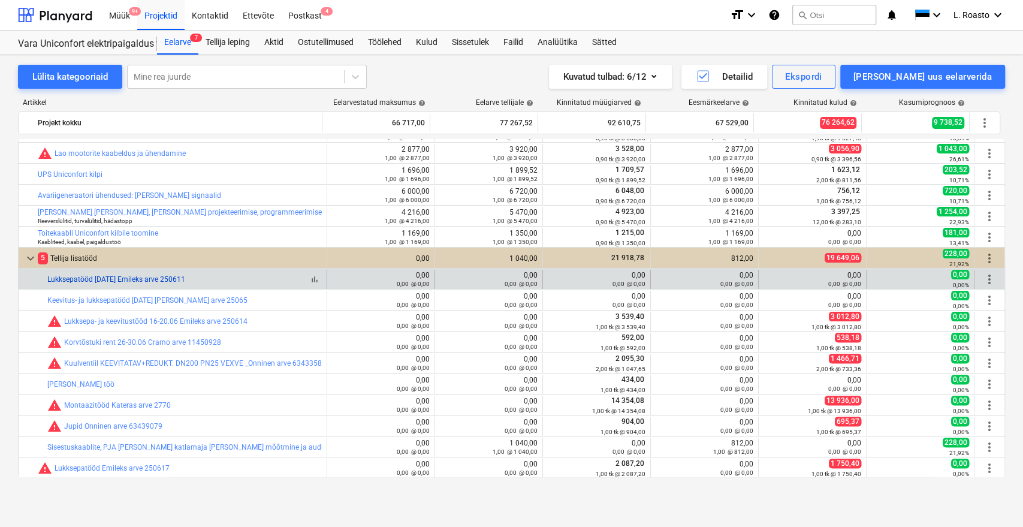
click at [65, 276] on link "Lukksepatööd [DATE] Emileks arve 250611" at bounding box center [116, 279] width 138 height 8
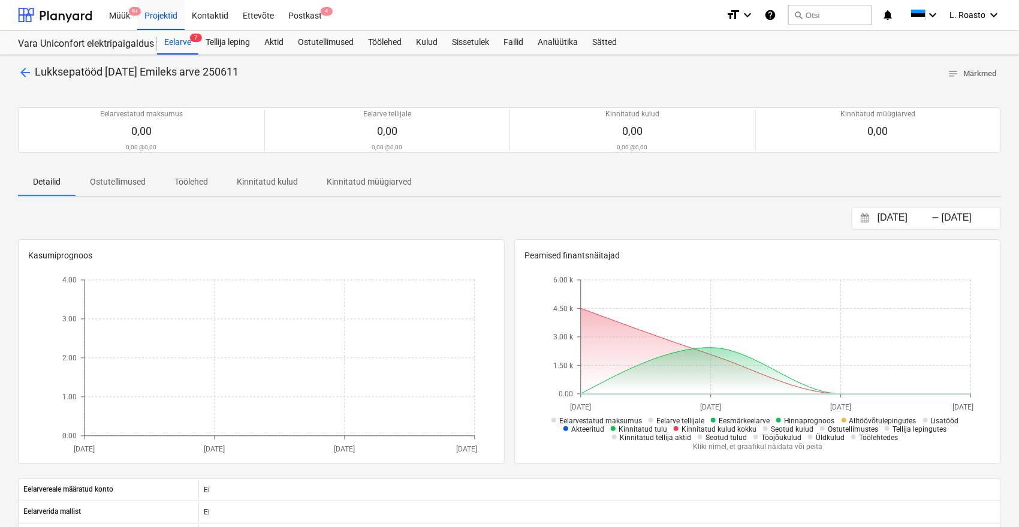
click at [26, 73] on span "arrow_back" at bounding box center [25, 72] width 14 height 14
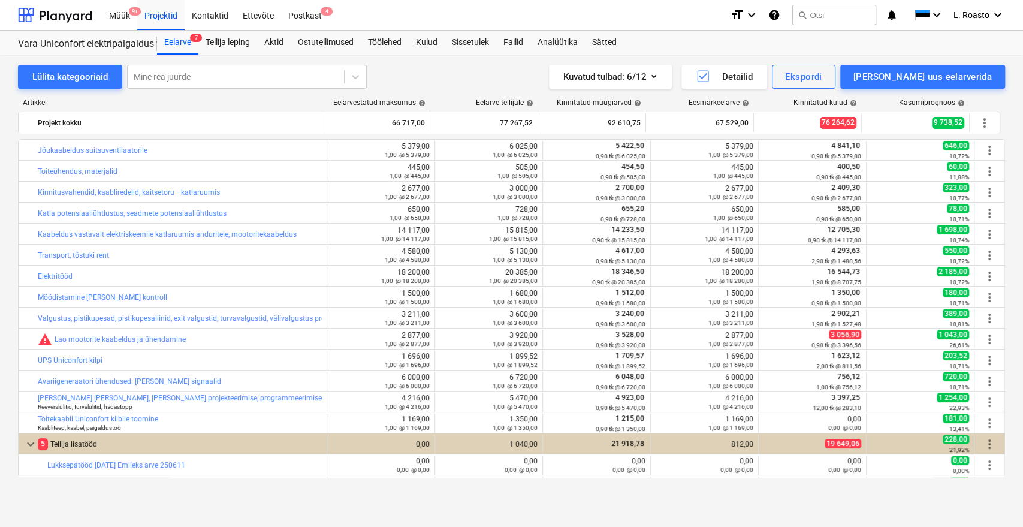
scroll to position [186, 0]
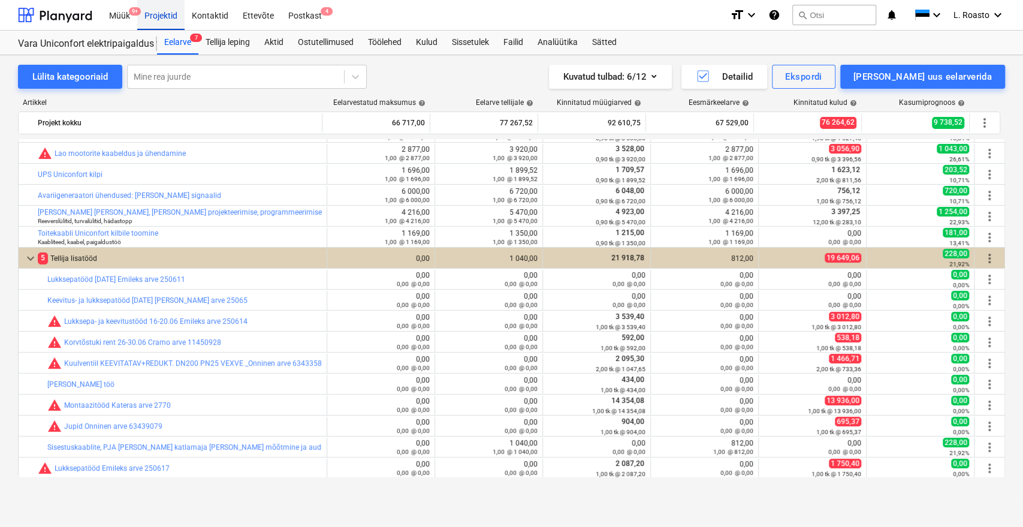
click at [165, 14] on div "Projektid" at bounding box center [160, 14] width 47 height 31
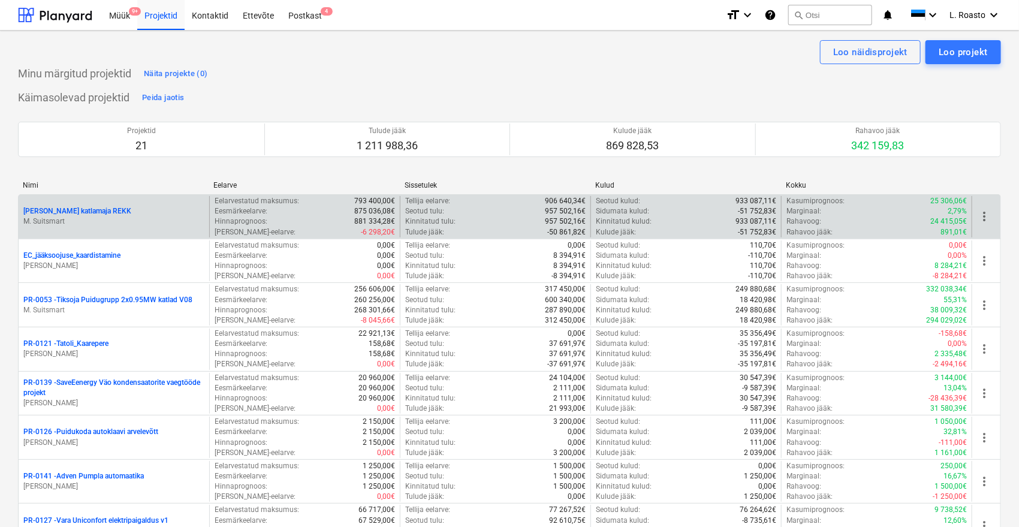
click at [91, 205] on div "[PERSON_NAME] katlamaja REKK M. Suitsmart" at bounding box center [114, 216] width 191 height 41
click at [89, 209] on p "[PERSON_NAME] katlamaja REKK" at bounding box center [77, 211] width 108 height 10
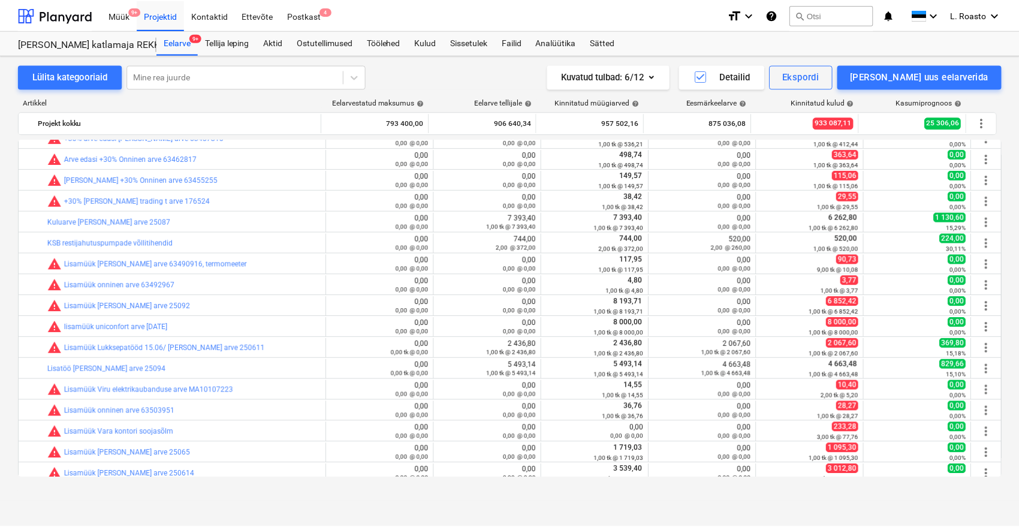
scroll to position [773, 0]
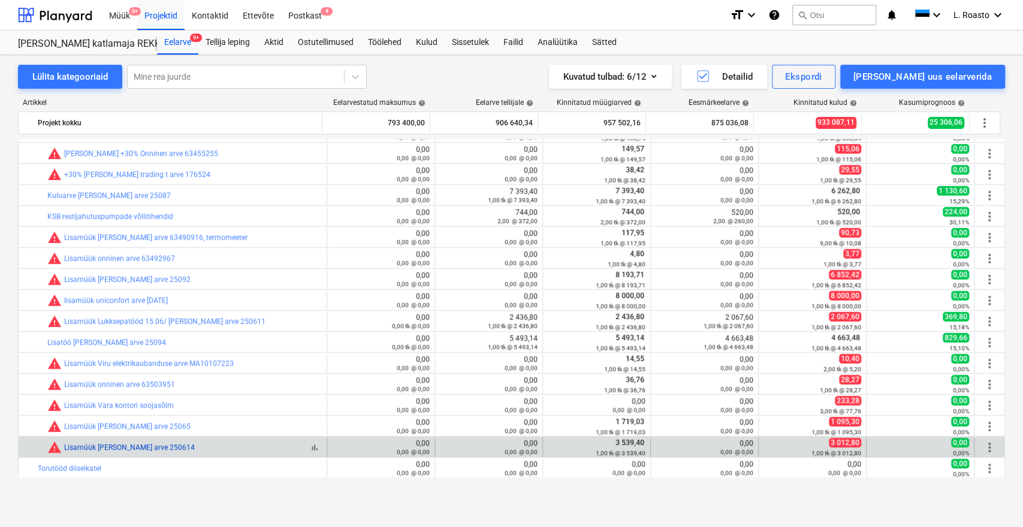
click at [152, 448] on link "Lisamüük [PERSON_NAME] arve 250614" at bounding box center [129, 447] width 131 height 8
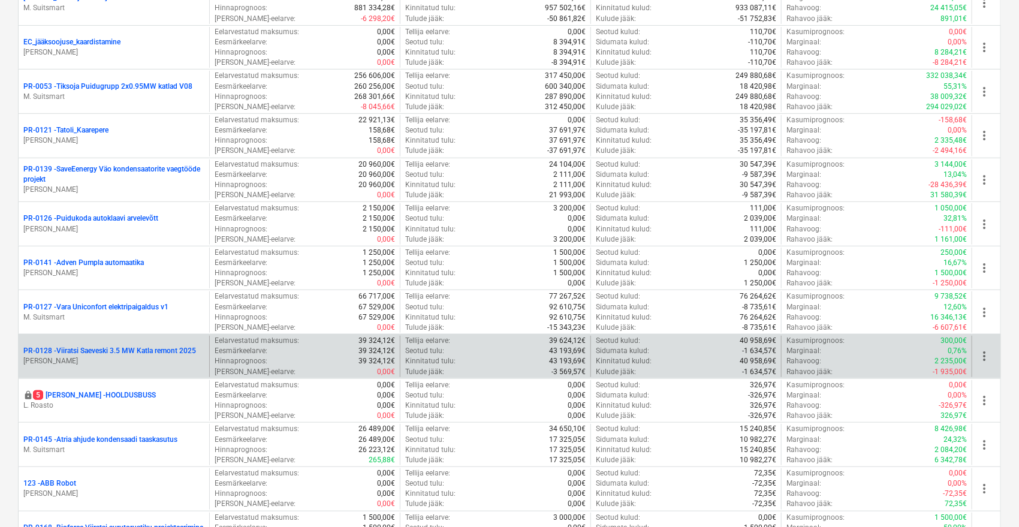
scroll to position [399, 0]
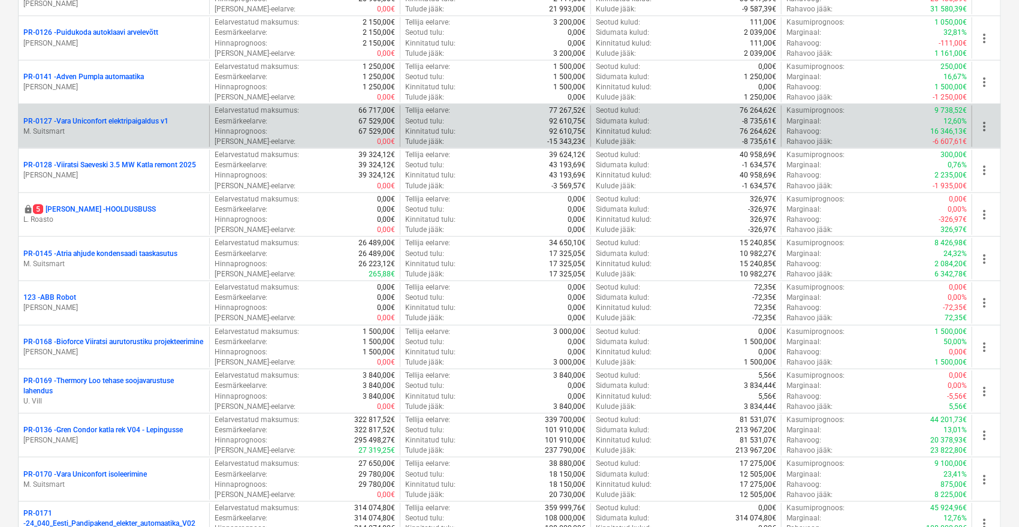
click at [132, 130] on p "M. Suitsmart" at bounding box center [113, 131] width 181 height 10
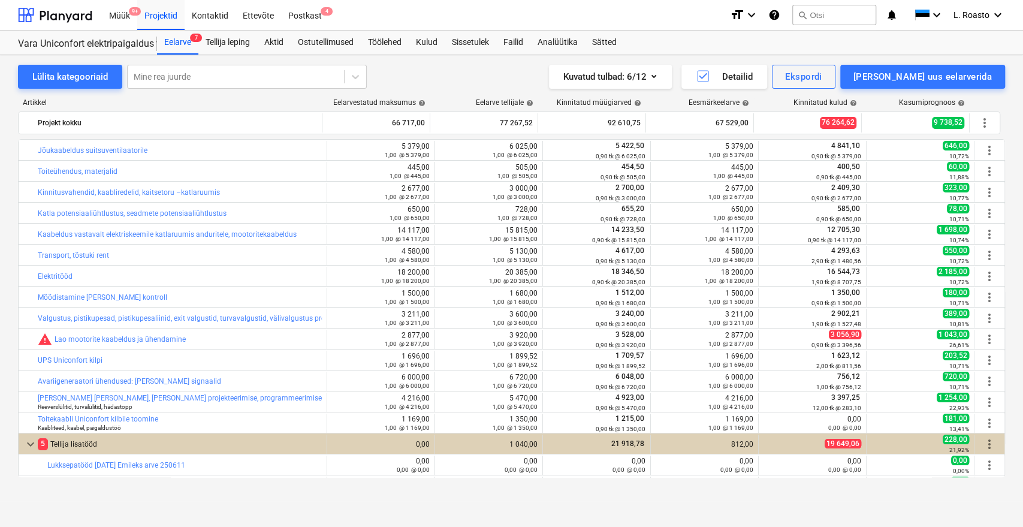
scroll to position [186, 0]
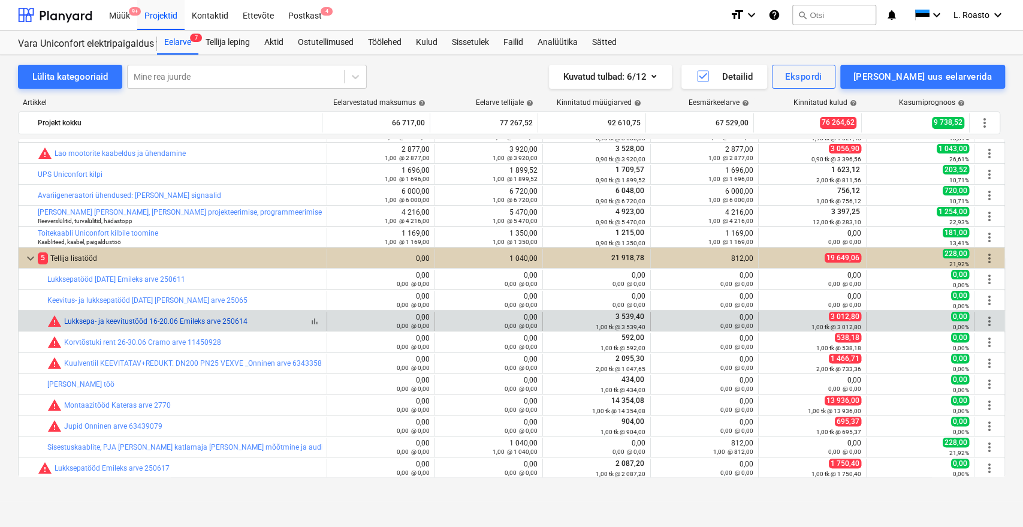
click at [192, 321] on link "Lukksepa- ja keevitustööd 16-20.06 Emileks arve 250614" at bounding box center [155, 321] width 183 height 8
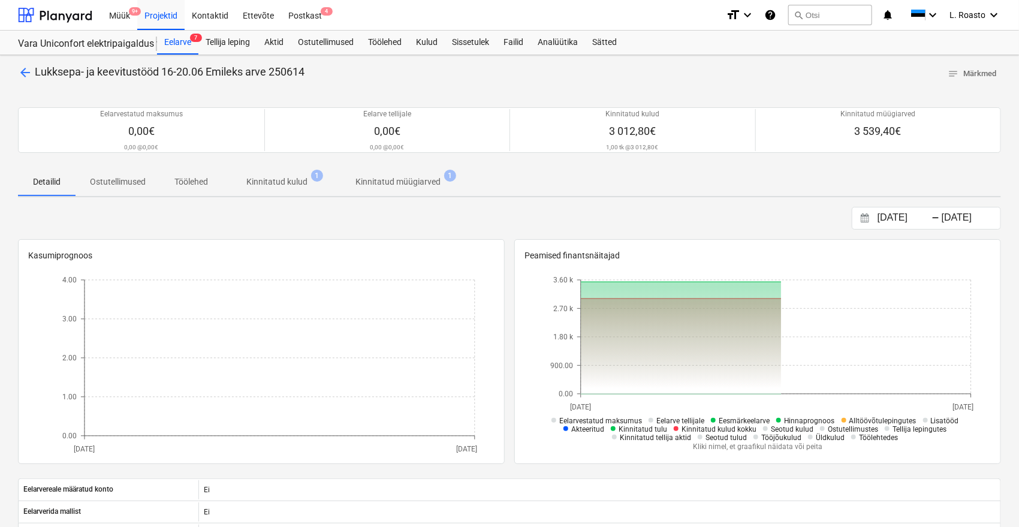
click at [302, 191] on span "Kinnitatud kulud 1" at bounding box center [276, 182] width 109 height 22
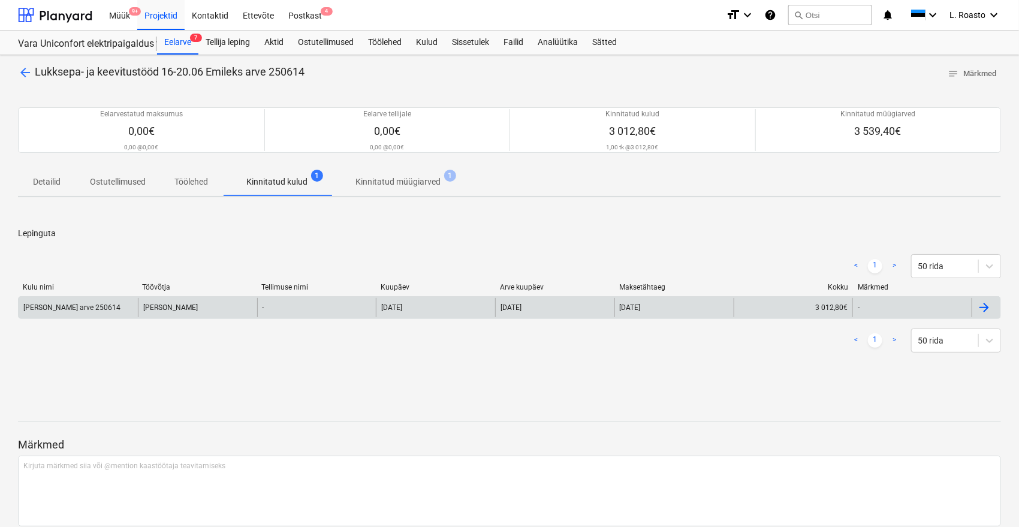
click at [983, 298] on div at bounding box center [986, 307] width 29 height 19
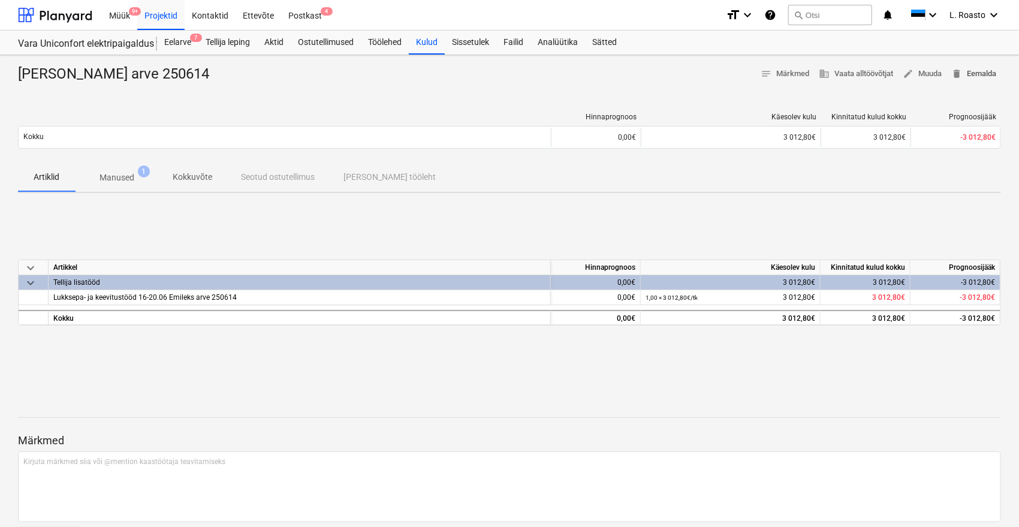
click at [970, 71] on span "delete Eemalda" at bounding box center [973, 74] width 45 height 14
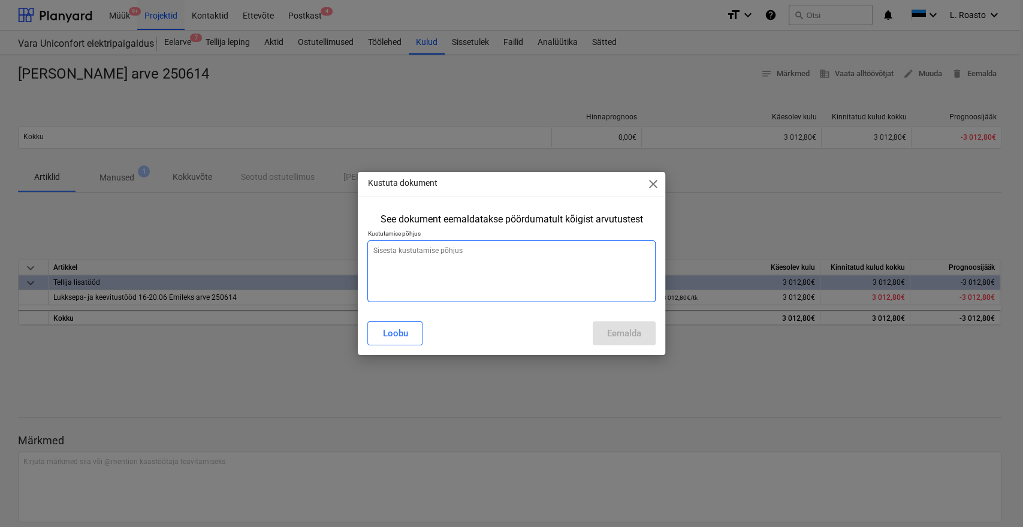
click at [538, 250] on textarea at bounding box center [511, 271] width 288 height 62
type textarea "vale koht"
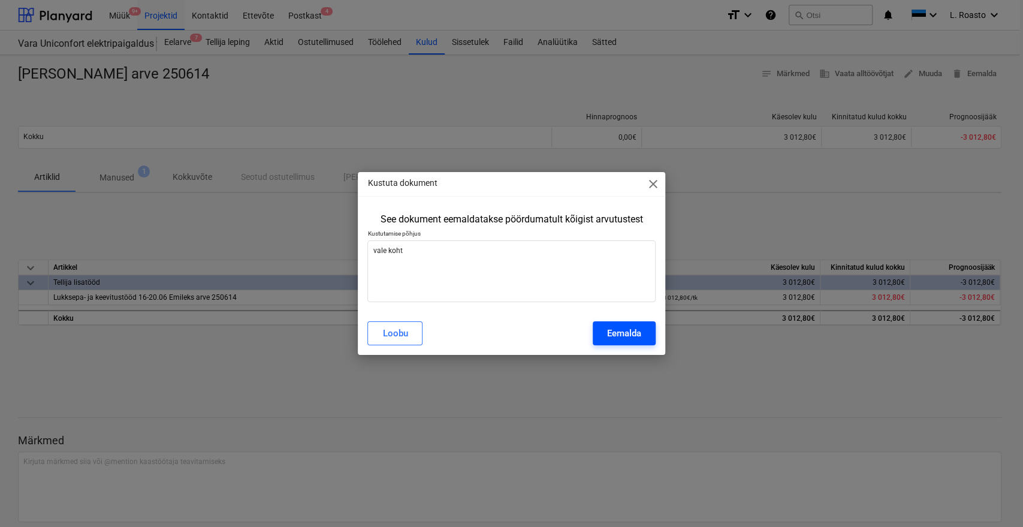
click at [639, 330] on div "Eemalda" at bounding box center [624, 334] width 34 height 16
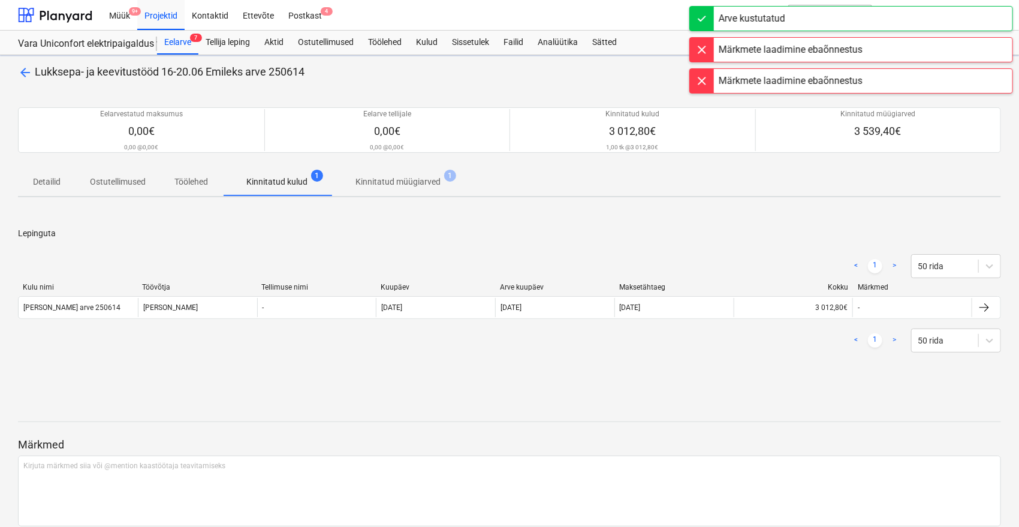
click at [447, 178] on span "1" at bounding box center [450, 176] width 12 height 12
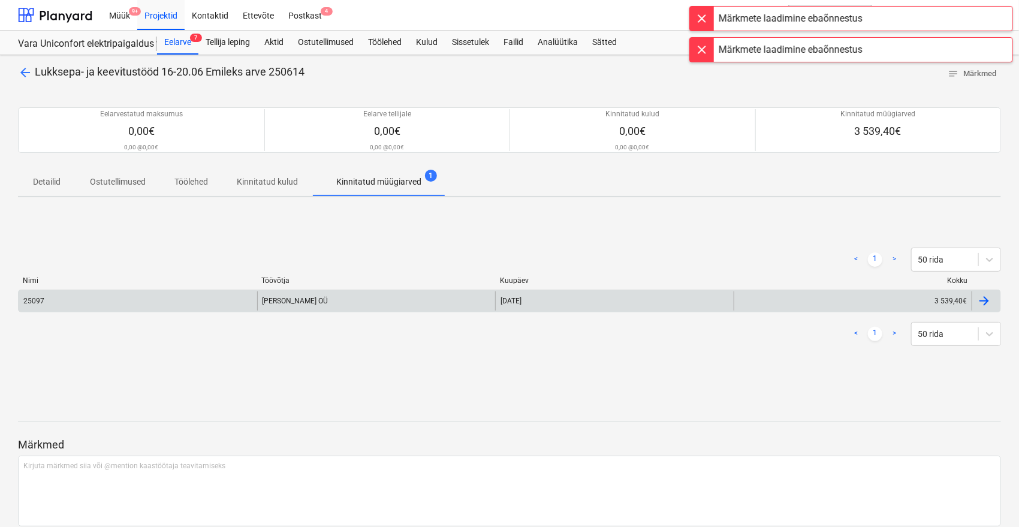
click at [986, 303] on div at bounding box center [984, 301] width 14 height 14
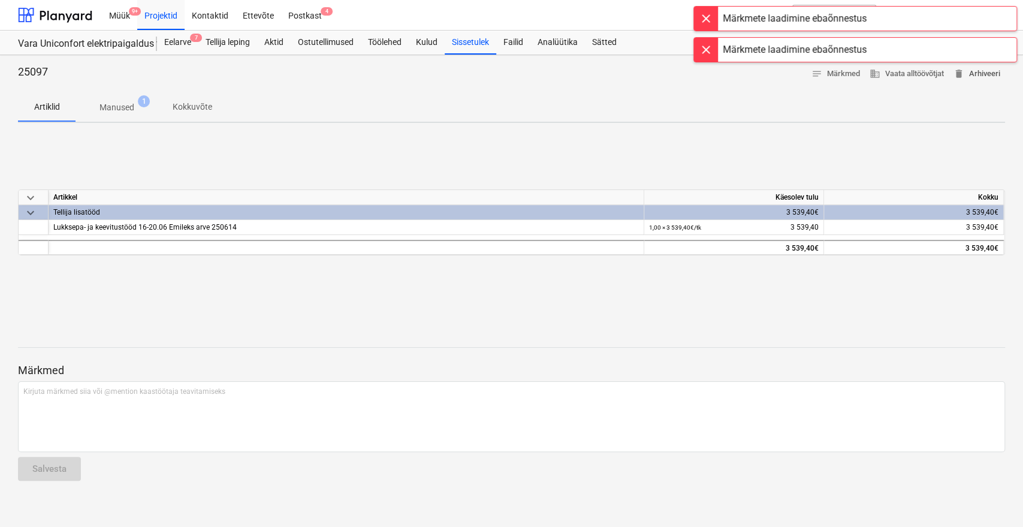
click at [975, 74] on span "delete Arhiveeri" at bounding box center [977, 74] width 47 height 14
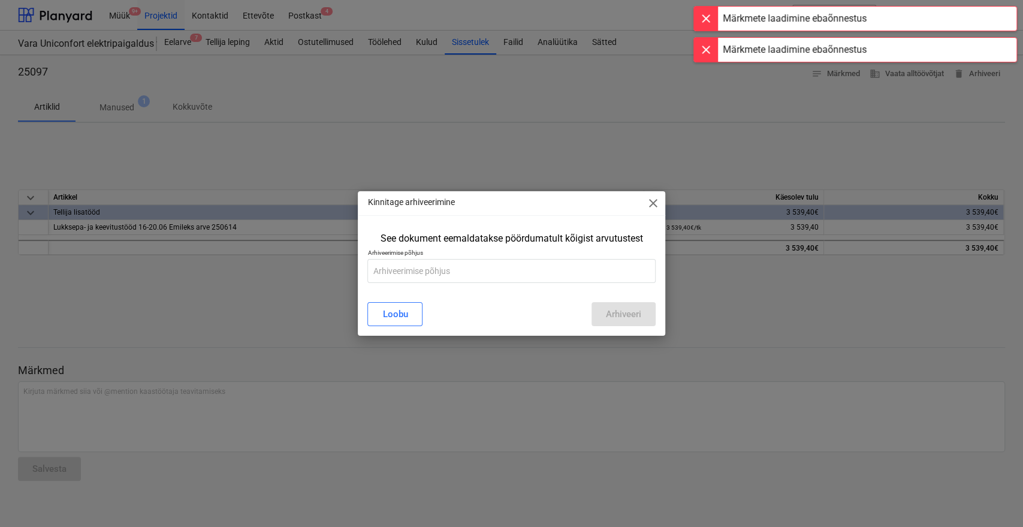
click at [529, 291] on div "See dokument eemaldatakse pöördumatult kõigist arvutustest Arhiveerimise põhjus" at bounding box center [511, 260] width 307 height 65
click at [520, 276] on input "text" at bounding box center [511, 271] width 288 height 24
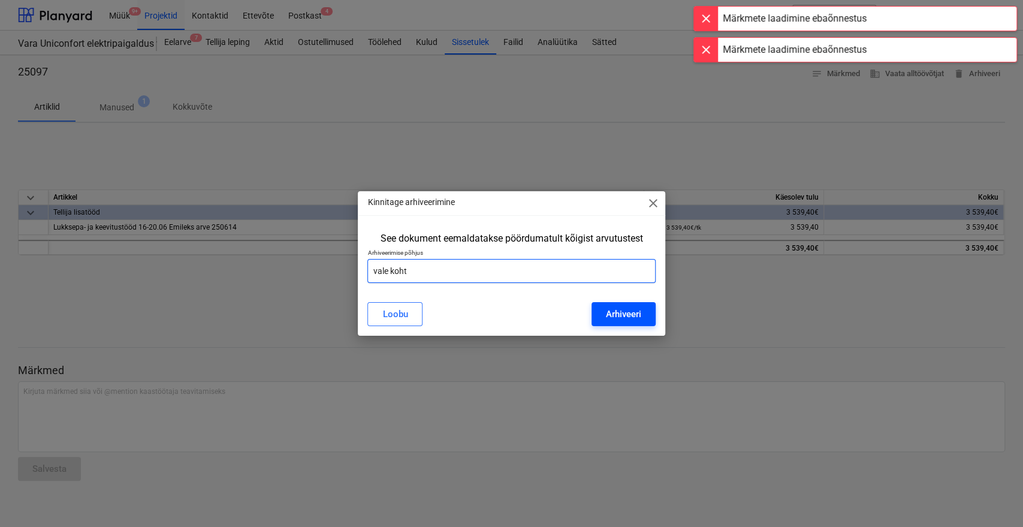
type input "vale koht"
click at [620, 312] on div "Arhiveeri" at bounding box center [623, 314] width 35 height 16
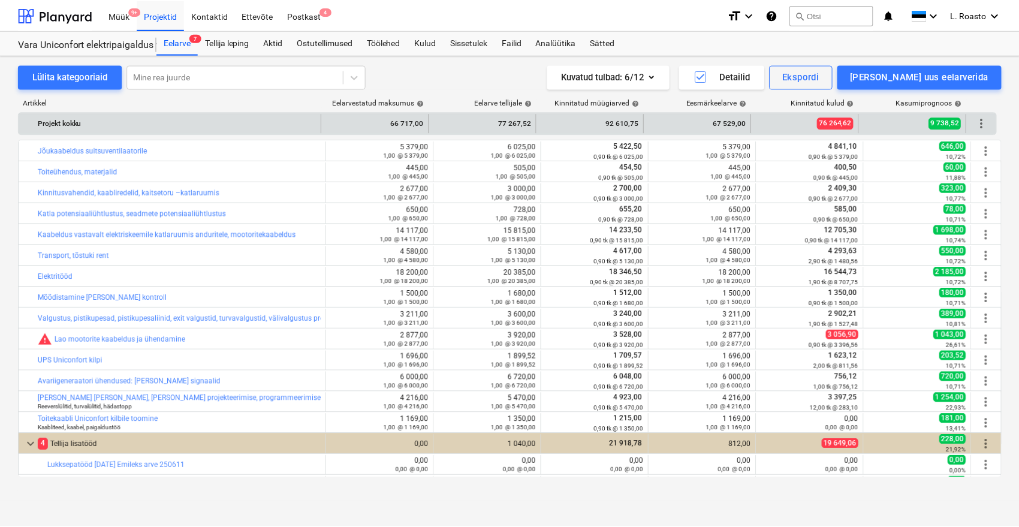
scroll to position [186, 0]
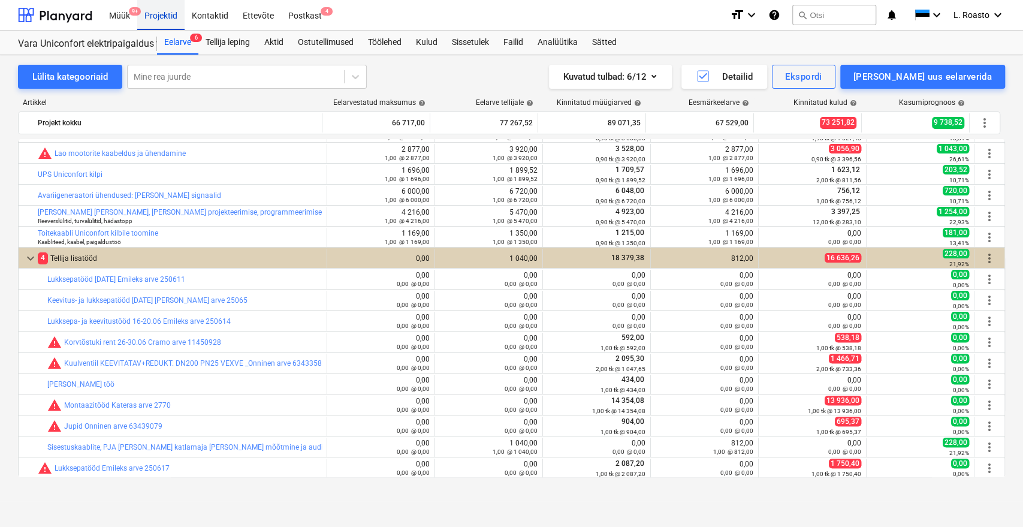
click at [165, 14] on div "Projektid" at bounding box center [160, 14] width 47 height 31
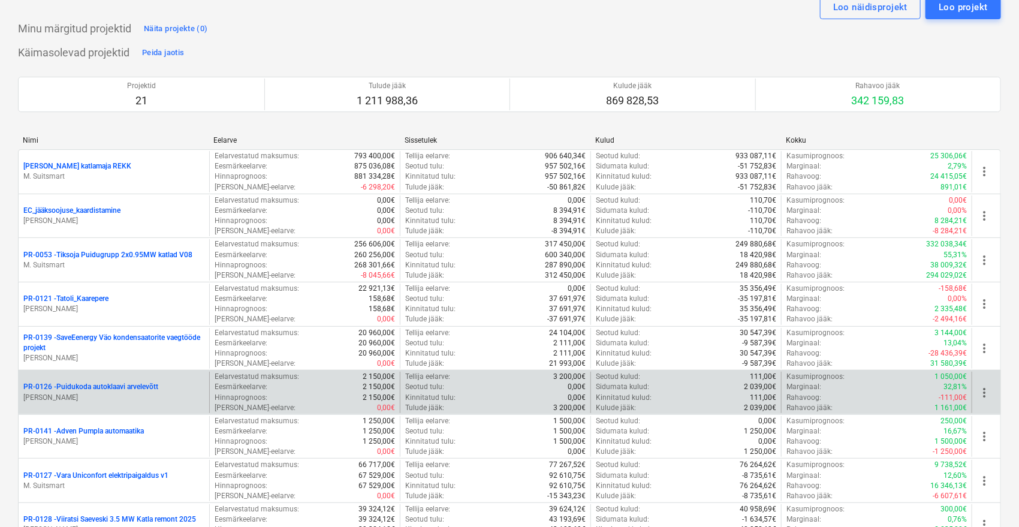
scroll to position [67, 0]
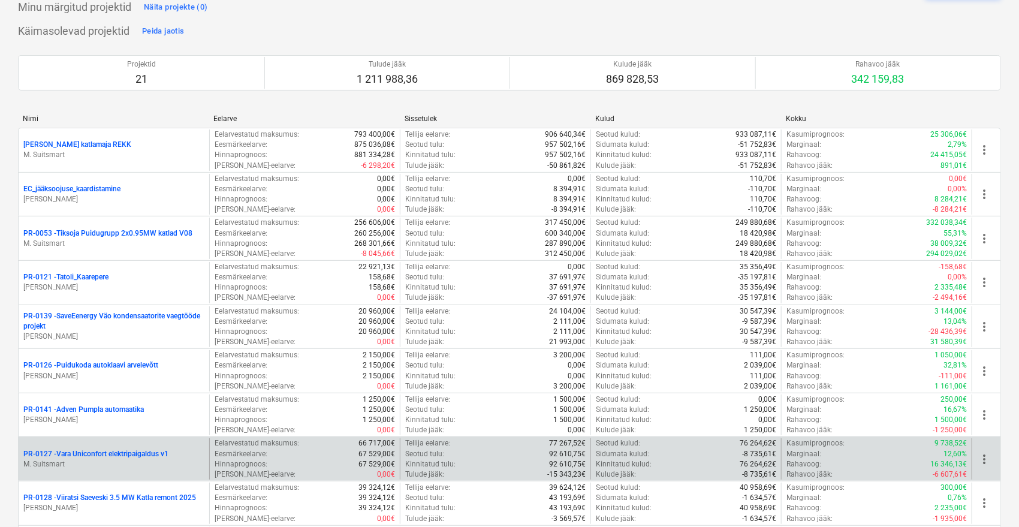
click at [146, 452] on p "PR-0127 - Vara Uniconfort elektripaigaldus v1" at bounding box center [95, 454] width 145 height 10
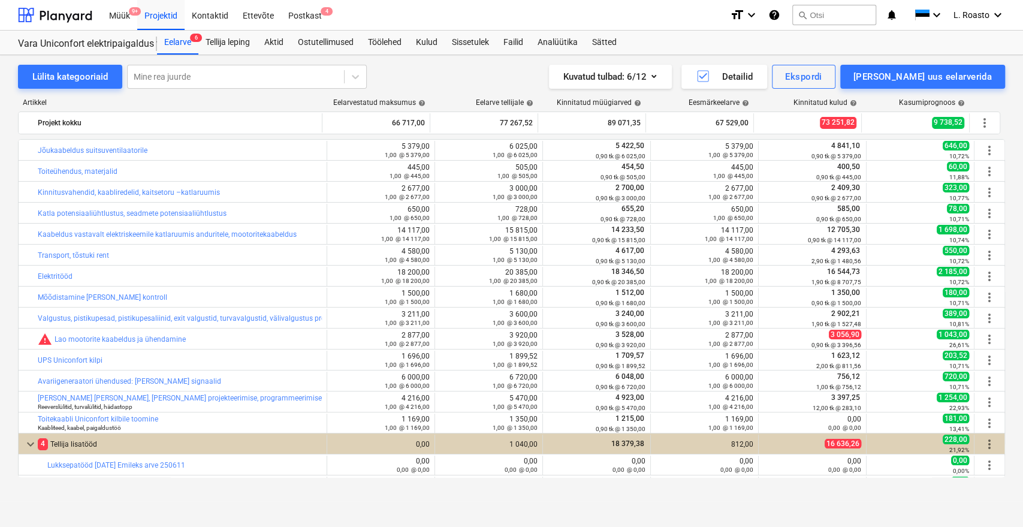
scroll to position [186, 0]
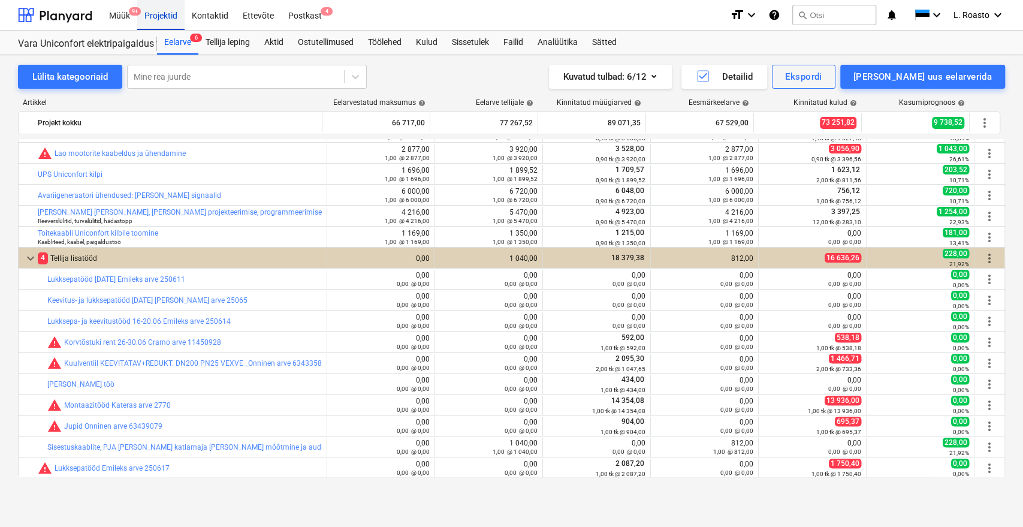
click at [160, 19] on div "Projektid" at bounding box center [160, 14] width 47 height 31
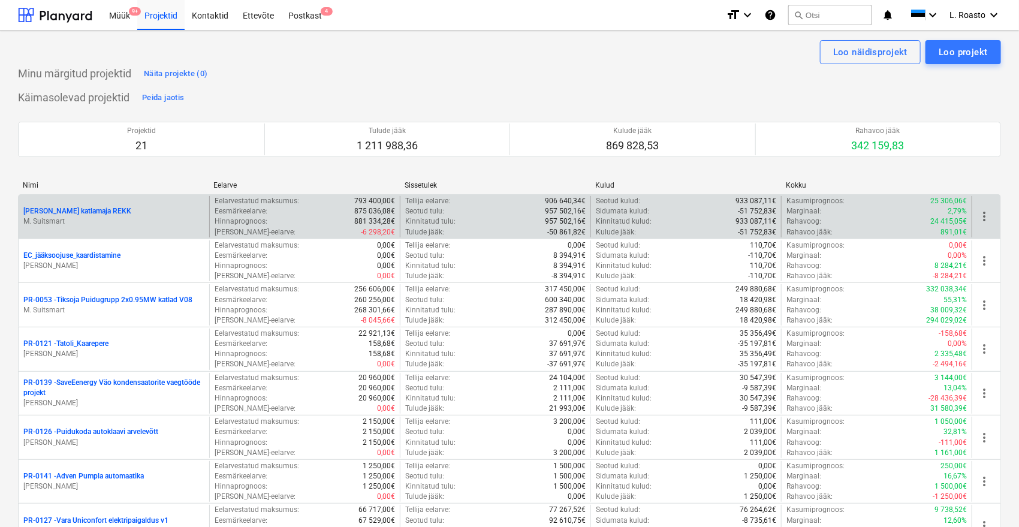
click at [77, 210] on p "[PERSON_NAME] katlamaja REKK" at bounding box center [77, 211] width 108 height 10
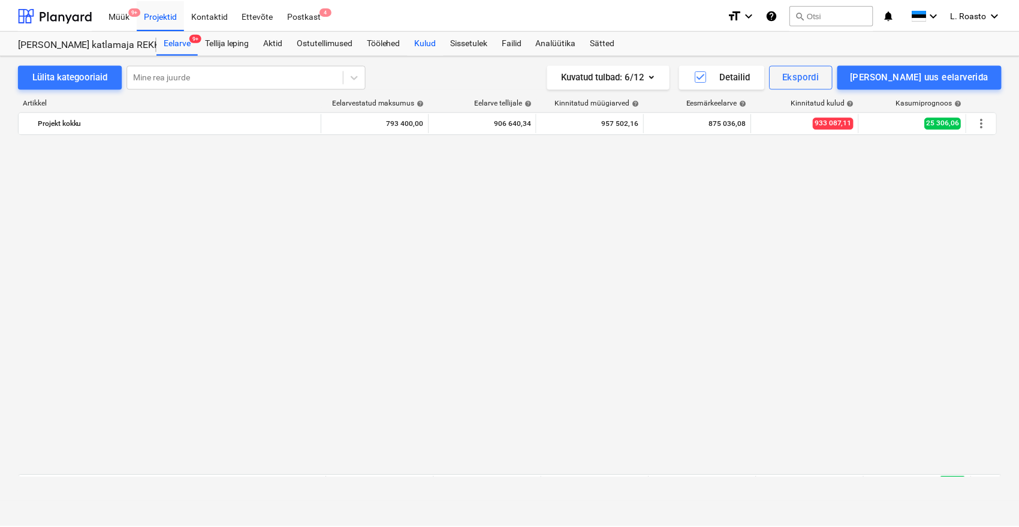
scroll to position [773, 0]
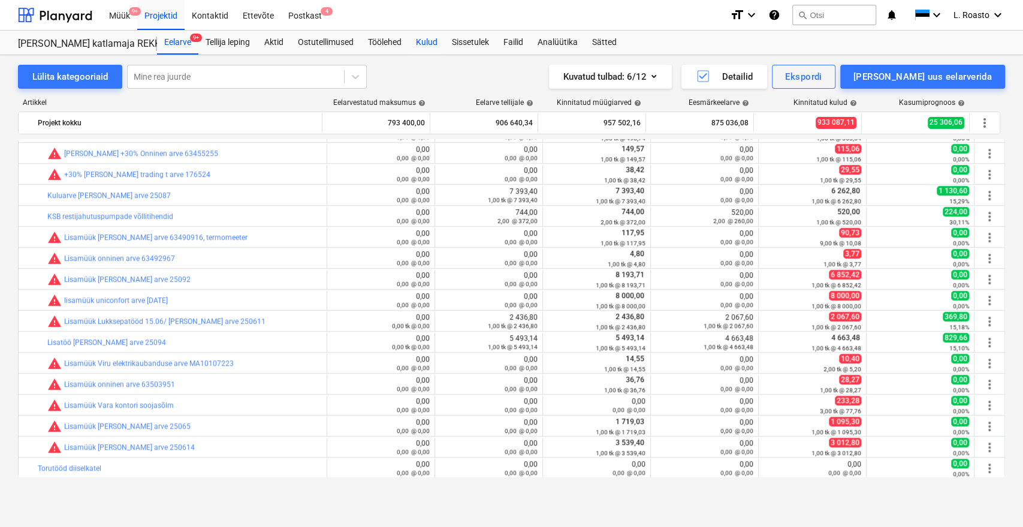
click at [439, 45] on div "Kulud" at bounding box center [427, 43] width 36 height 24
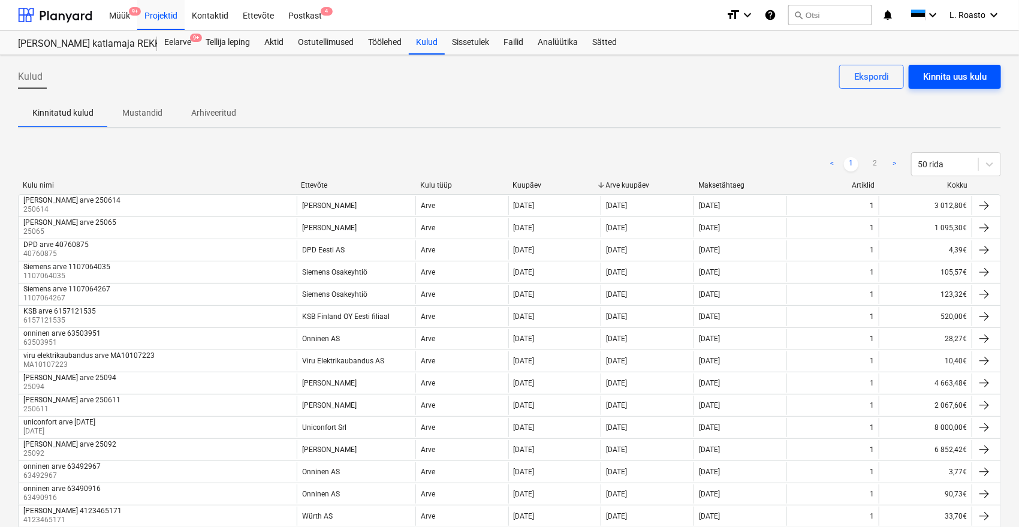
click at [988, 76] on button "Kinnita uus kulu" at bounding box center [955, 77] width 92 height 24
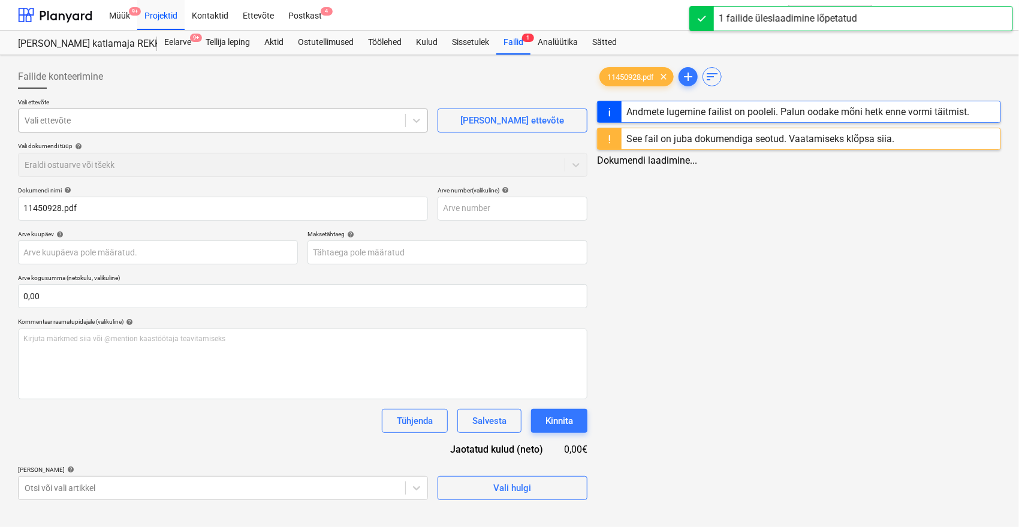
type input "11450928.pdf"
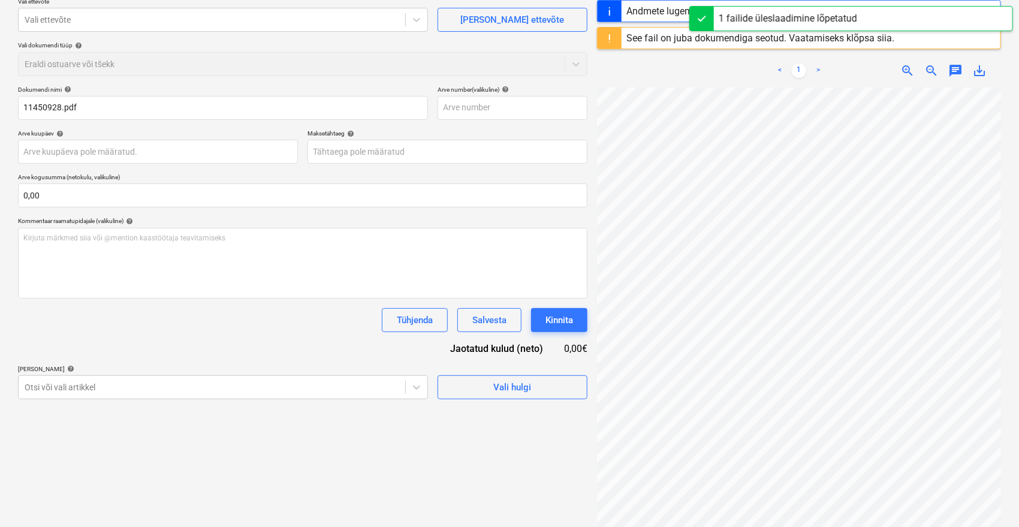
scroll to position [164, 0]
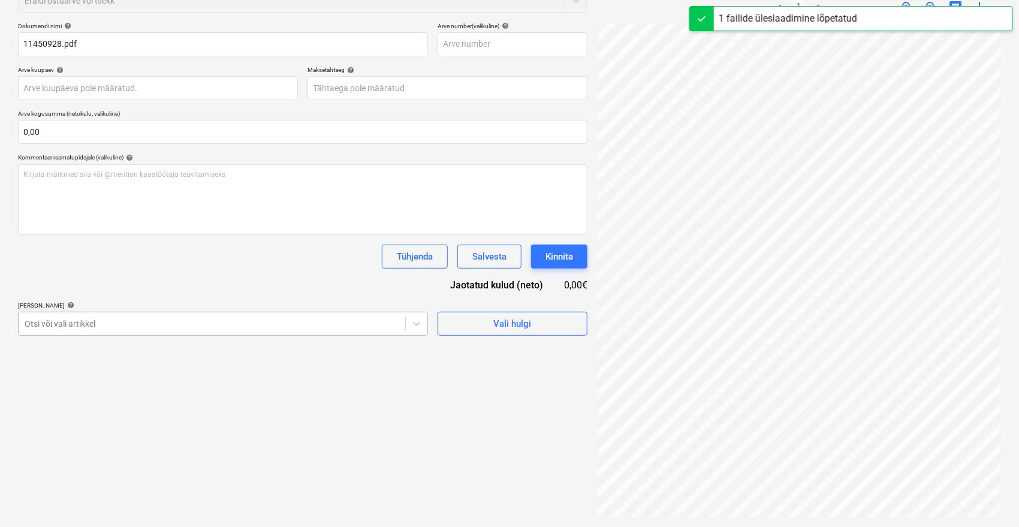
click at [273, 333] on div "Otsi või vali artikkel" at bounding box center [223, 324] width 410 height 24
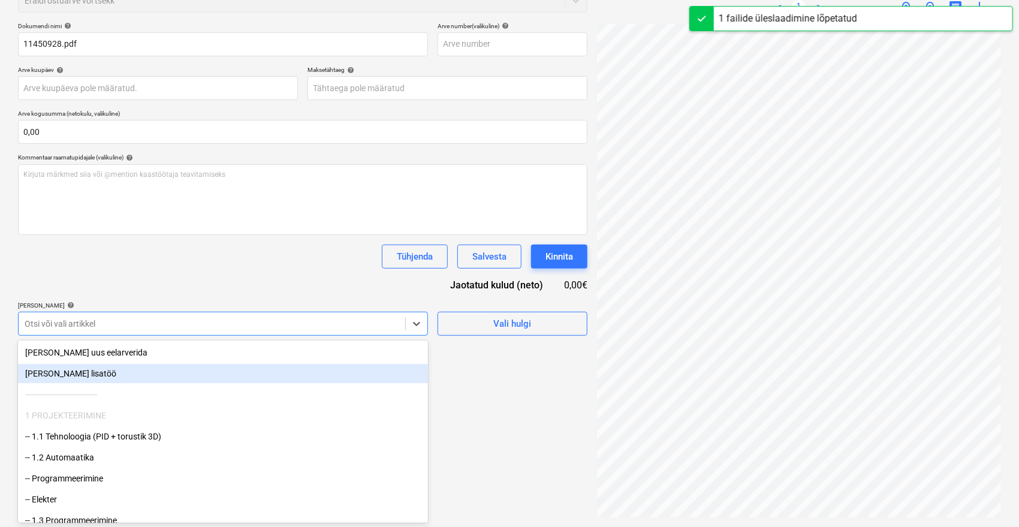
click at [130, 370] on div "[PERSON_NAME] lisatöö" at bounding box center [223, 373] width 410 height 19
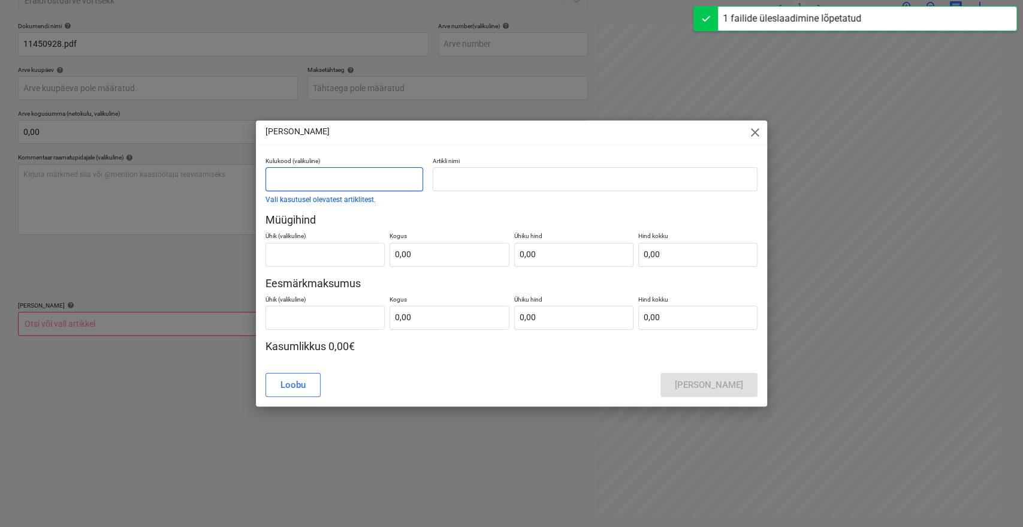
click at [388, 186] on input "text" at bounding box center [345, 179] width 158 height 24
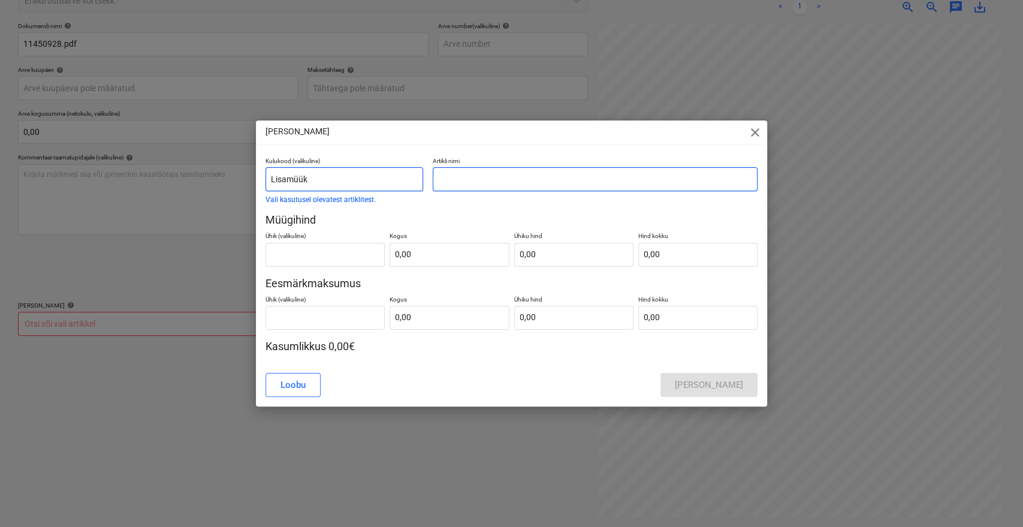
type input "Lisamüük"
click at [490, 180] on input "text" at bounding box center [595, 179] width 325 height 24
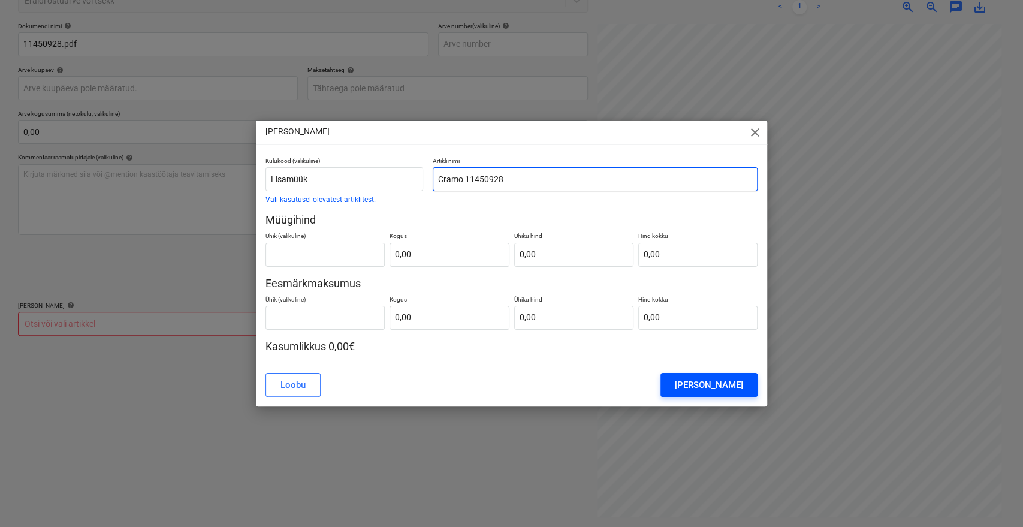
type input "Cramo 11450928"
click at [739, 384] on div "[PERSON_NAME]" at bounding box center [709, 385] width 68 height 16
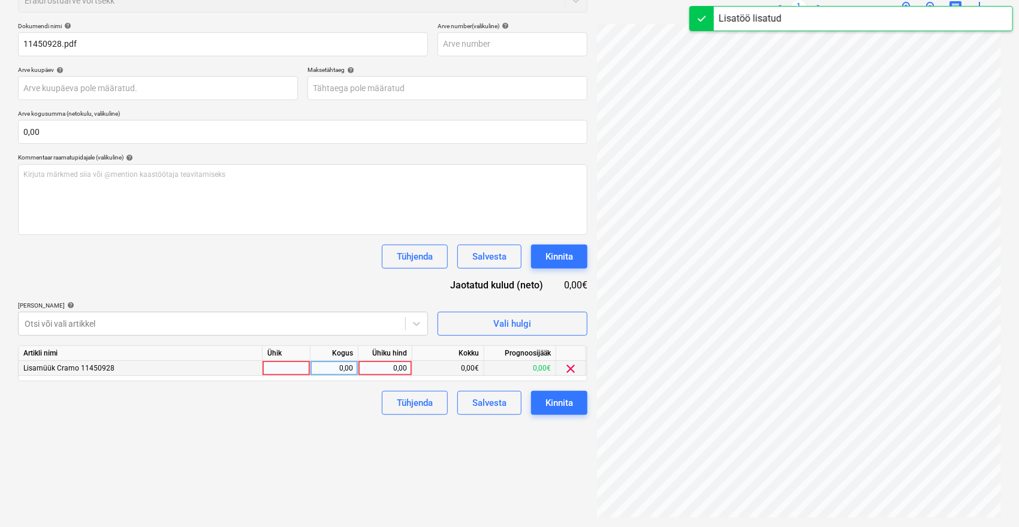
click at [387, 369] on div "0,00" at bounding box center [385, 368] width 44 height 15
click at [394, 369] on div "0,00" at bounding box center [385, 368] width 44 height 15
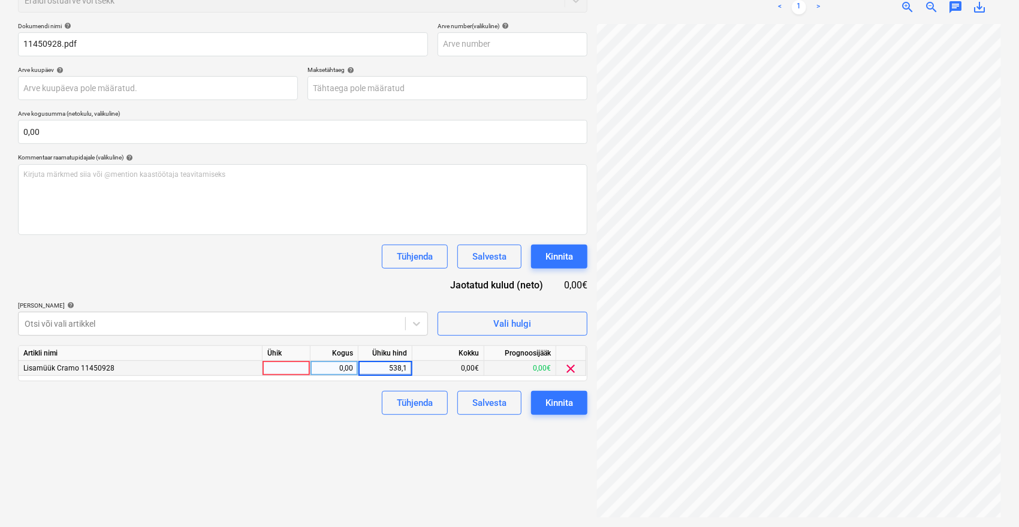
type input "538,18"
click at [305, 445] on div "Failide konteerimine Vali ettevõte Vali ettevõte [PERSON_NAME] uus ettevõte Val…" at bounding box center [302, 209] width 579 height 626
click at [562, 402] on div "Kinnita" at bounding box center [560, 403] width 28 height 16
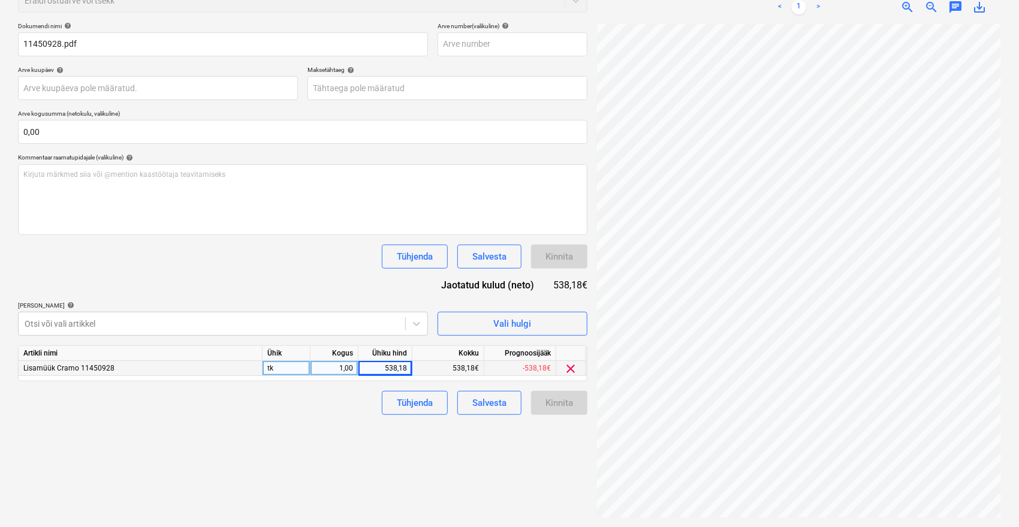
click at [478, 444] on div "Failide konteerimine Vali ettevõte Vali ettevõte [PERSON_NAME] uus ettevõte Val…" at bounding box center [302, 209] width 579 height 626
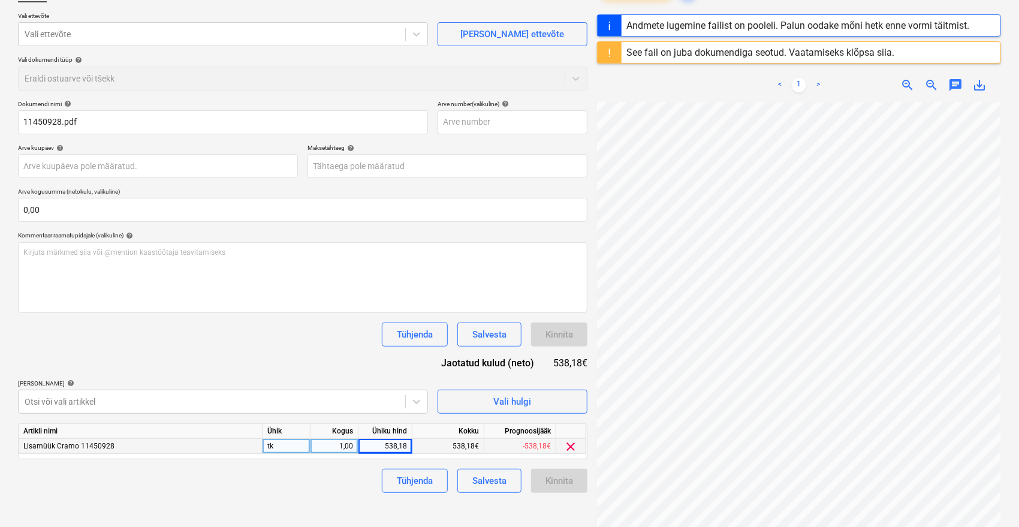
scroll to position [0, 0]
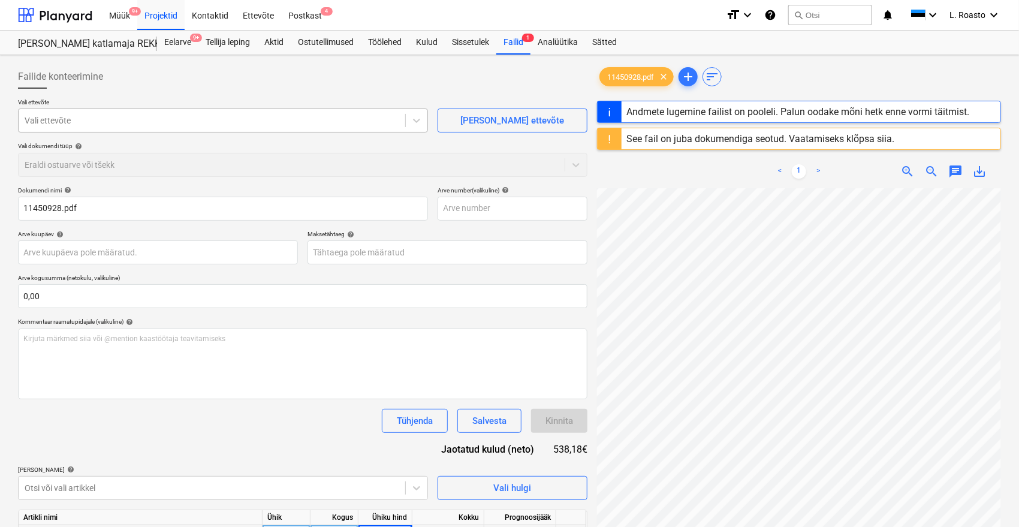
click at [87, 113] on div "Vali ettevõte" at bounding box center [212, 120] width 387 height 17
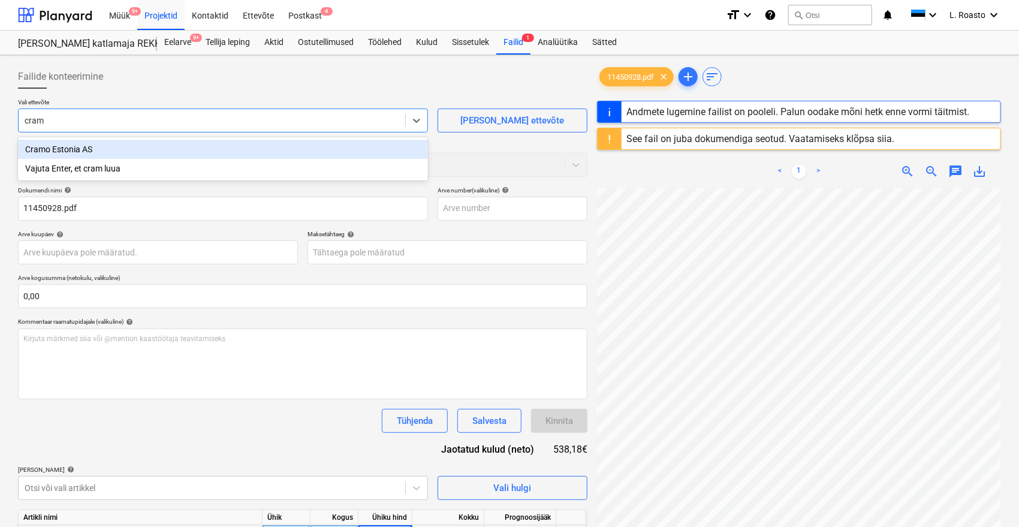
type input "cramo"
type input "11450928"
type input "[DATE]"
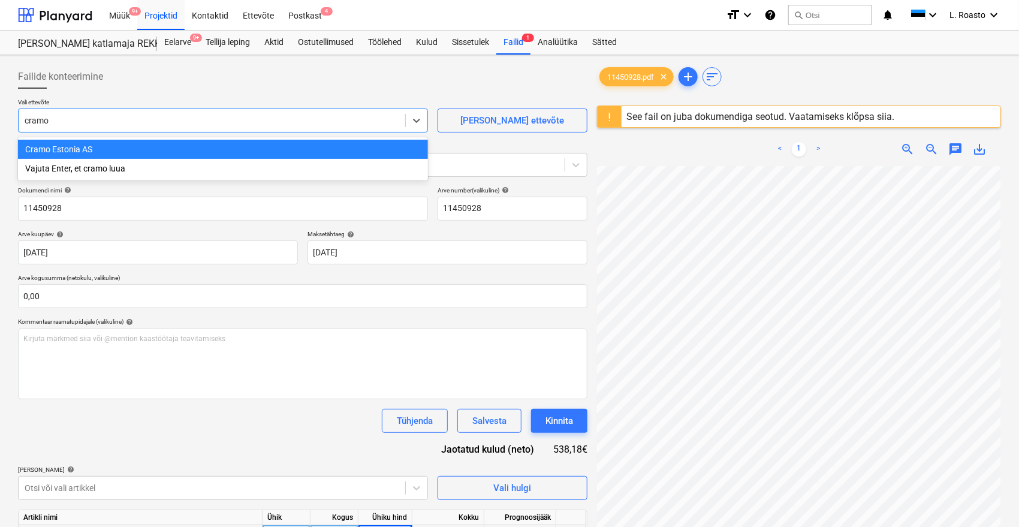
click at [77, 140] on div "Cramo Estonia AS" at bounding box center [223, 149] width 410 height 19
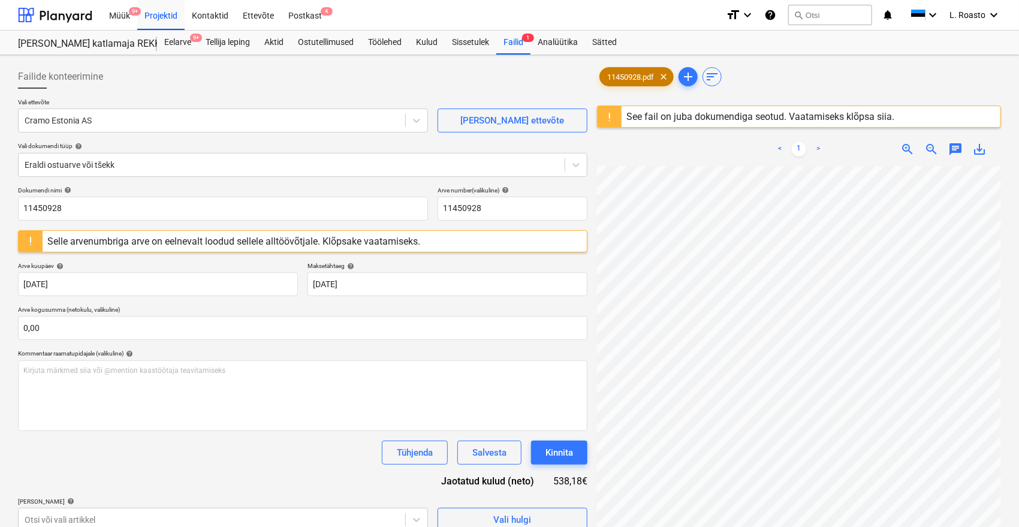
click at [637, 76] on span "11450928.pdf" at bounding box center [630, 77] width 61 height 9
click at [20, 206] on input "11450928" at bounding box center [223, 209] width 410 height 24
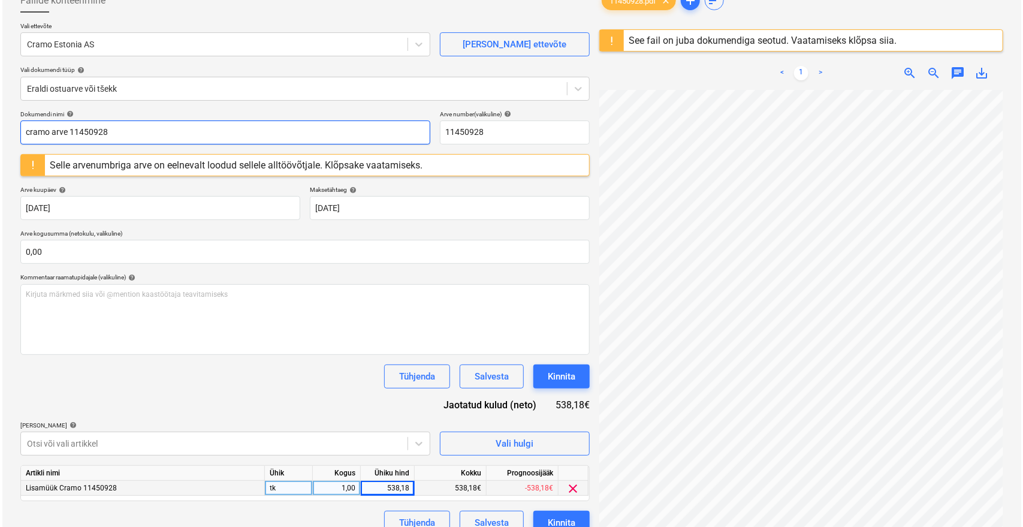
scroll to position [142, 0]
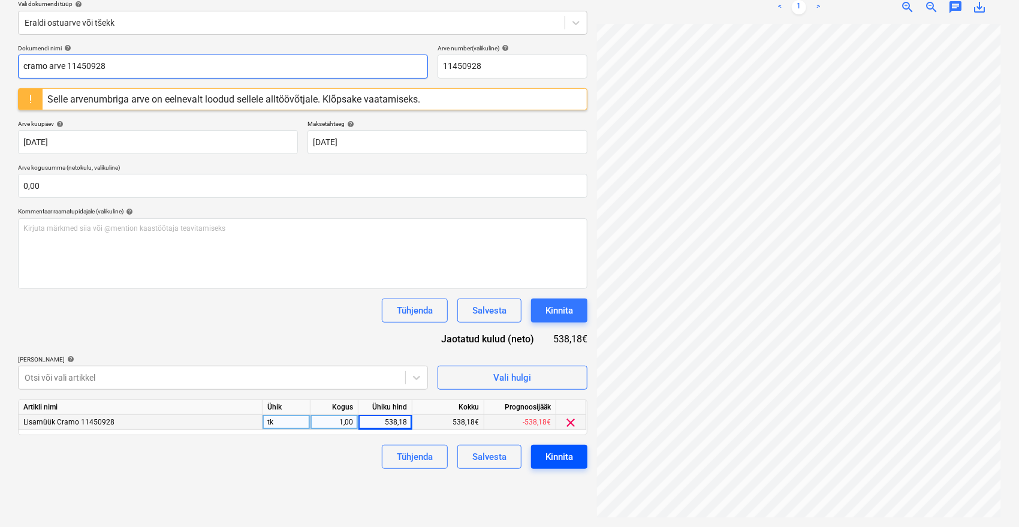
type input "cramo arve 11450928"
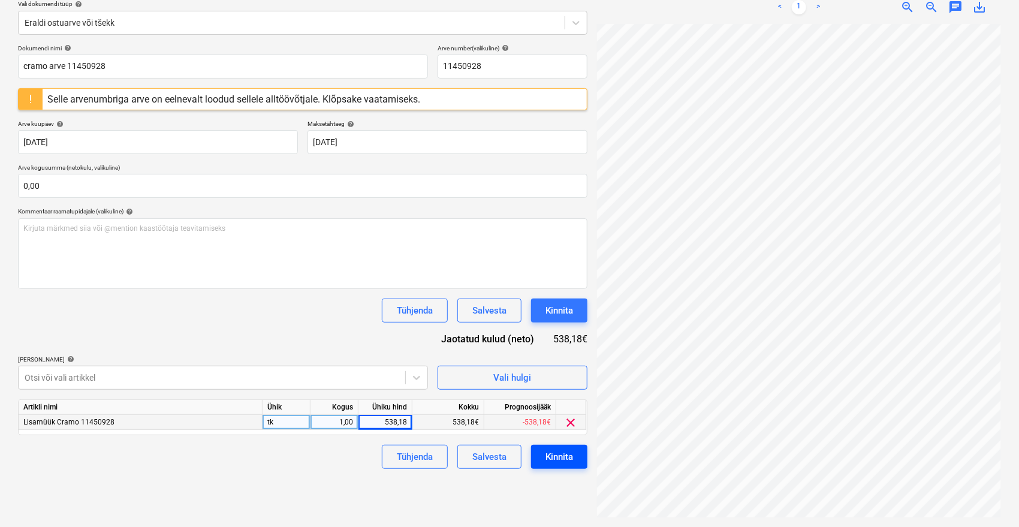
click at [561, 460] on div "Kinnita" at bounding box center [560, 457] width 28 height 16
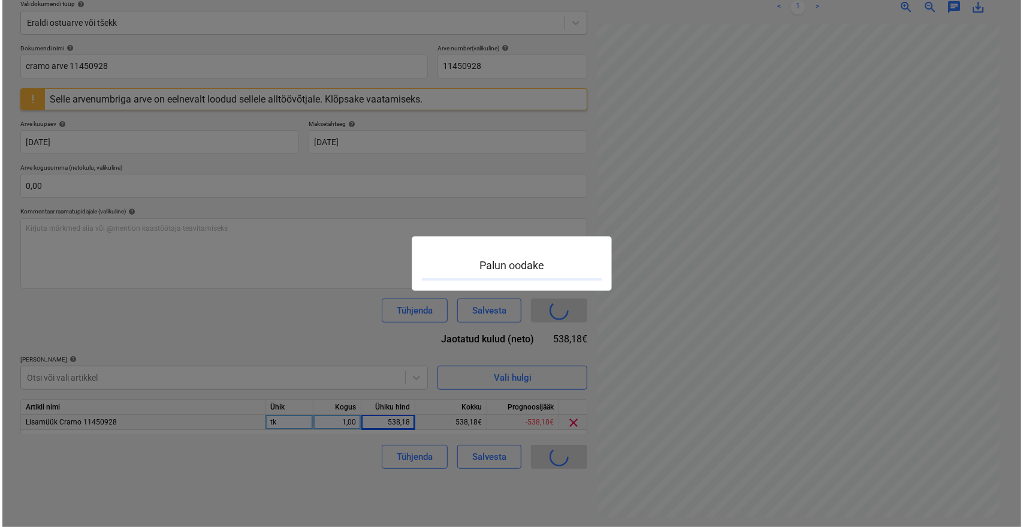
scroll to position [0, 48]
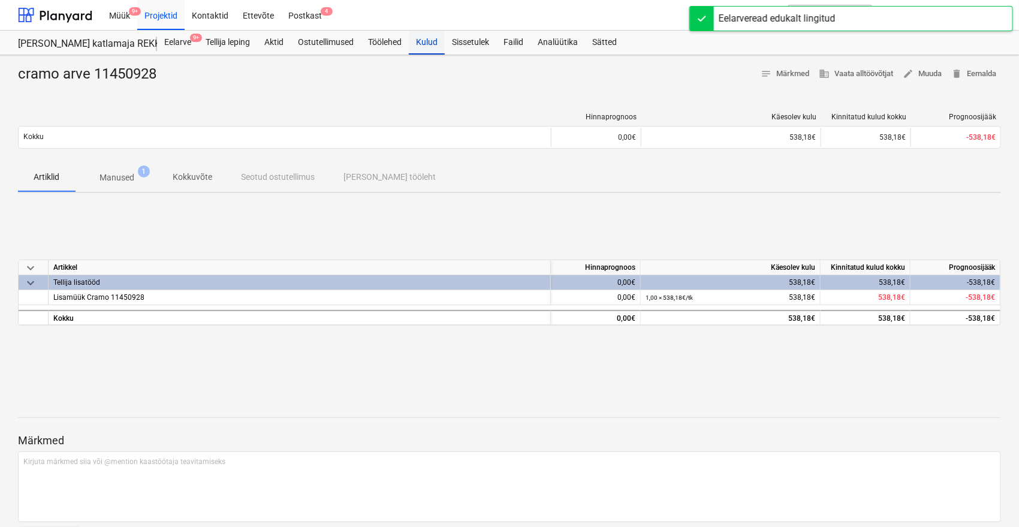
click at [427, 48] on div "Kulud" at bounding box center [427, 43] width 36 height 24
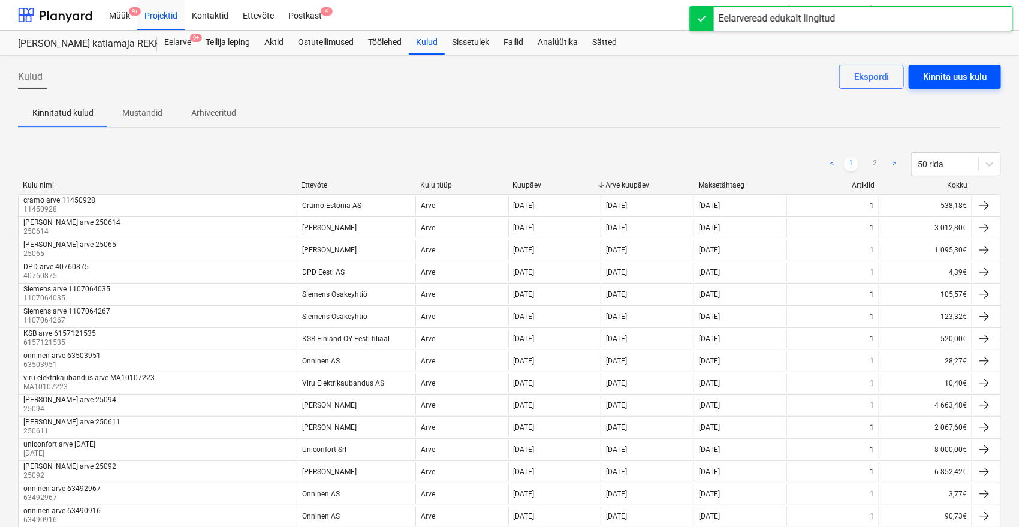
click at [958, 82] on div "Kinnita uus kulu" at bounding box center [955, 77] width 64 height 16
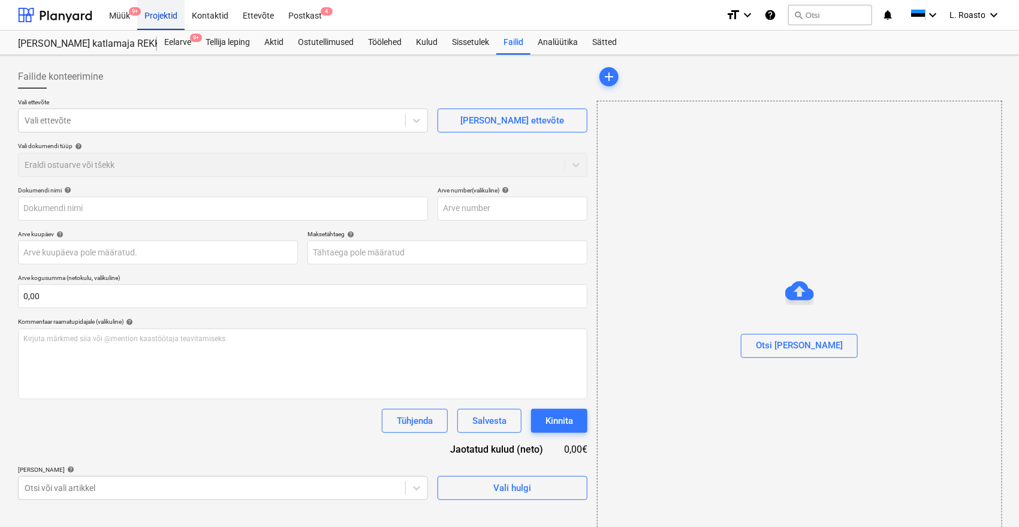
click at [162, 12] on div "Projektid" at bounding box center [160, 14] width 47 height 31
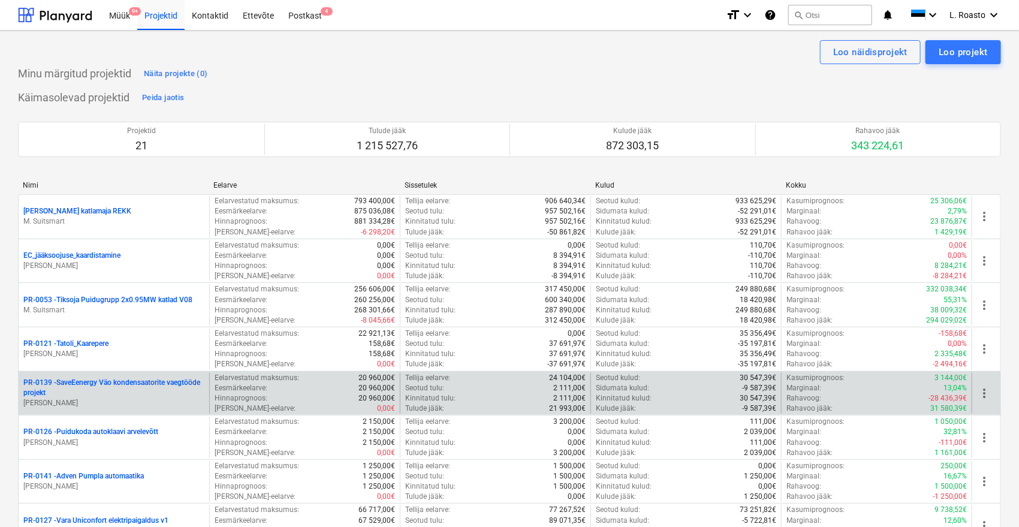
click at [159, 381] on p "PR-0139 - SaveEenergy Väo kondensaatorite vaegtööde projekt" at bounding box center [113, 388] width 181 height 20
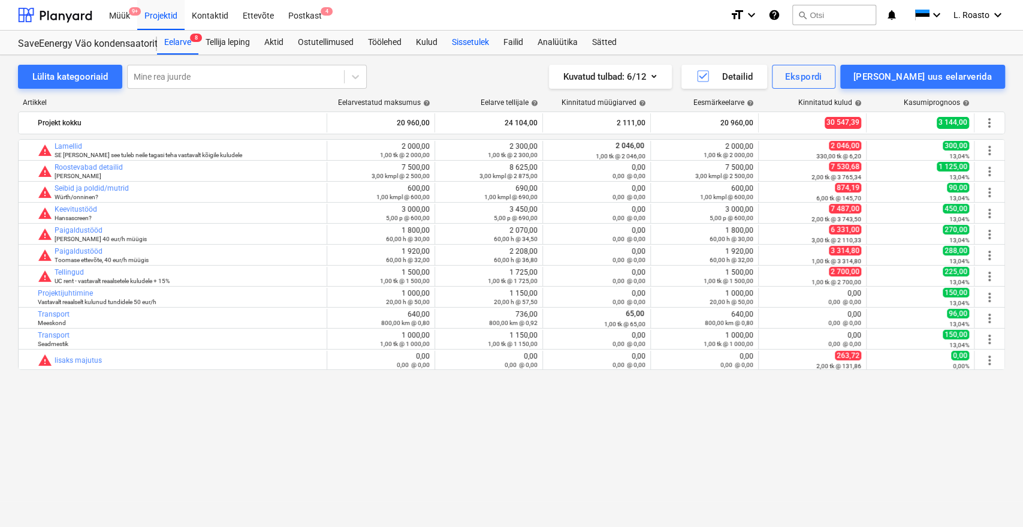
click at [475, 37] on div "Sissetulek" at bounding box center [471, 43] width 52 height 24
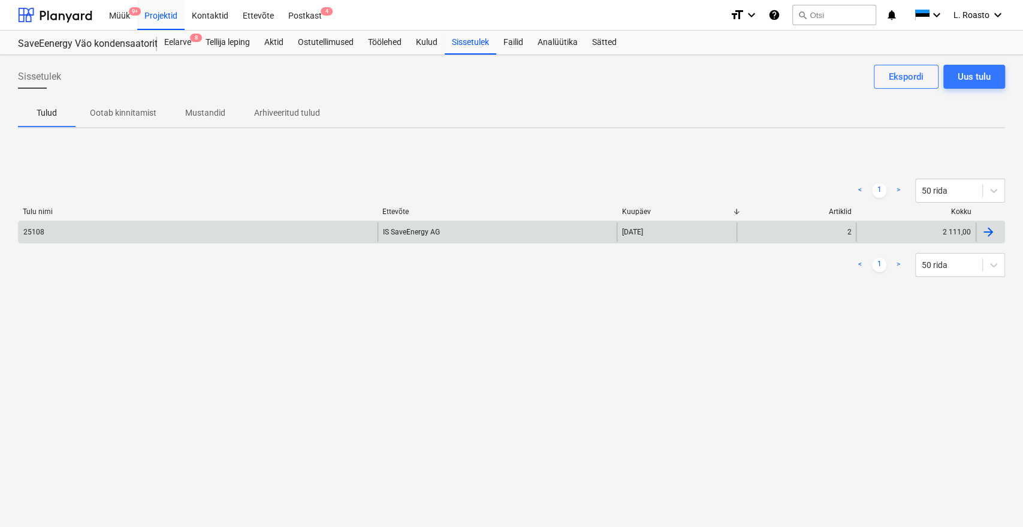
click at [168, 229] on div "25108" at bounding box center [198, 231] width 359 height 19
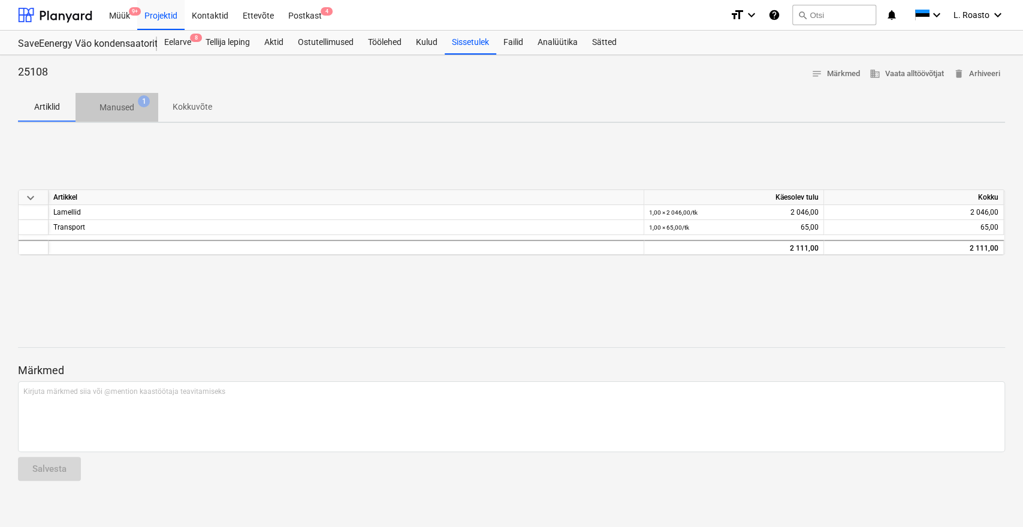
click at [118, 101] on p "Manused" at bounding box center [117, 107] width 35 height 13
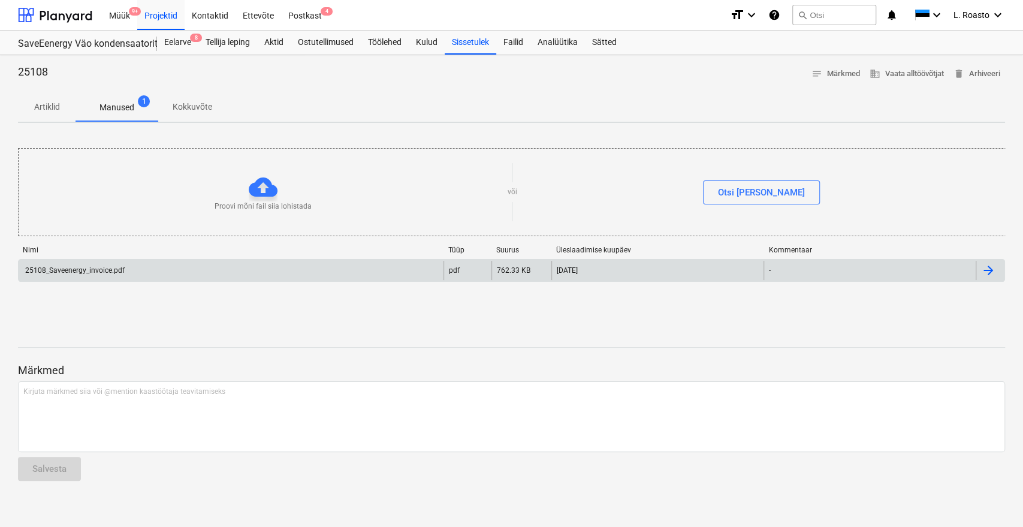
click at [197, 277] on div "25108_Saveenergy_invoice.pdf" at bounding box center [231, 270] width 425 height 19
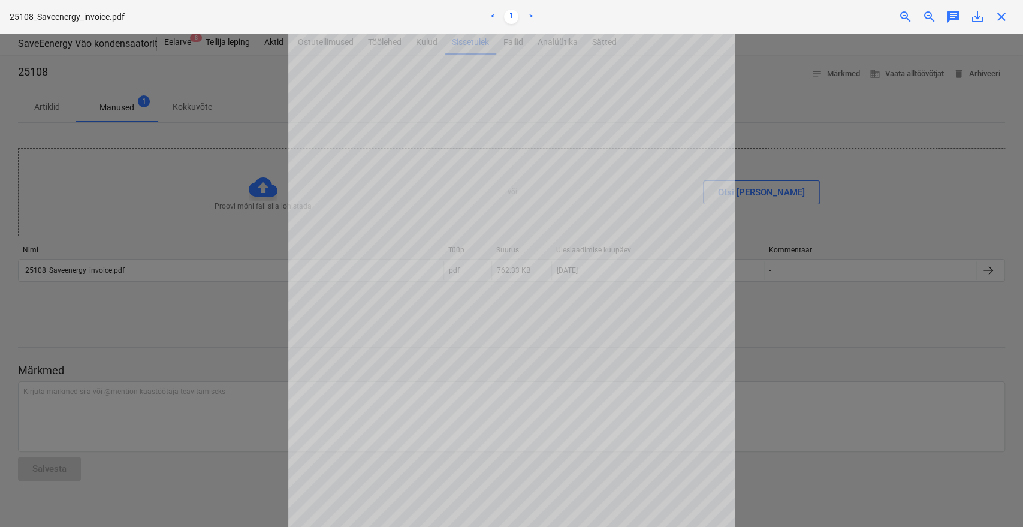
click at [826, 311] on div at bounding box center [511, 280] width 1023 height 493
click at [1005, 26] on div "25108_Saveenergy_invoice.pdf < 1 > zoom_in zoom_out chat 0 save_alt close" at bounding box center [511, 17] width 1023 height 34
click at [1004, 17] on span "close" at bounding box center [1002, 17] width 14 height 14
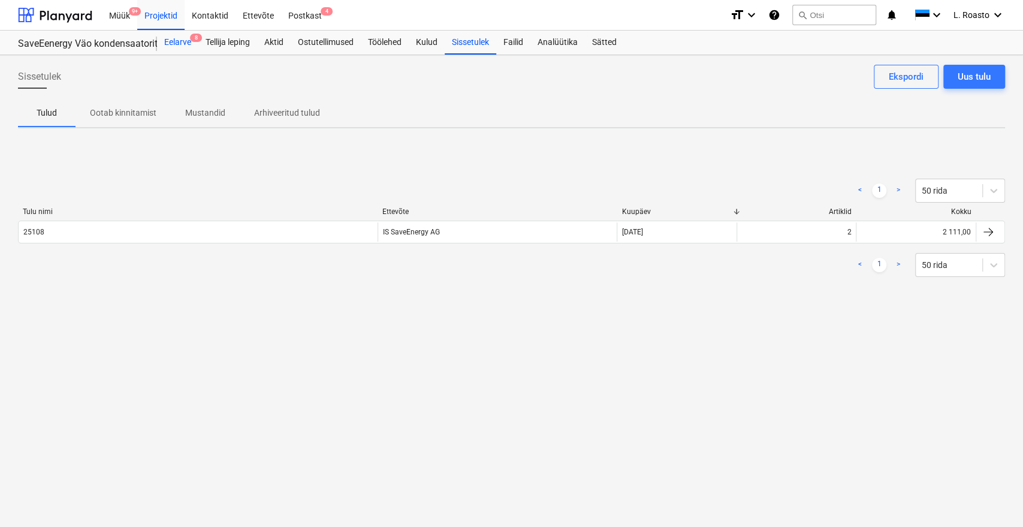
click at [177, 41] on div "Eelarve 8" at bounding box center [177, 43] width 41 height 24
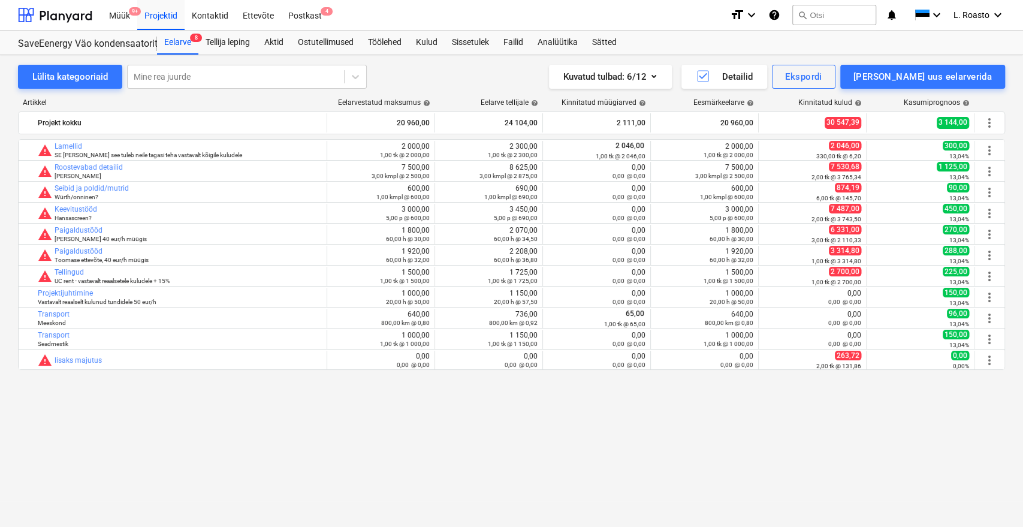
click at [861, 462] on div "bar_chart warning [PERSON_NAME] SE [PERSON_NAME] see tuleb neile tagasi teha va…" at bounding box center [511, 308] width 987 height 338
drag, startPoint x: 432, startPoint y: 44, endPoint x: 430, endPoint y: 50, distance: 6.7
click at [432, 44] on div "Kulud" at bounding box center [427, 43] width 36 height 24
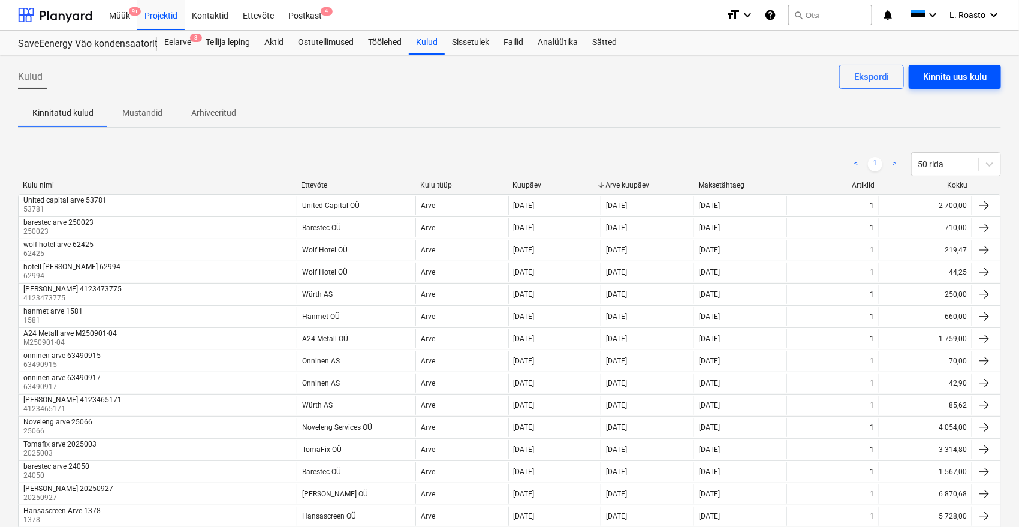
click at [949, 80] on div "Kinnita uus kulu" at bounding box center [955, 77] width 64 height 16
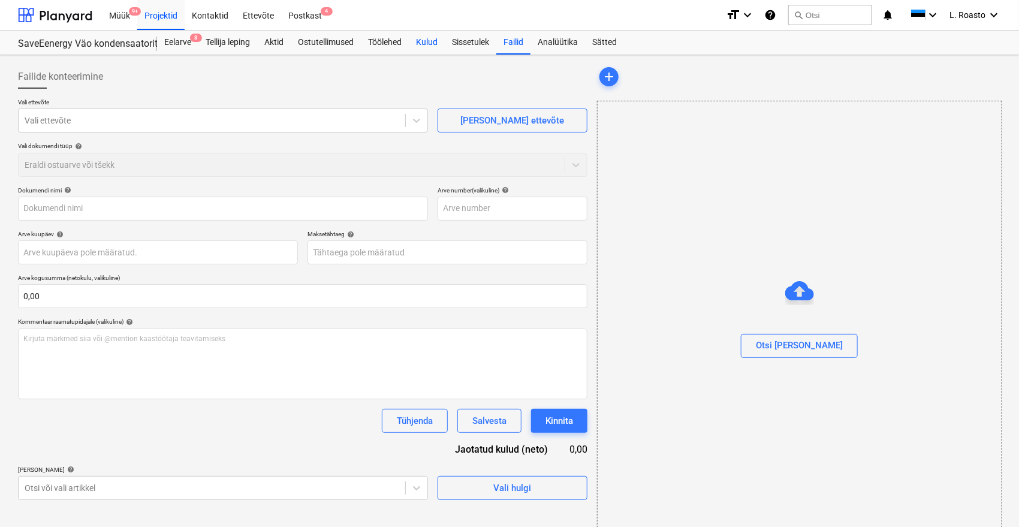
type input "Noveleng Services 25073_Novel.pdf"
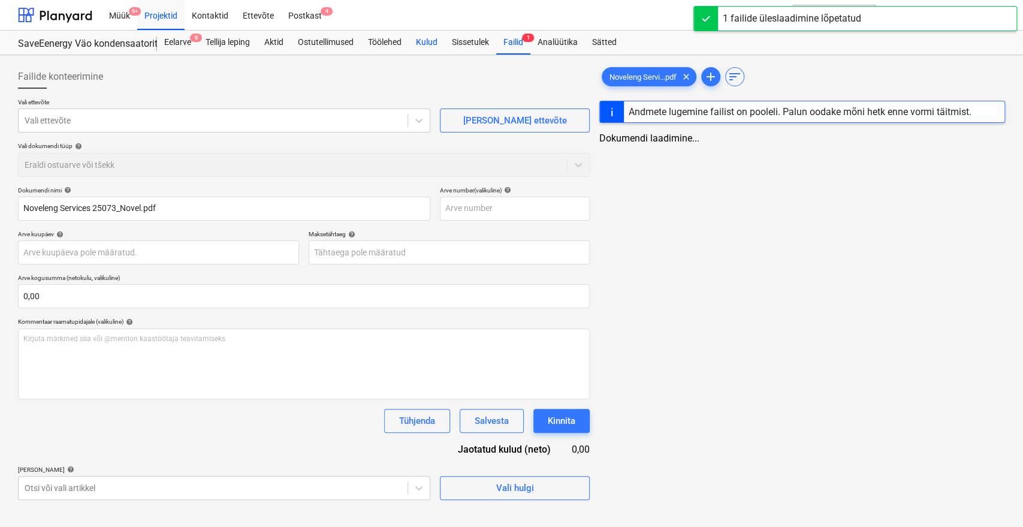
click at [432, 39] on div "Kulud" at bounding box center [427, 43] width 36 height 24
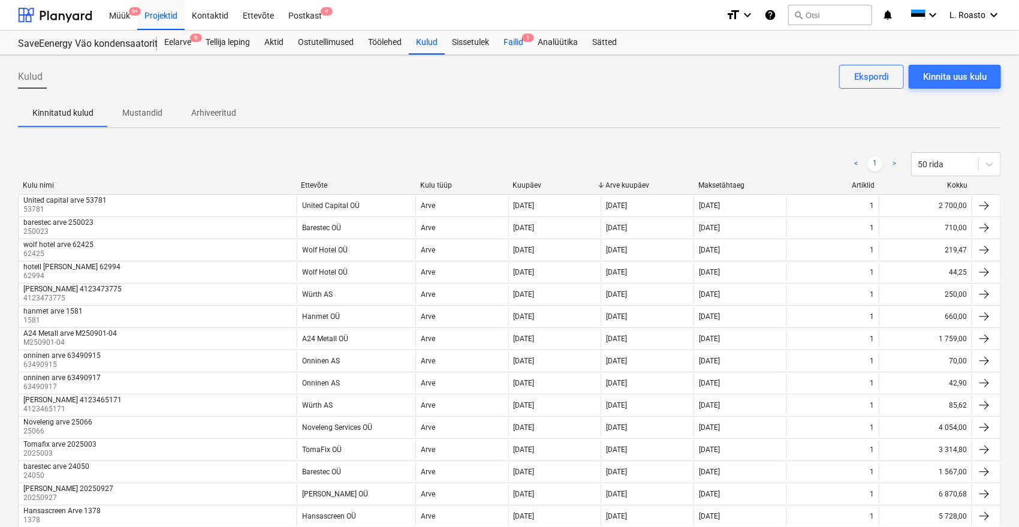
click at [513, 41] on div "Failid 1" at bounding box center [513, 43] width 34 height 24
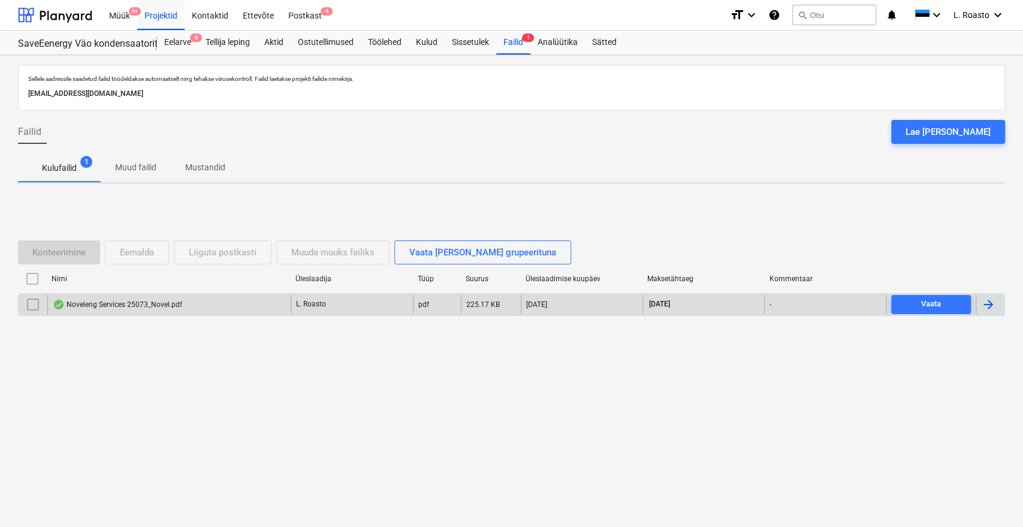
click at [983, 305] on div at bounding box center [988, 304] width 14 height 14
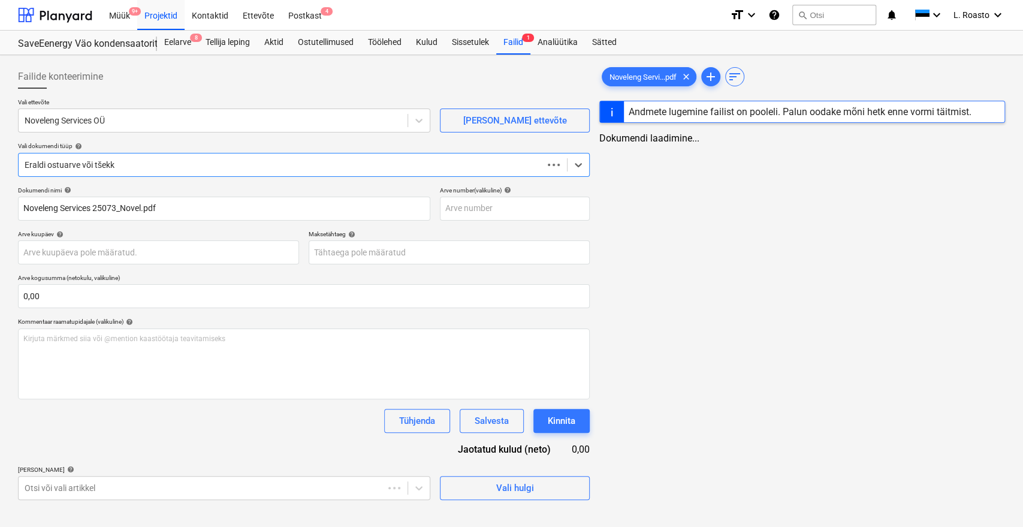
type input "25073"
type input "[DATE]"
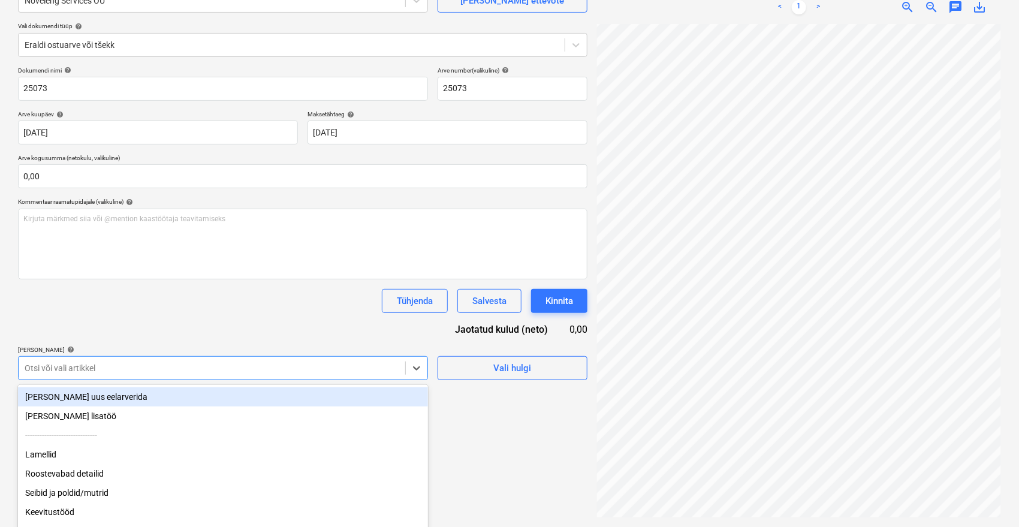
scroll to position [158, 0]
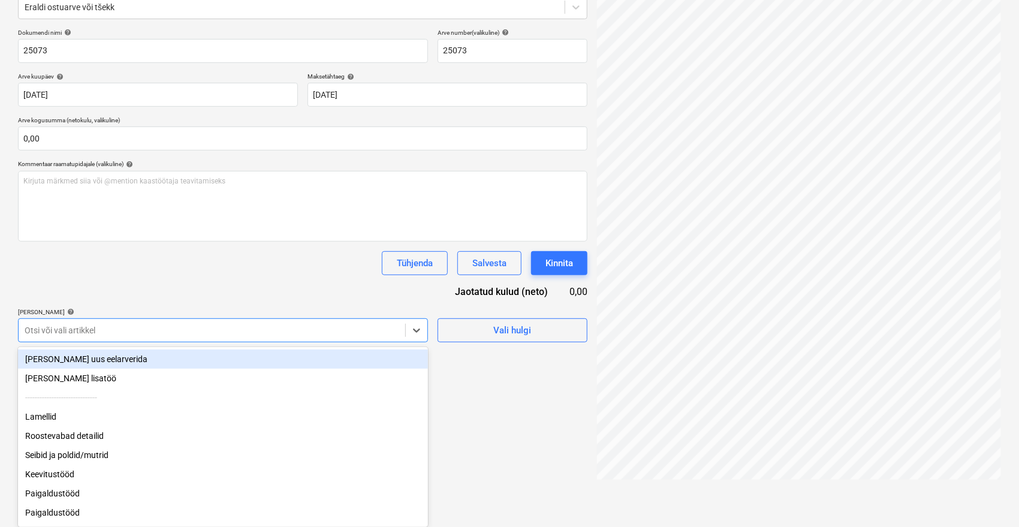
click at [123, 364] on body "Müük 9+ Projektid Kontaktid Ettevõte Postkast 4 format_size keyboard_arrow_down…" at bounding box center [509, 105] width 1019 height 527
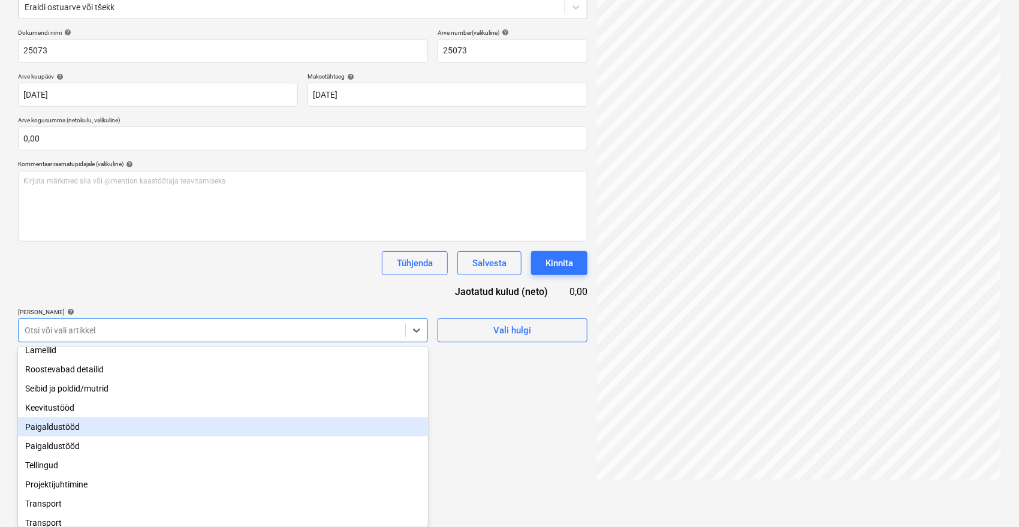
scroll to position [101, 0]
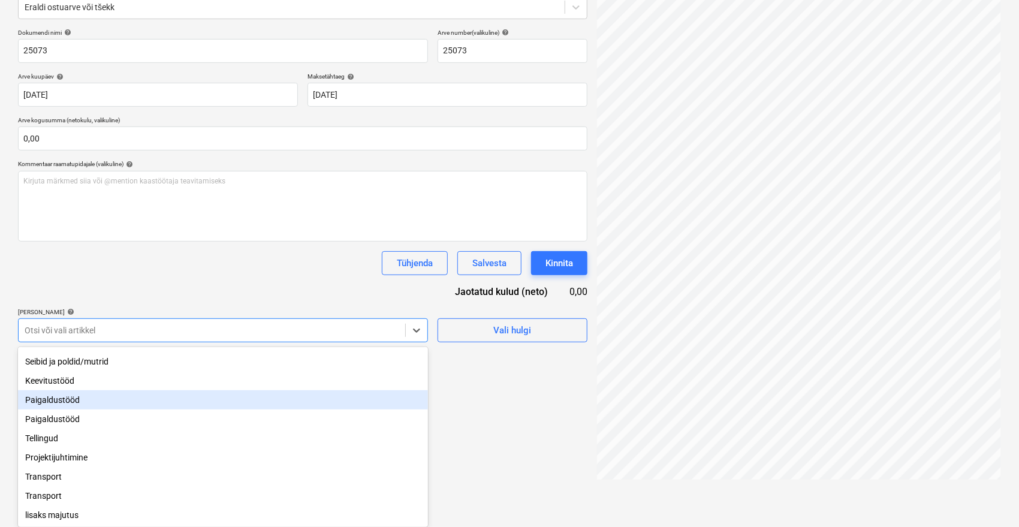
click at [61, 397] on div "Paigaldustööd" at bounding box center [223, 399] width 410 height 19
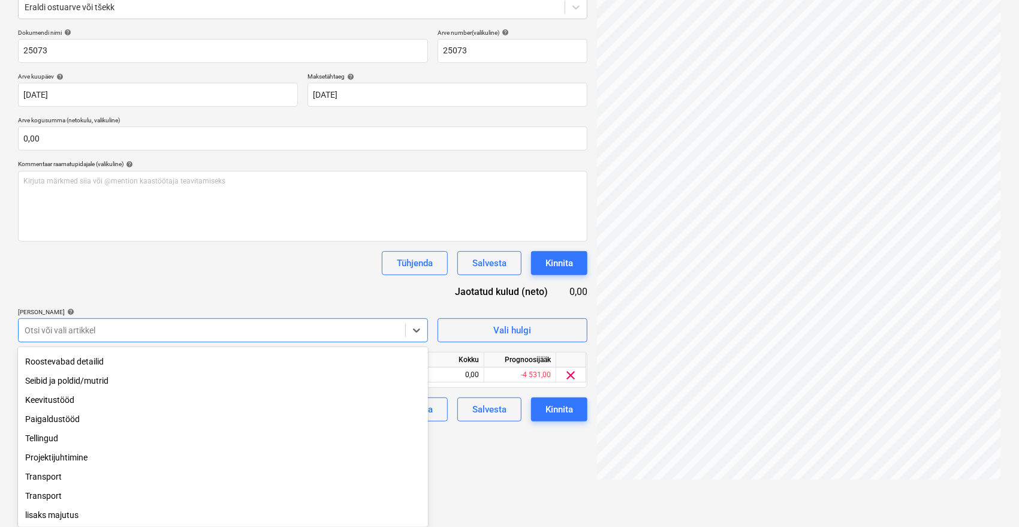
scroll to position [81, 0]
click at [194, 292] on div "Dokumendi nimi help 25073 Arve number (valikuline) help 25073 Arve kuupäev help…" at bounding box center [303, 225] width 570 height 393
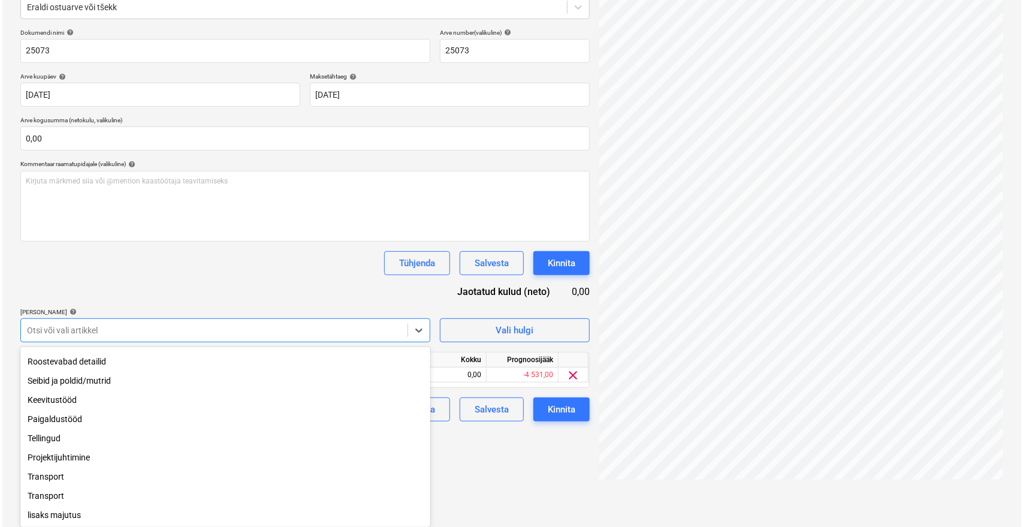
scroll to position [120, 0]
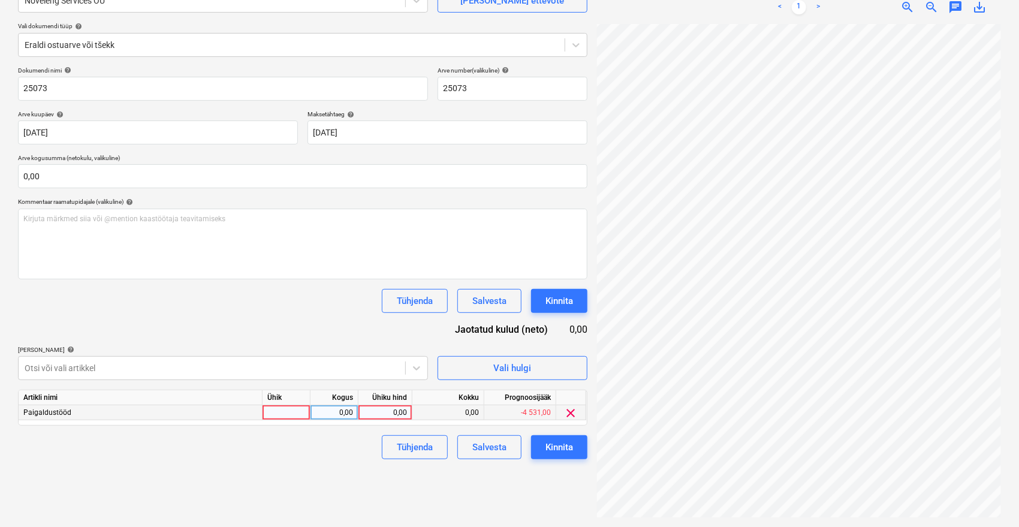
click at [379, 411] on div "0,00" at bounding box center [385, 412] width 44 height 15
type input "1900"
click at [323, 483] on div "Failide konteerimine Vali ettevõte Noveleng Services OÜ [PERSON_NAME] uus ettev…" at bounding box center [302, 231] width 579 height 582
click at [571, 450] on div "Kinnita" at bounding box center [560, 447] width 28 height 16
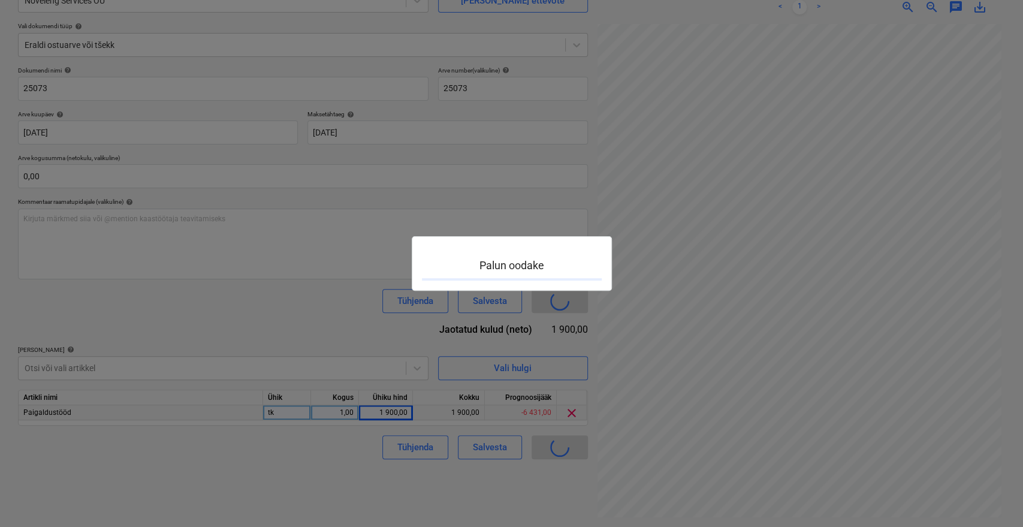
scroll to position [14, 48]
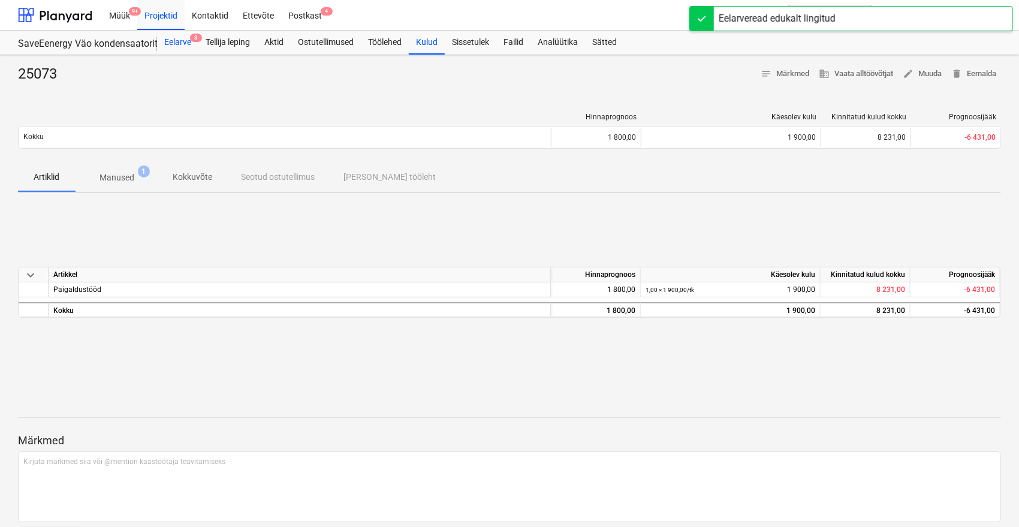
click at [186, 47] on div "Eelarve 8" at bounding box center [177, 43] width 41 height 24
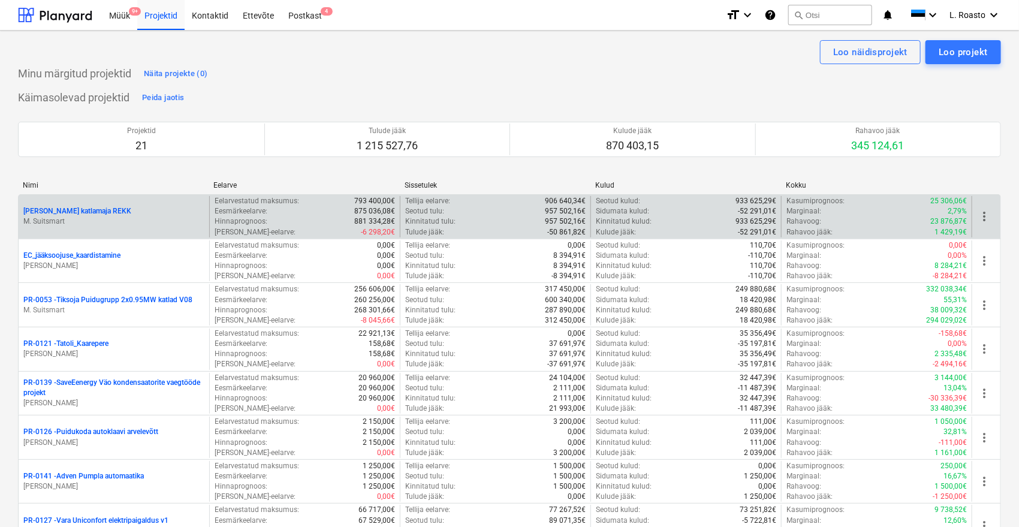
click at [31, 210] on p "[PERSON_NAME] katlamaja REKK" at bounding box center [77, 211] width 108 height 10
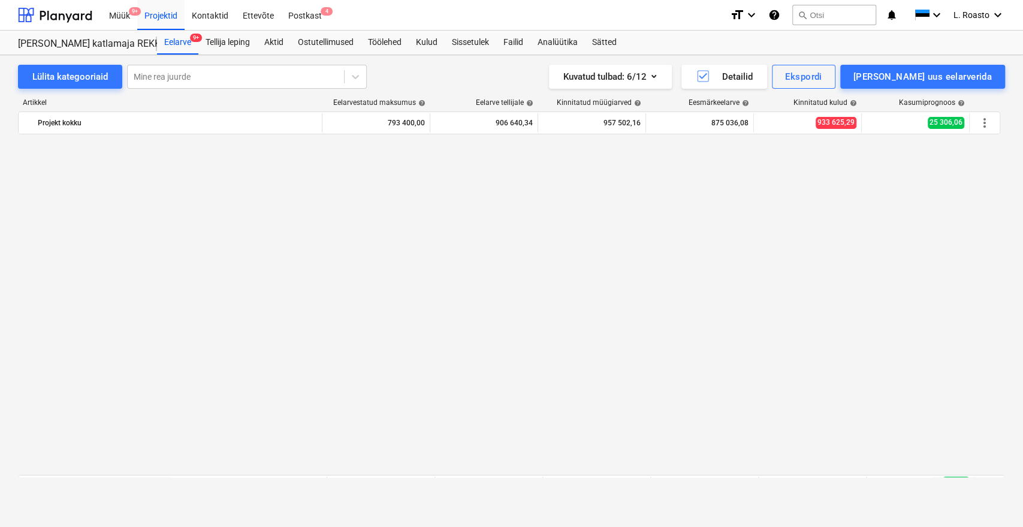
scroll to position [773, 0]
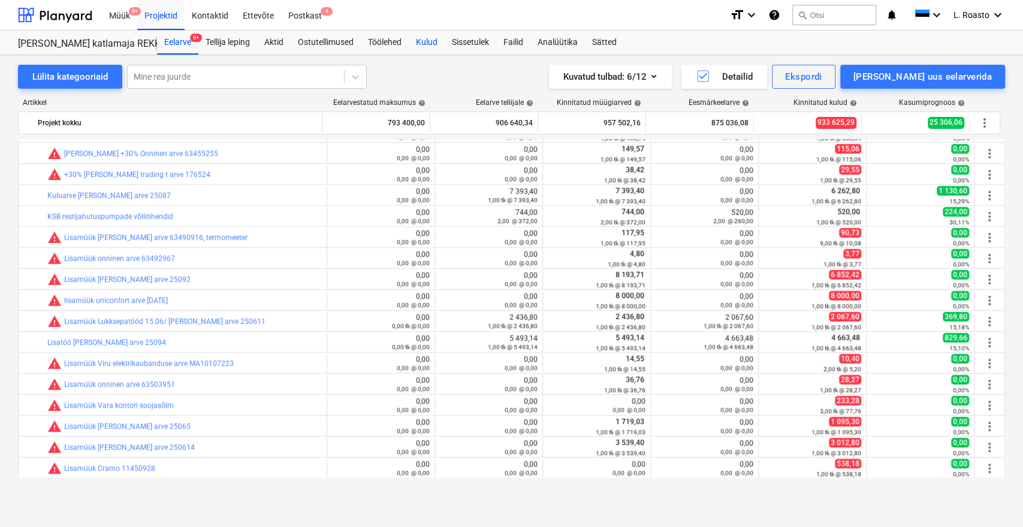
click at [436, 44] on div "Kulud" at bounding box center [427, 43] width 36 height 24
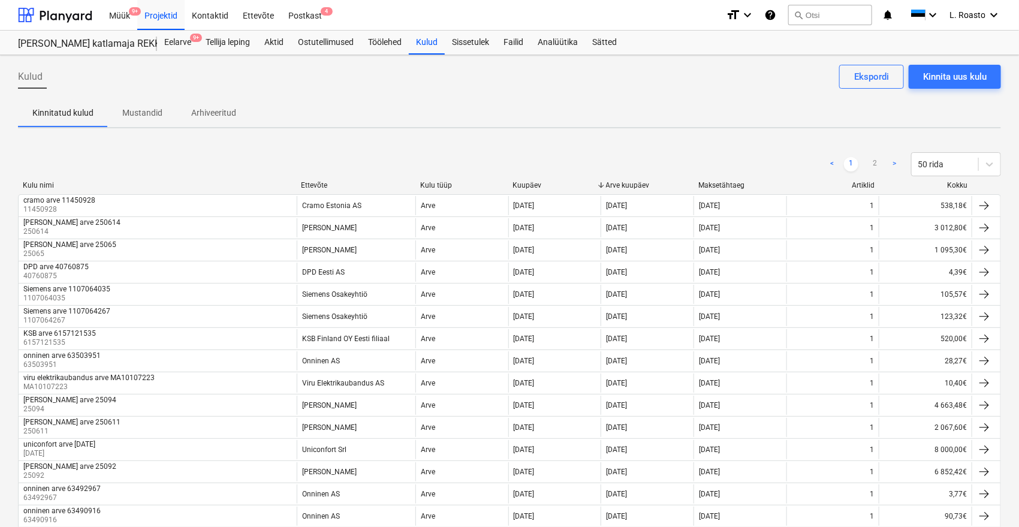
click at [53, 147] on div "< 1 2 > 50 rida" at bounding box center [509, 164] width 983 height 34
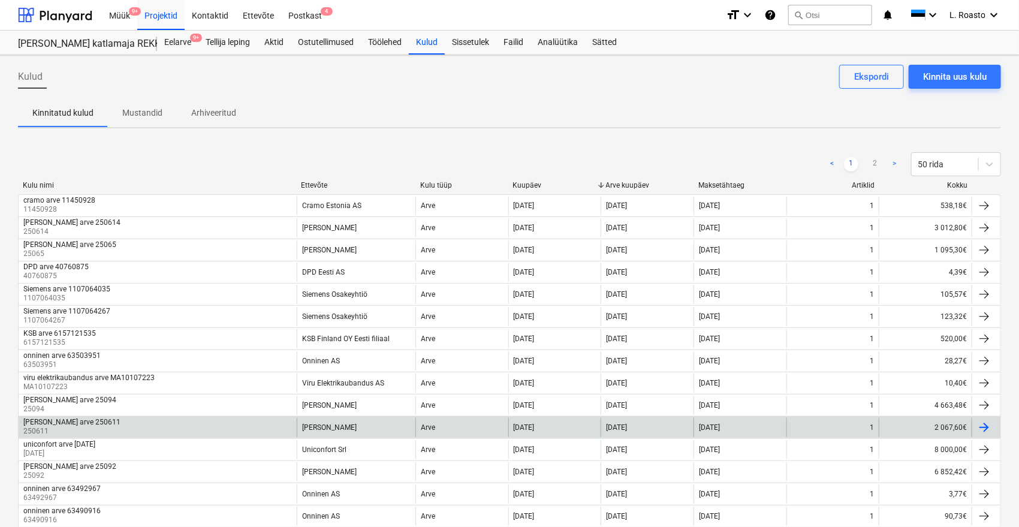
click at [129, 431] on div "Emileks arve 250611 250611" at bounding box center [158, 427] width 278 height 19
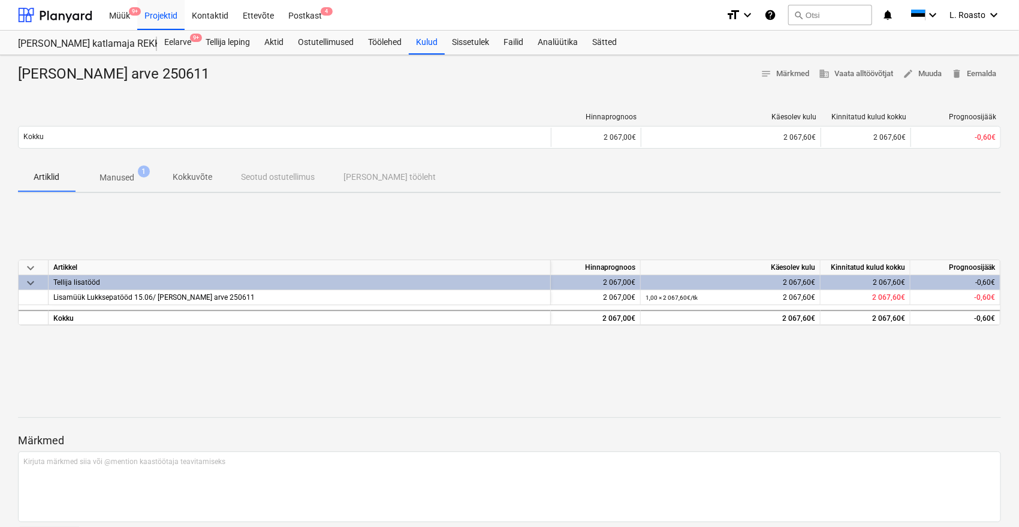
click at [116, 177] on p "Manused" at bounding box center [117, 177] width 35 height 13
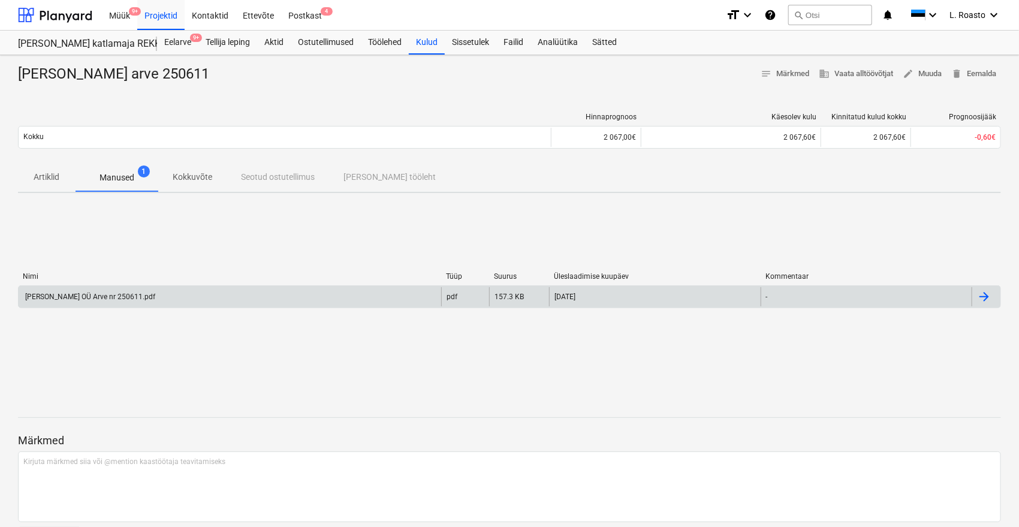
click at [165, 302] on div "Emileks OÜ Arve nr 250611.pdf" at bounding box center [230, 296] width 423 height 19
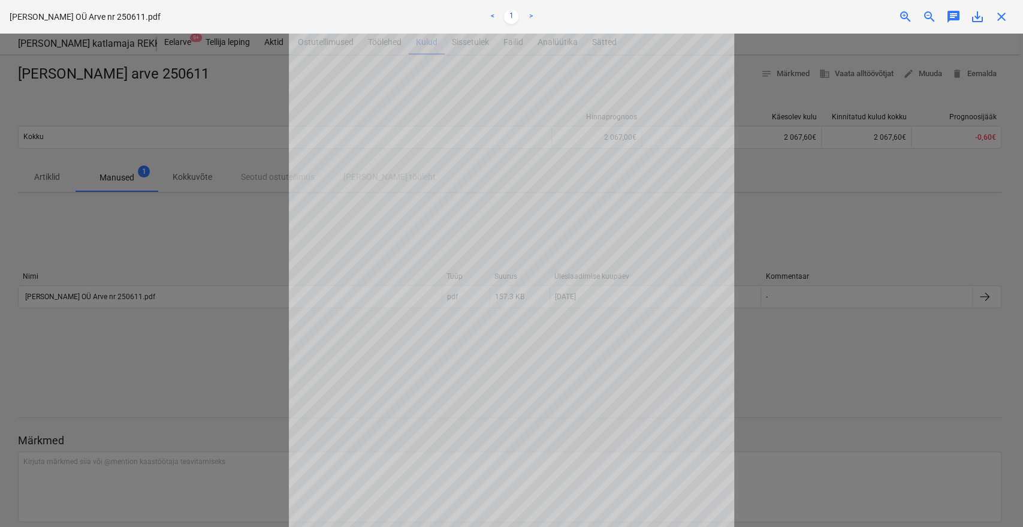
click at [20, 247] on div at bounding box center [511, 280] width 1023 height 493
click at [28, 222] on div at bounding box center [511, 280] width 1023 height 493
click at [1008, 18] on span "close" at bounding box center [1002, 17] width 14 height 14
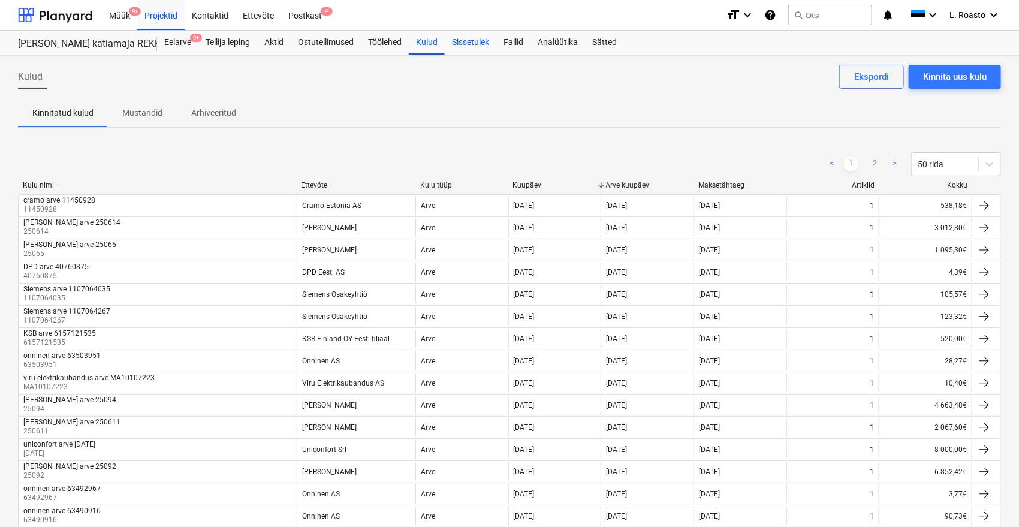
click at [478, 46] on div "Sissetulek" at bounding box center [471, 43] width 52 height 24
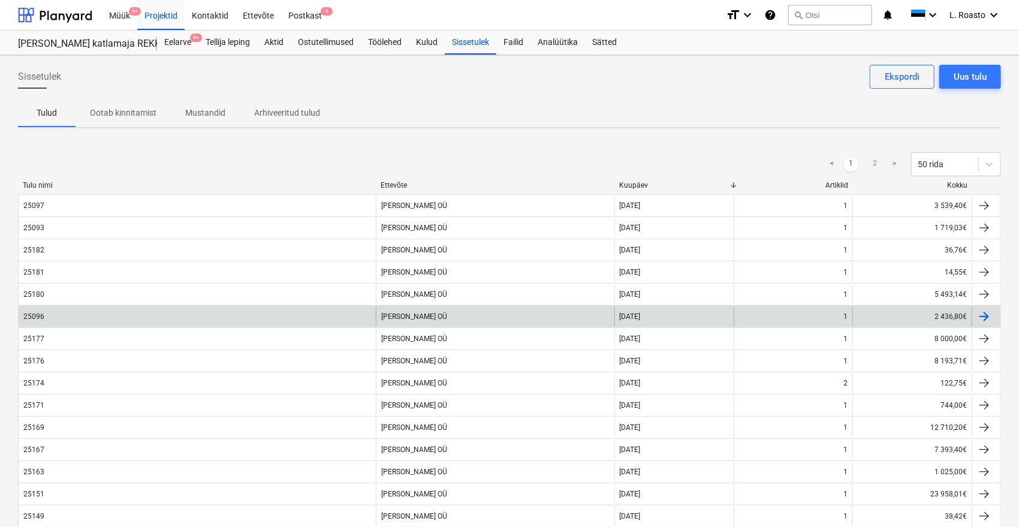
click at [53, 311] on div "25096" at bounding box center [197, 316] width 357 height 19
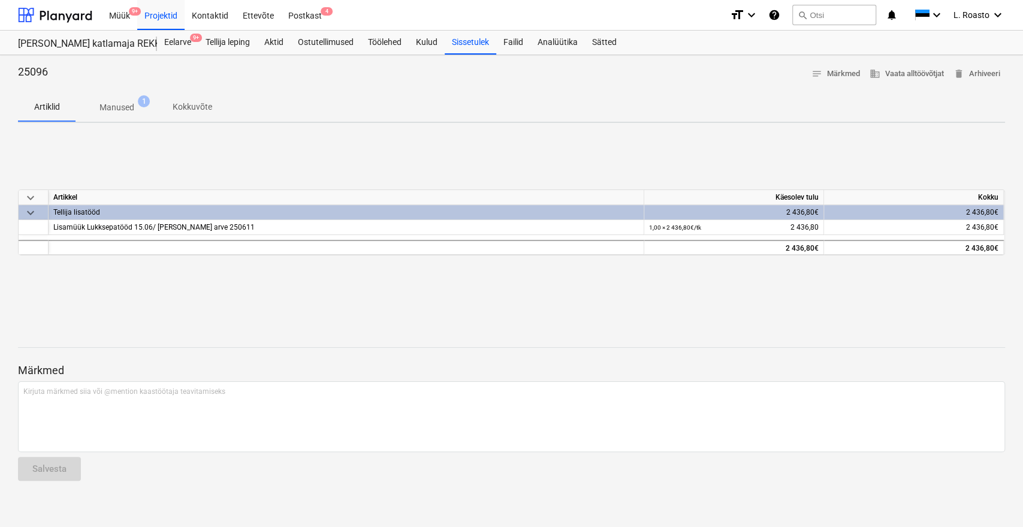
click at [68, 172] on div "keyboard_arrow_down Artikkel Käesolev tulu Kokku keyboard_arrow_down Tellija li…" at bounding box center [511, 222] width 987 height 180
click at [133, 115] on span "Manused 1" at bounding box center [117, 108] width 83 height 22
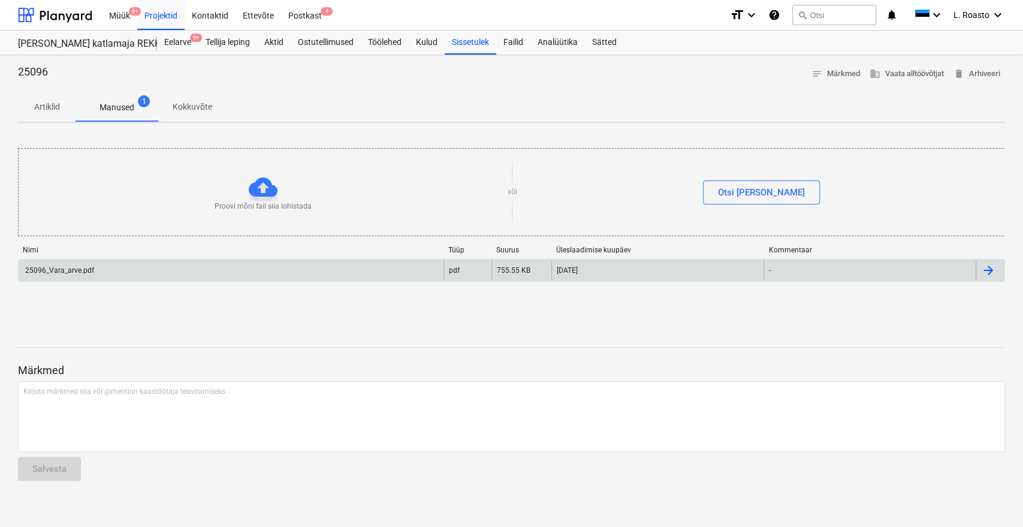
click at [110, 272] on div "25096_Vara_arve.pdf" at bounding box center [231, 270] width 425 height 19
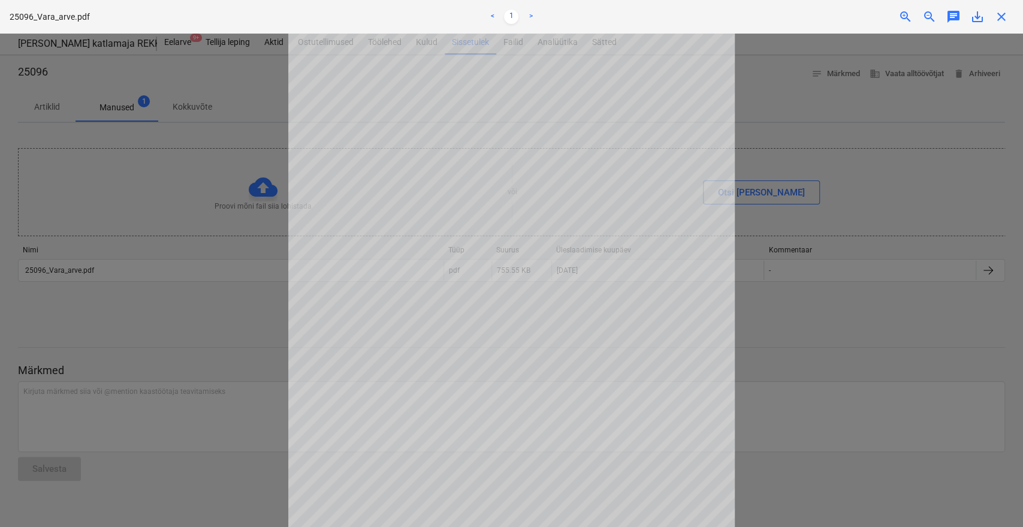
click at [73, 91] on div at bounding box center [511, 280] width 1023 height 493
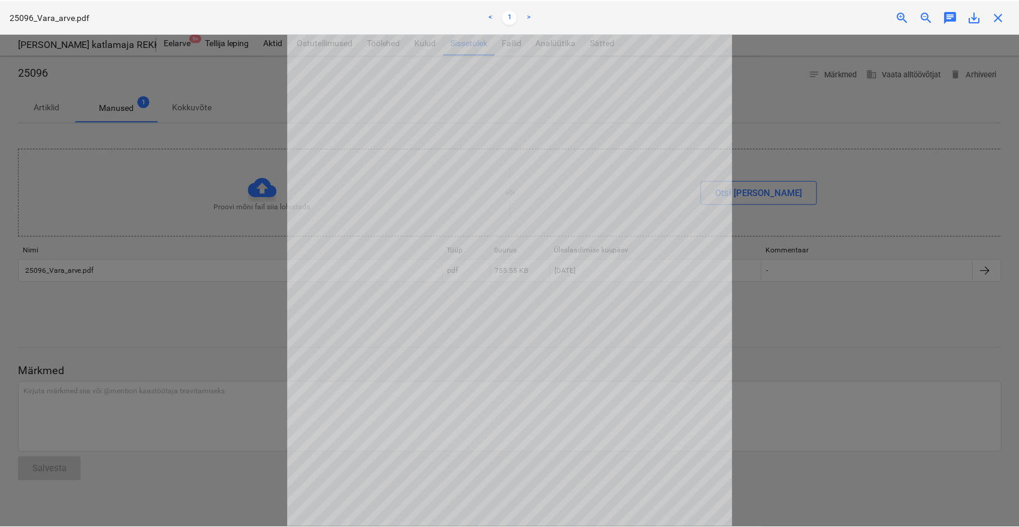
scroll to position [4, 0]
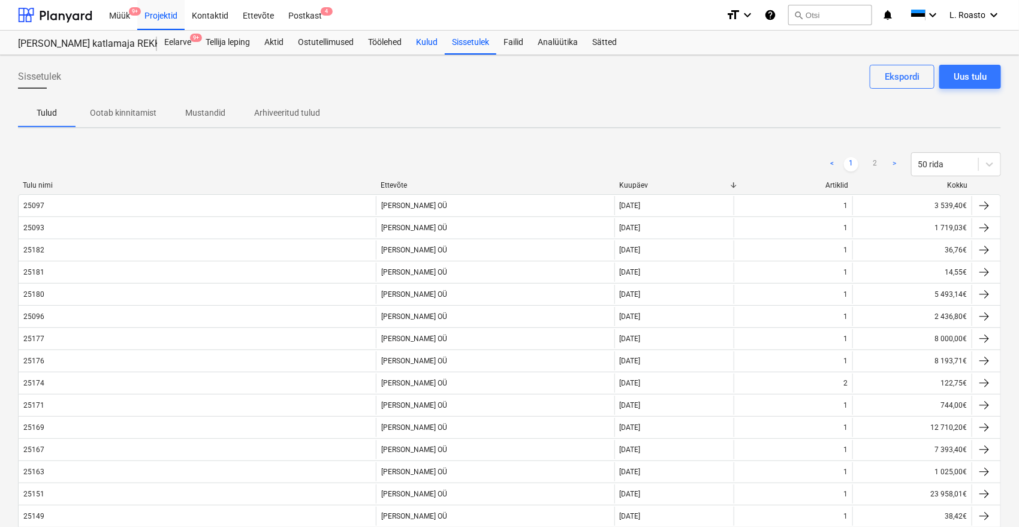
click at [425, 42] on div "Kulud" at bounding box center [427, 43] width 36 height 24
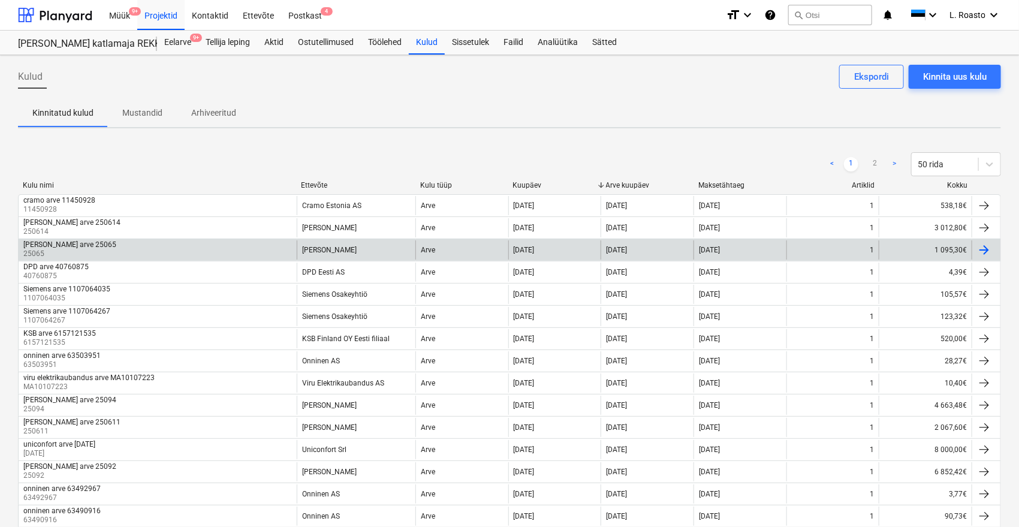
click at [98, 248] on div "Emileks arve 25065 25065" at bounding box center [158, 249] width 278 height 19
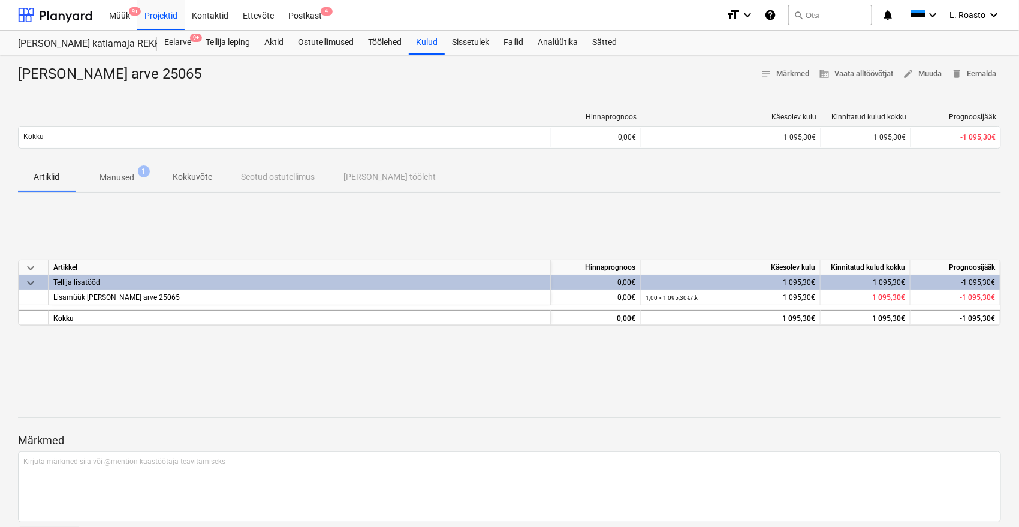
click at [130, 181] on p "Manused" at bounding box center [117, 177] width 35 height 13
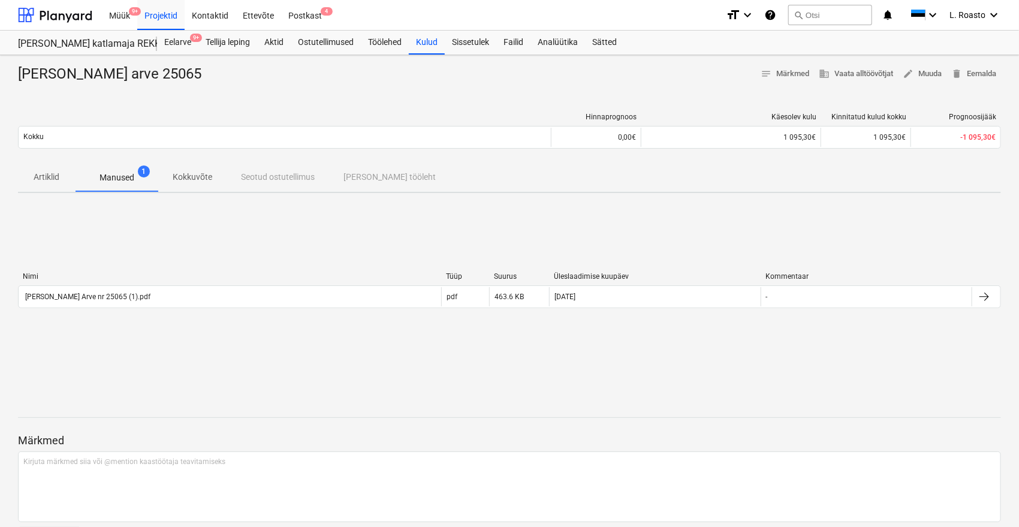
click at [911, 172] on div "Artiklid Manused 1 Kokkuvõte Seotud ostutellimus Seotud tööleht" at bounding box center [509, 177] width 983 height 29
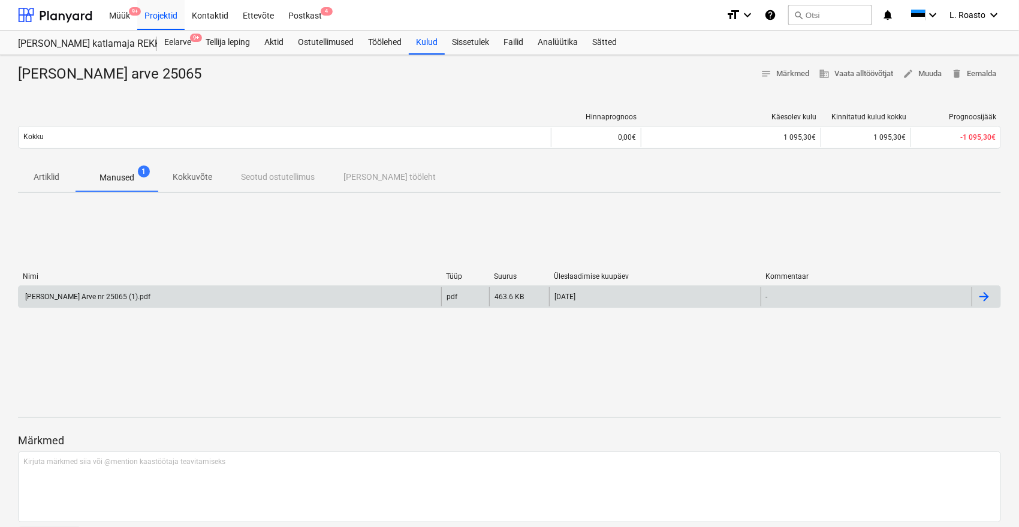
click at [125, 294] on div "[PERSON_NAME] Arve nr 25065 (1).pdf" at bounding box center [86, 297] width 127 height 8
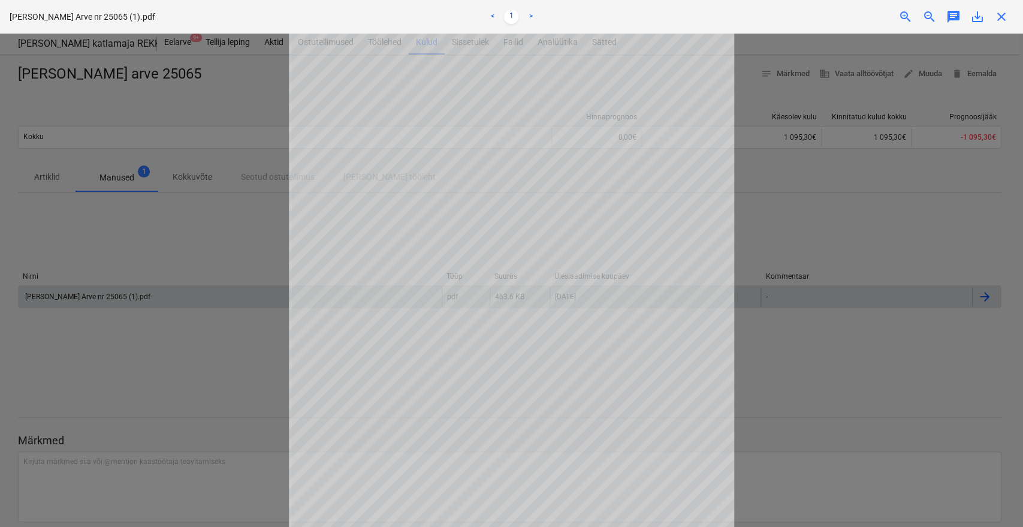
click at [886, 221] on div at bounding box center [511, 280] width 1023 height 493
click at [28, 86] on div at bounding box center [511, 280] width 1023 height 493
click at [996, 16] on span "close" at bounding box center [1002, 17] width 14 height 14
